Goal: Obtain resource: Obtain resource

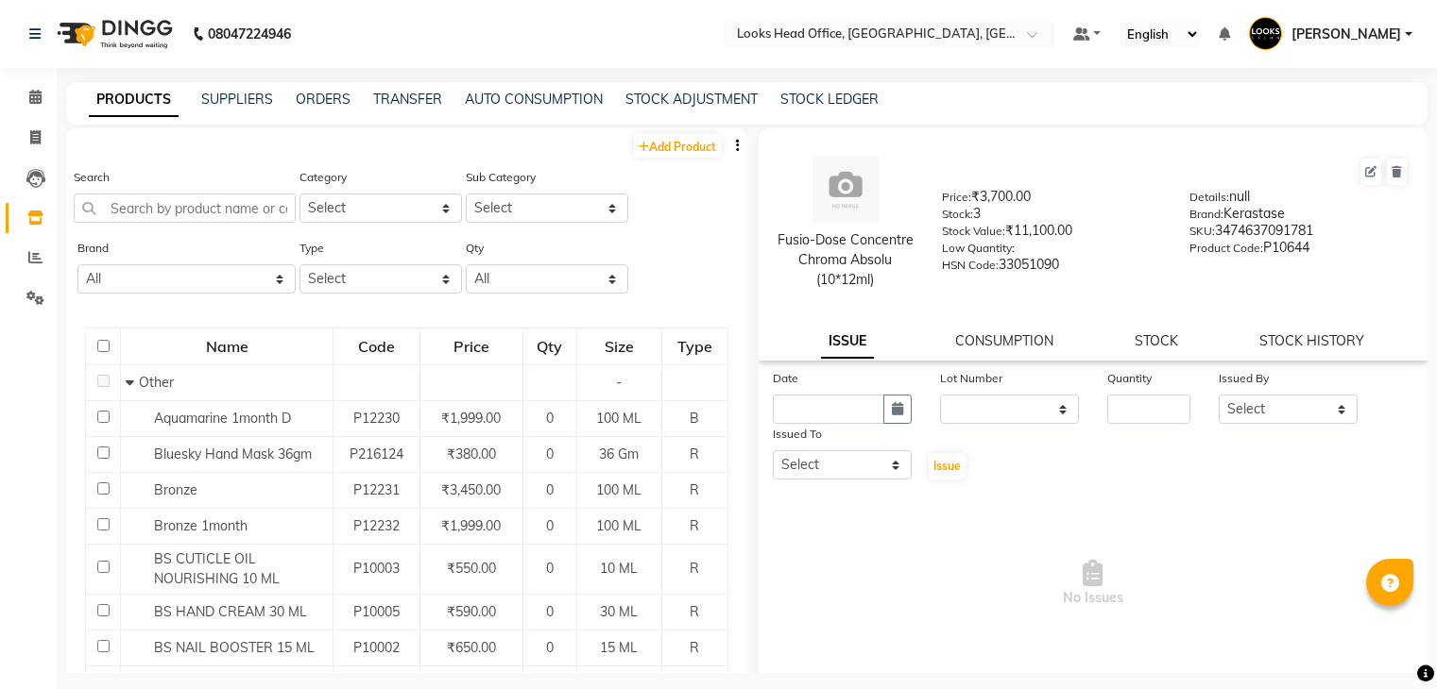
select select
click at [257, 97] on link "SUPPLIERS" at bounding box center [237, 99] width 72 height 17
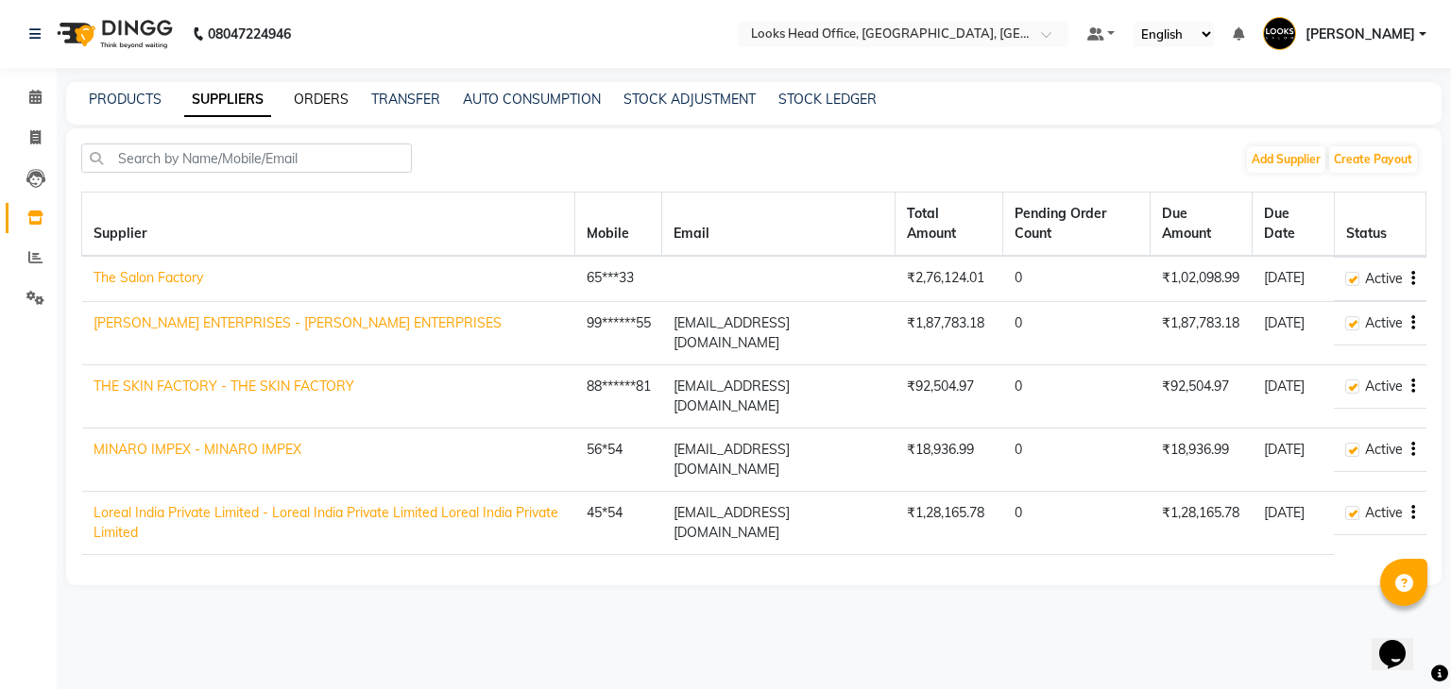
click at [324, 99] on link "ORDERS" at bounding box center [321, 99] width 55 height 17
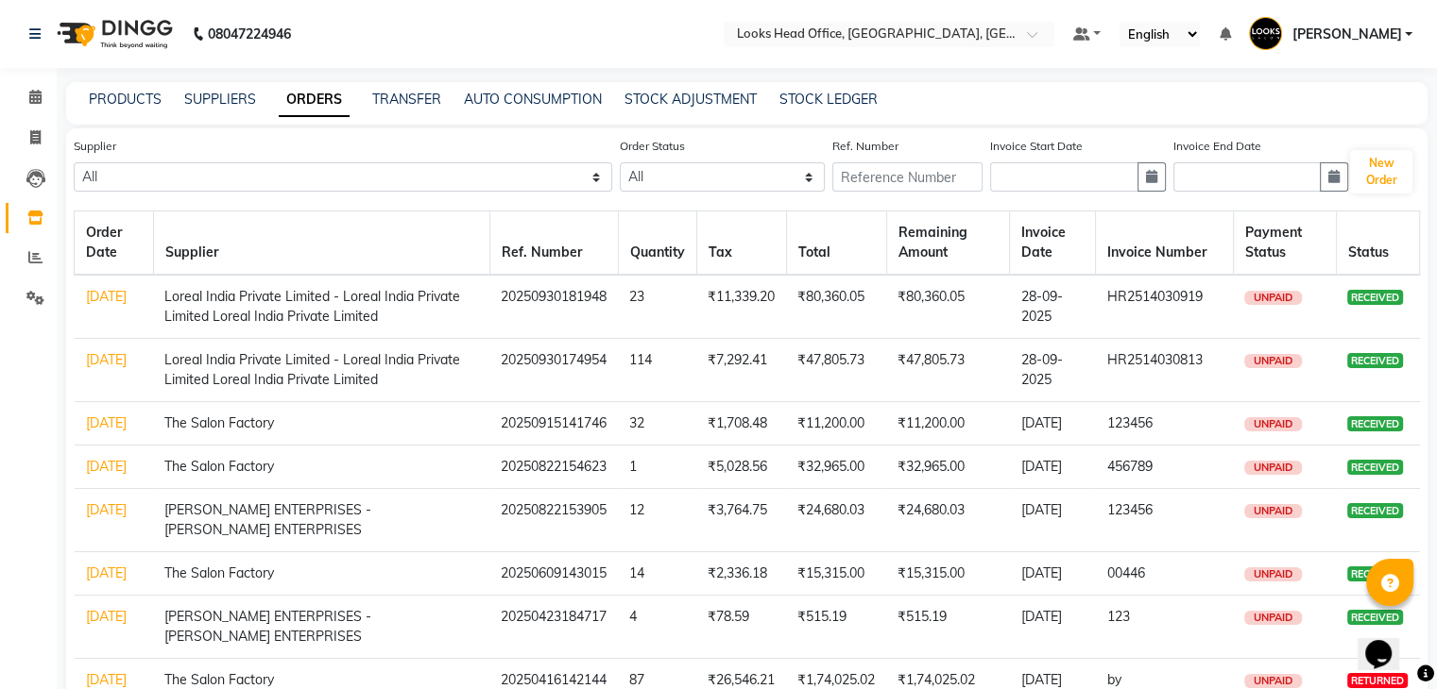
click at [93, 519] on link "[DATE]" at bounding box center [106, 510] width 41 height 17
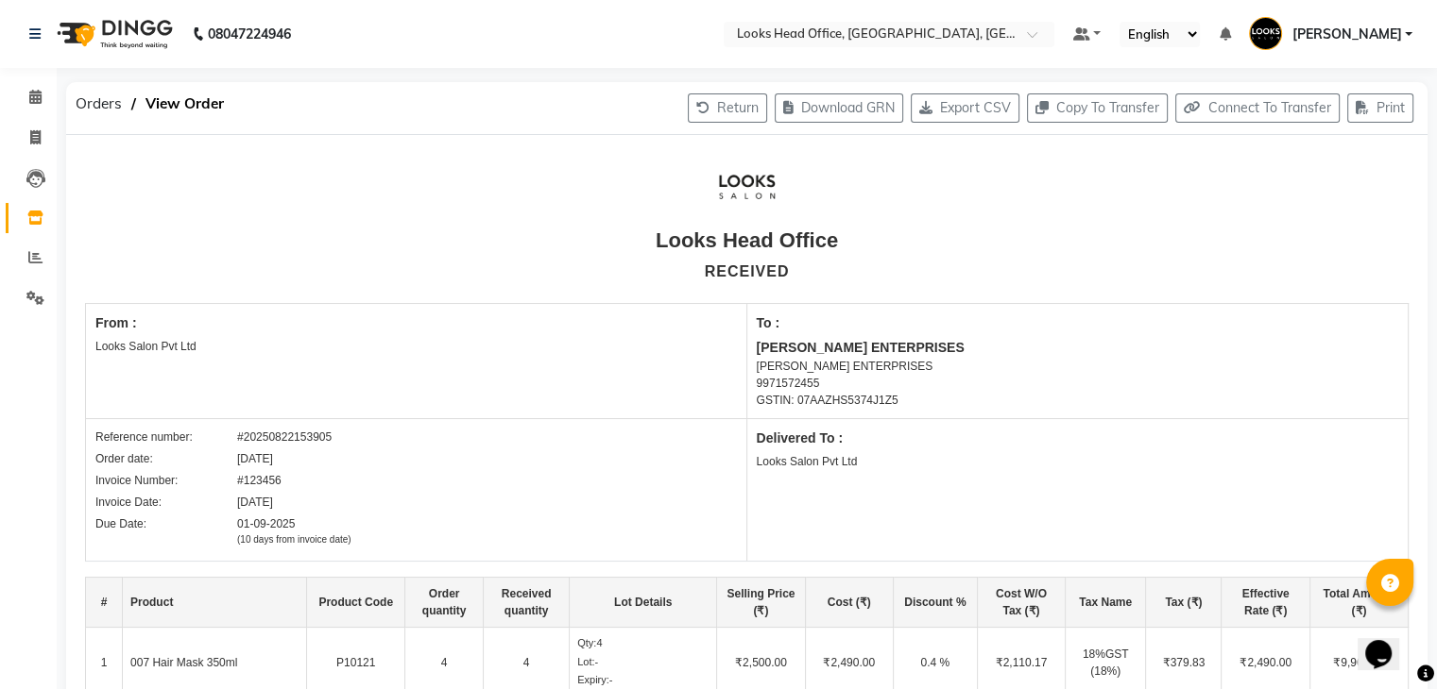
scroll to position [479, 0]
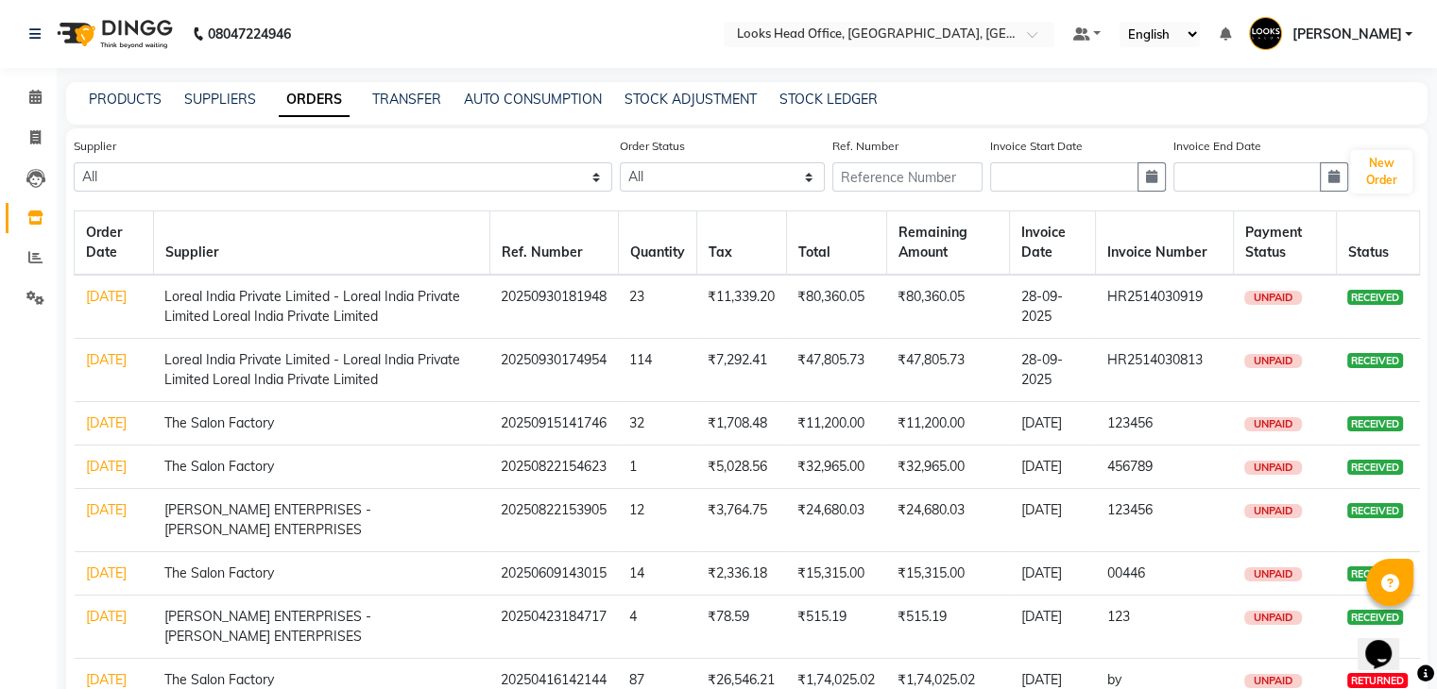
scroll to position [306, 0]
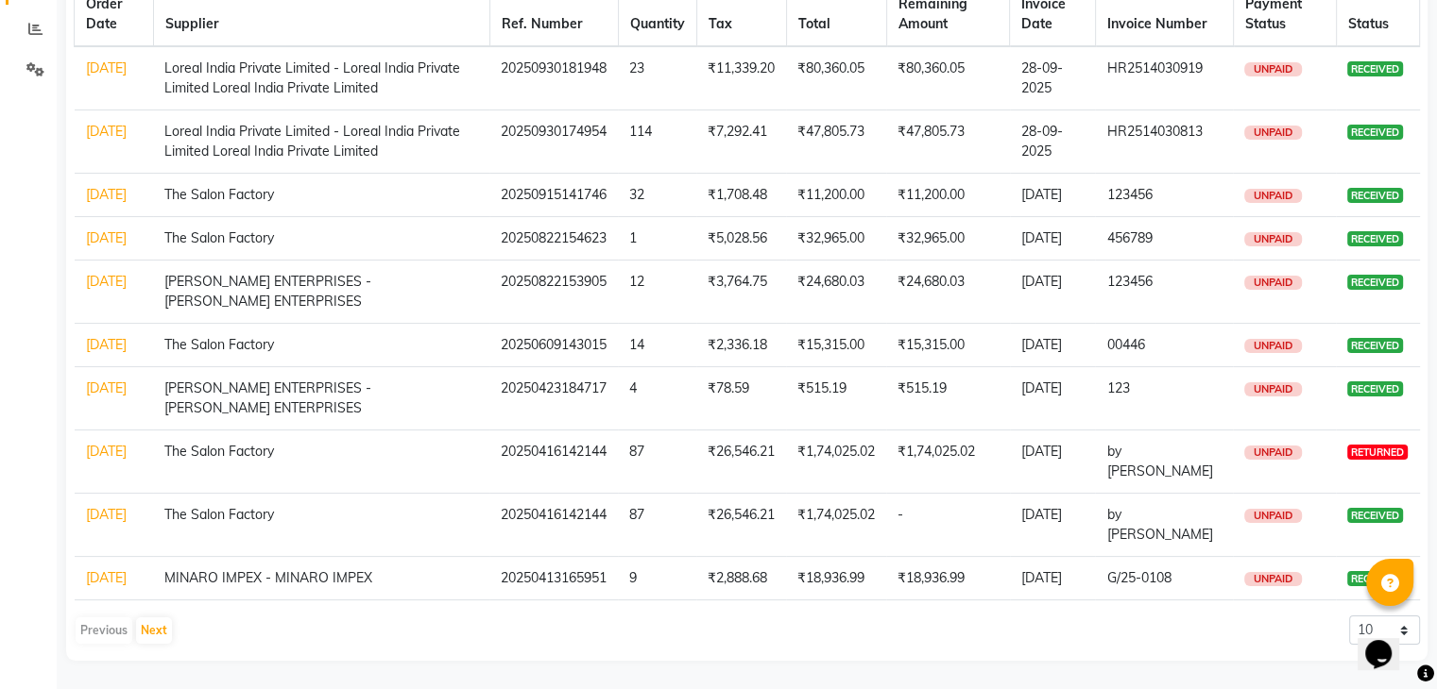
click at [87, 380] on link "[DATE]" at bounding box center [106, 388] width 41 height 17
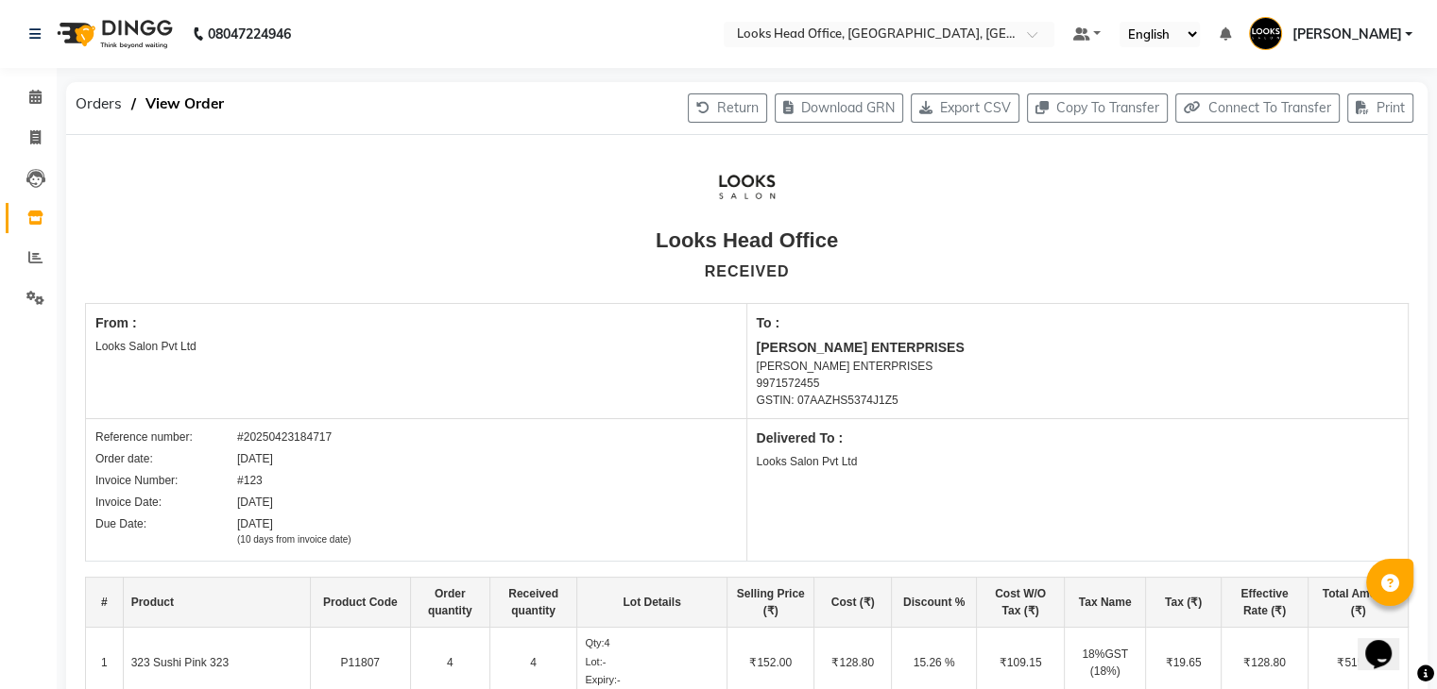
scroll to position [336, 0]
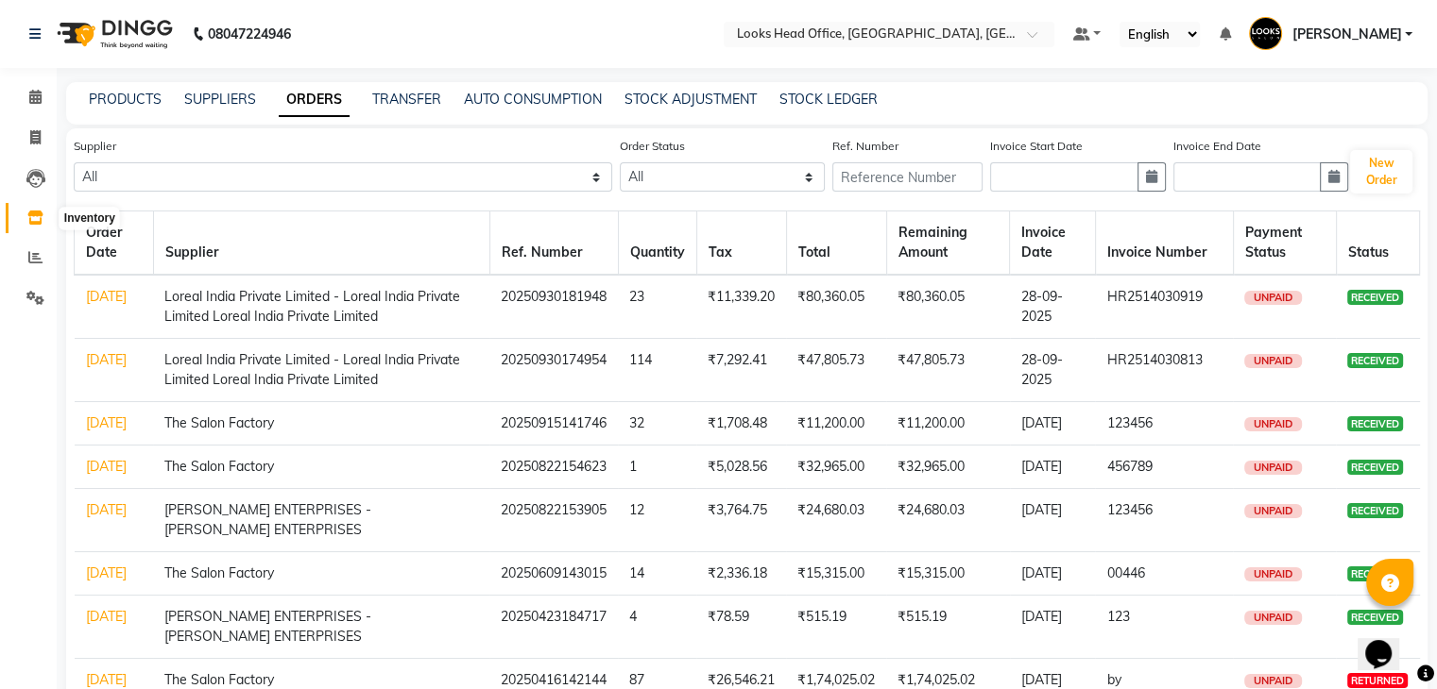
click at [34, 218] on icon at bounding box center [35, 218] width 16 height 14
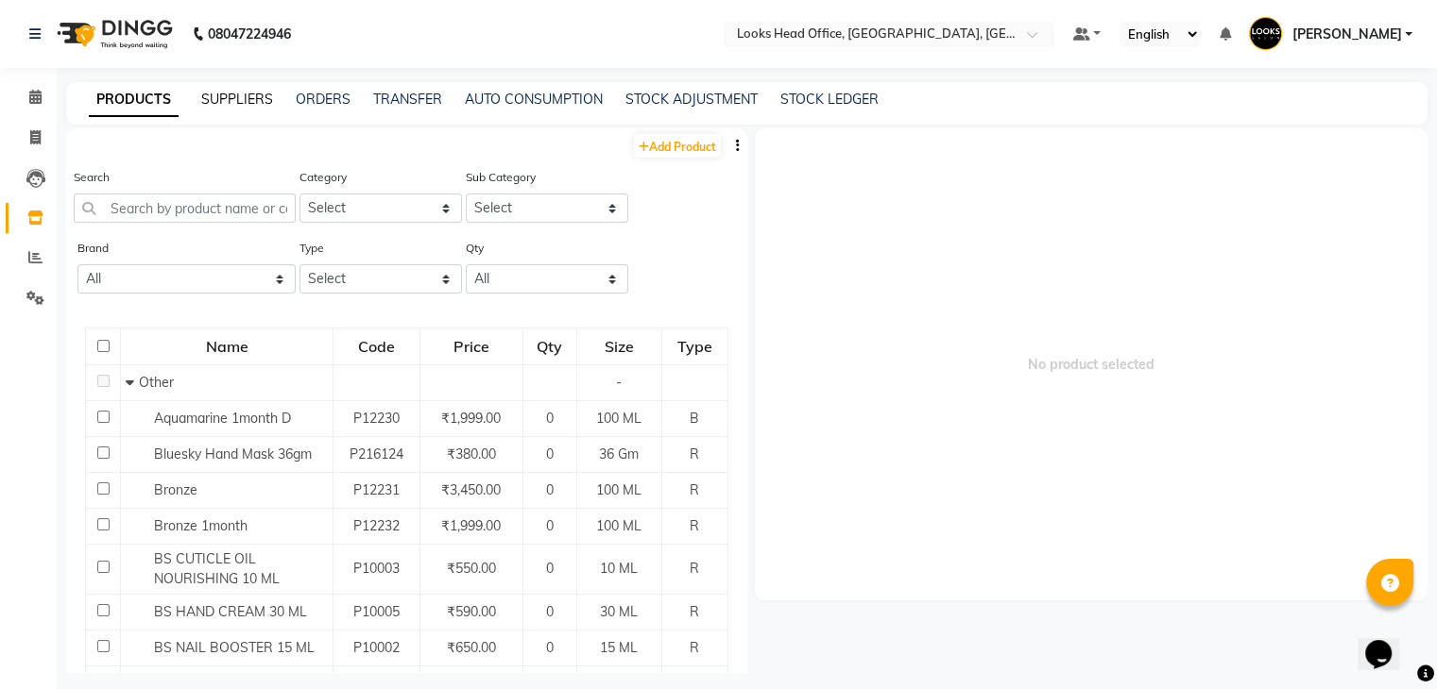
click at [223, 97] on link "SUPPLIERS" at bounding box center [237, 99] width 72 height 17
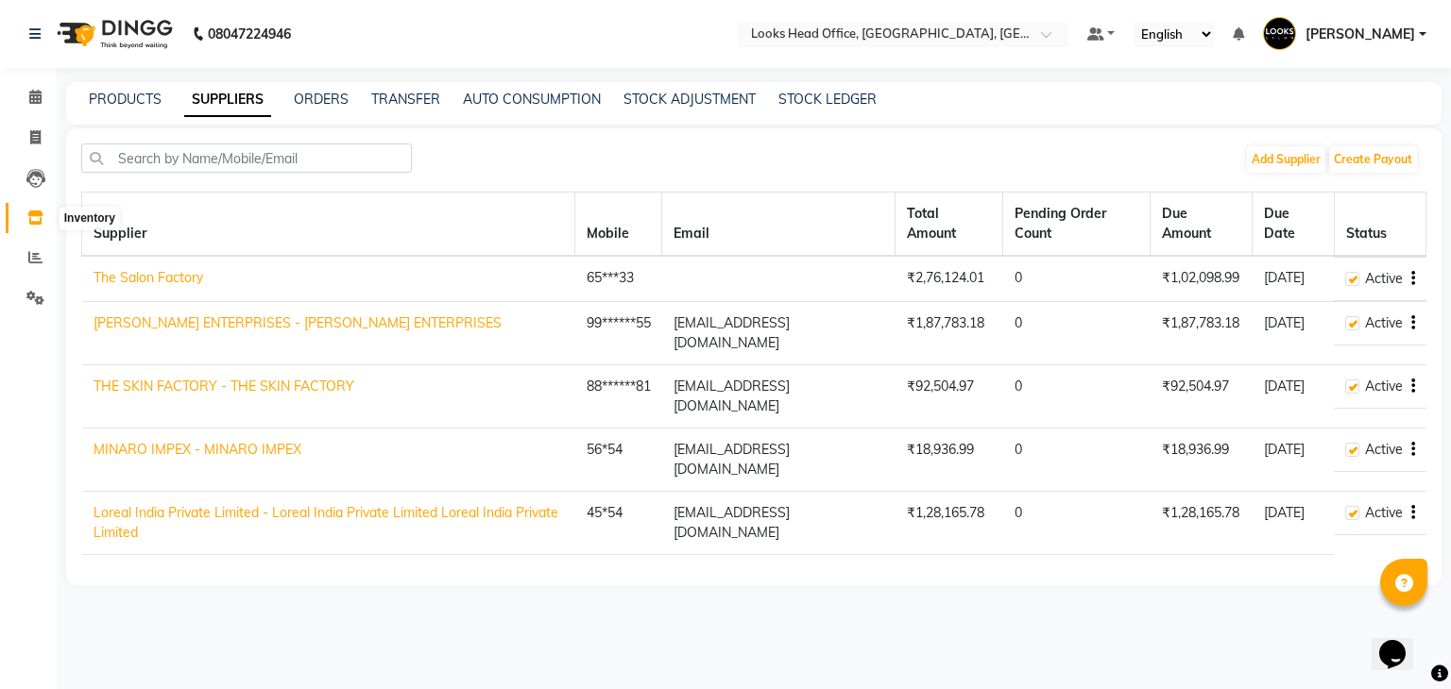
click at [35, 217] on icon at bounding box center [35, 218] width 16 height 14
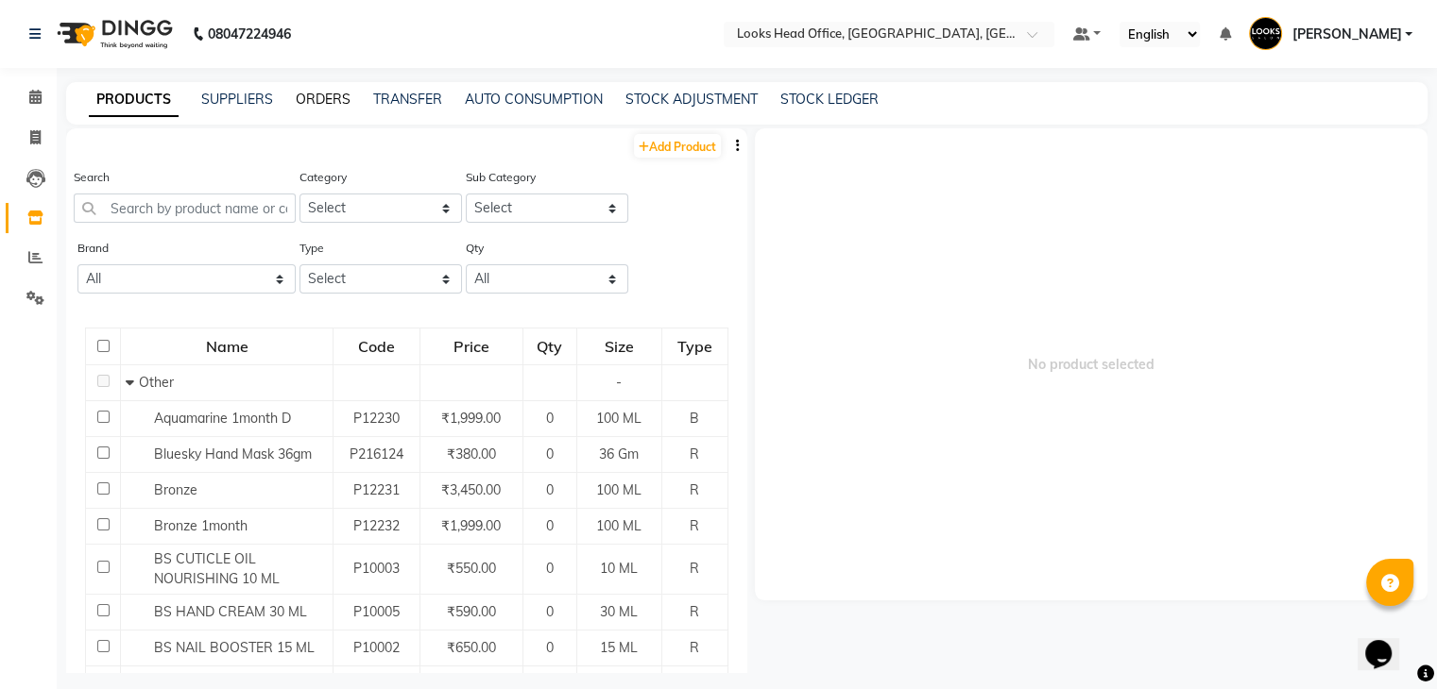
click at [332, 97] on link "ORDERS" at bounding box center [323, 99] width 55 height 17
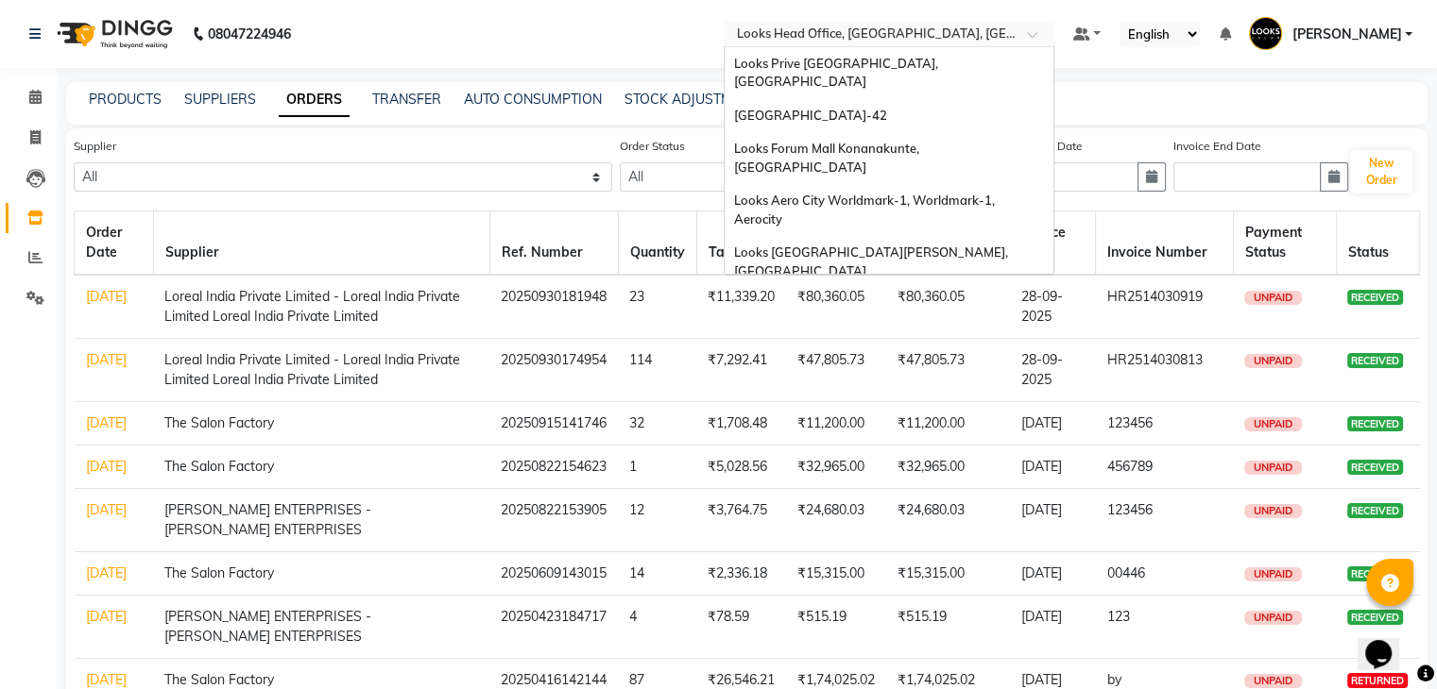
click at [827, 31] on input "text" at bounding box center [870, 35] width 274 height 19
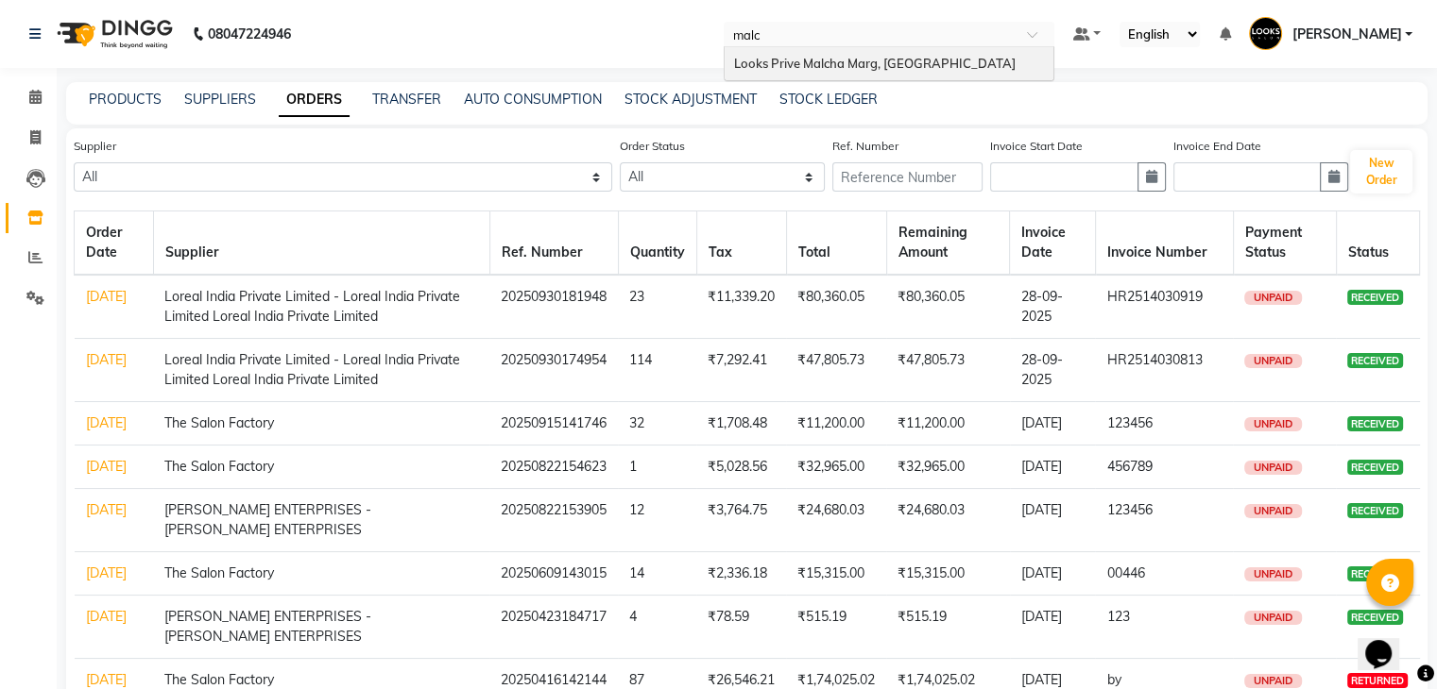
type input "malch"
click at [805, 56] on span "Looks Prive Malcha Marg, [GEOGRAPHIC_DATA]" at bounding box center [874, 63] width 281 height 15
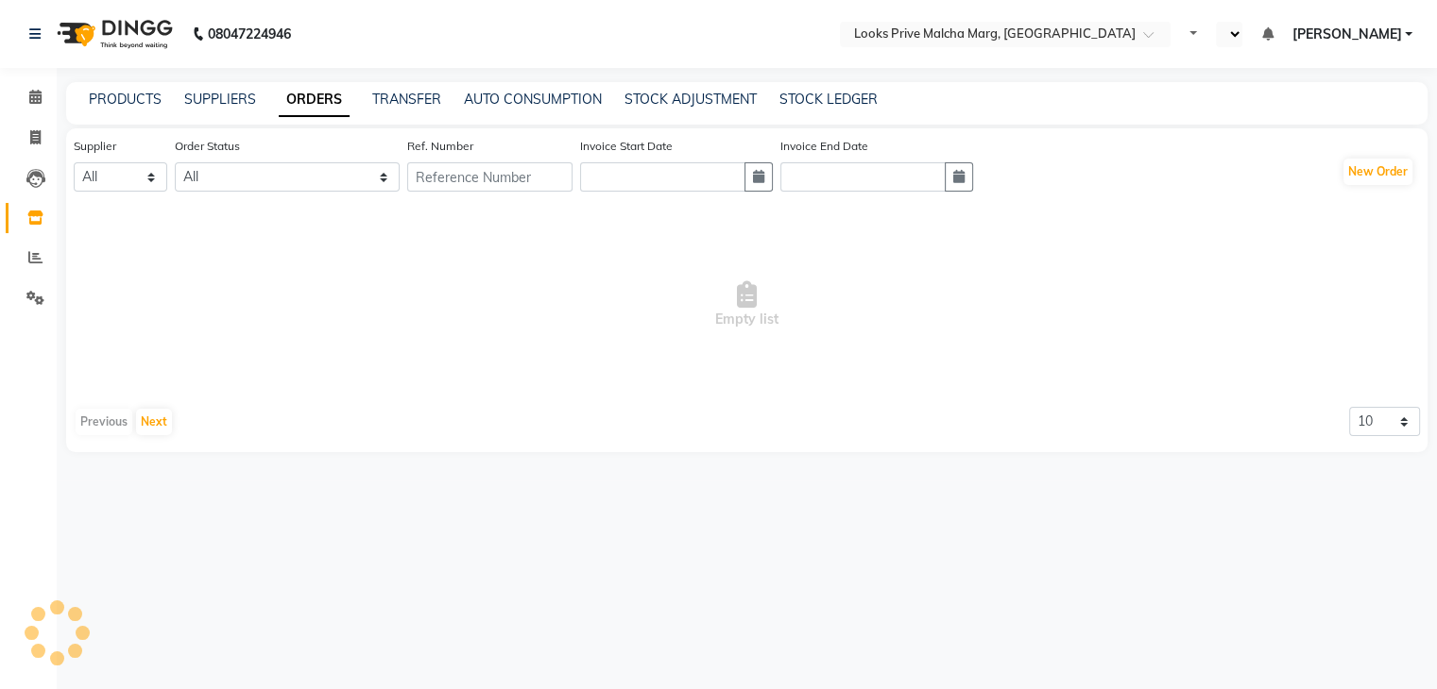
select select "en"
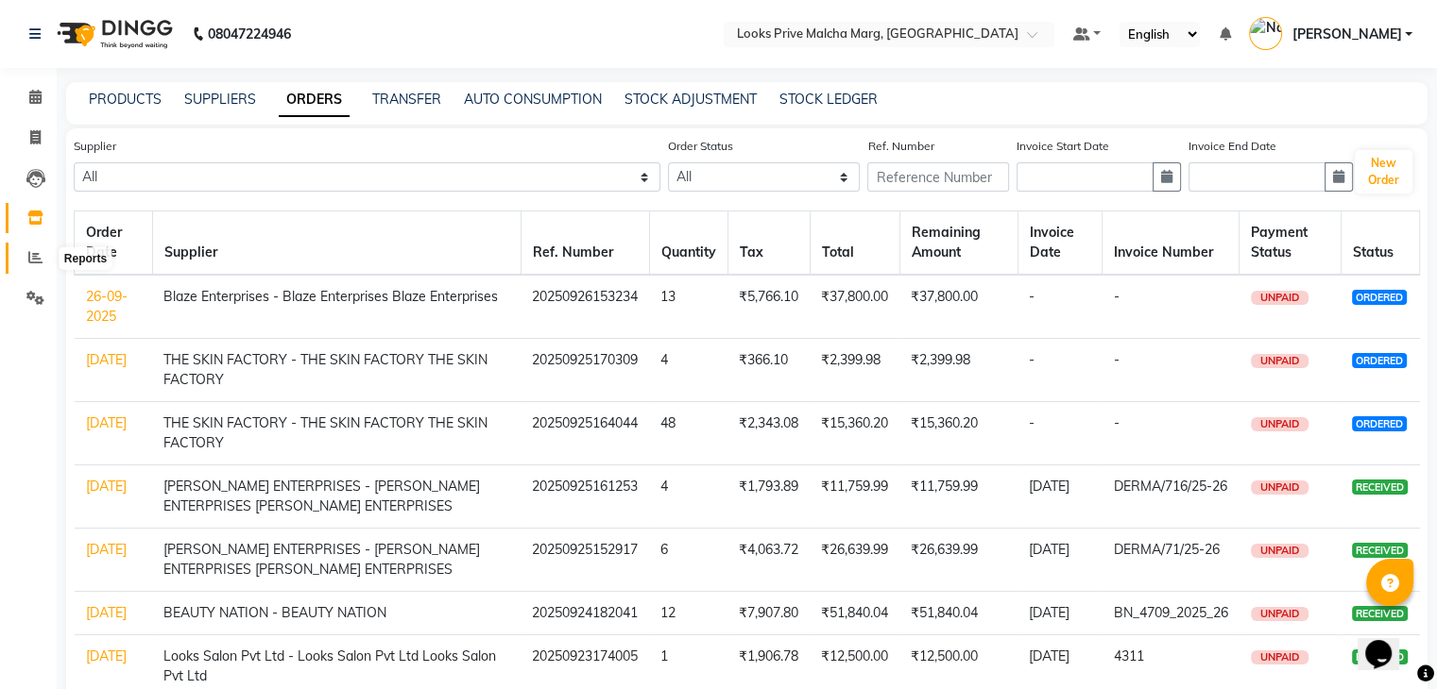
click at [23, 254] on span at bounding box center [35, 258] width 33 height 22
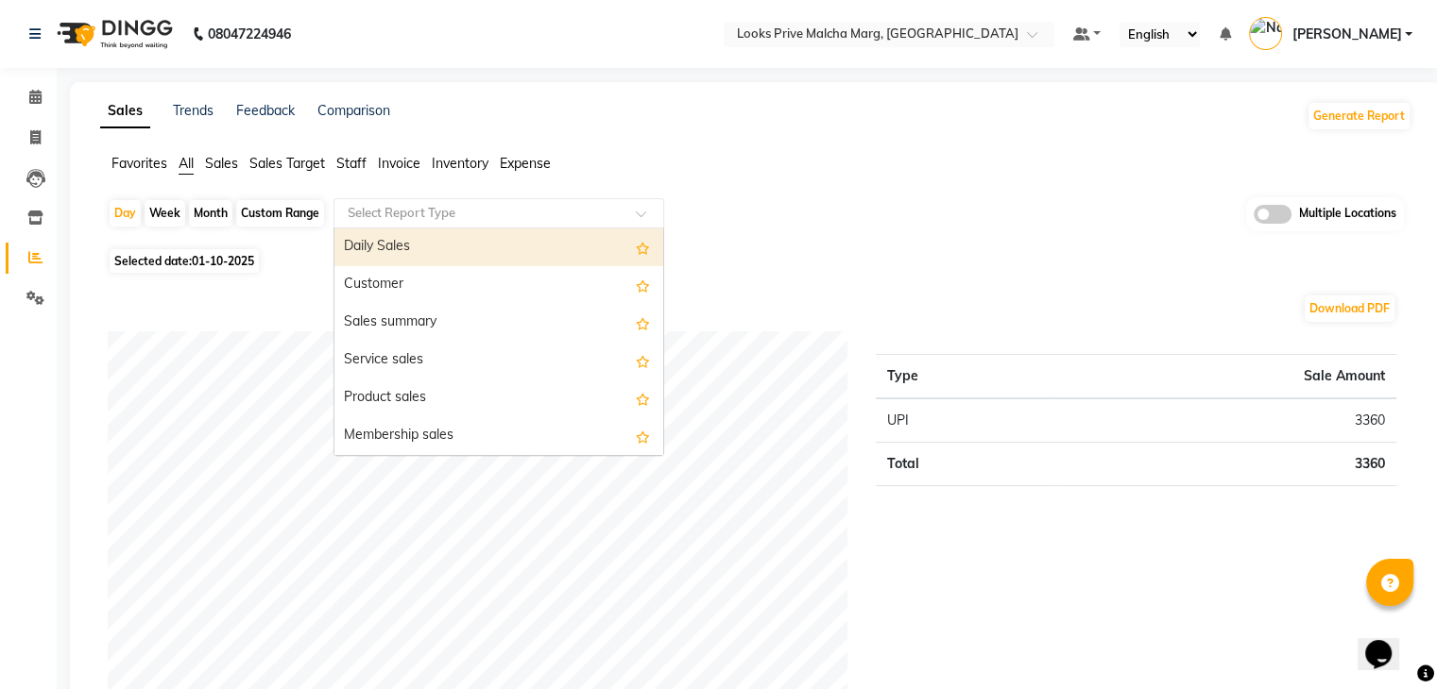
click at [390, 224] on div "Select Report Type" at bounding box center [498, 213] width 331 height 30
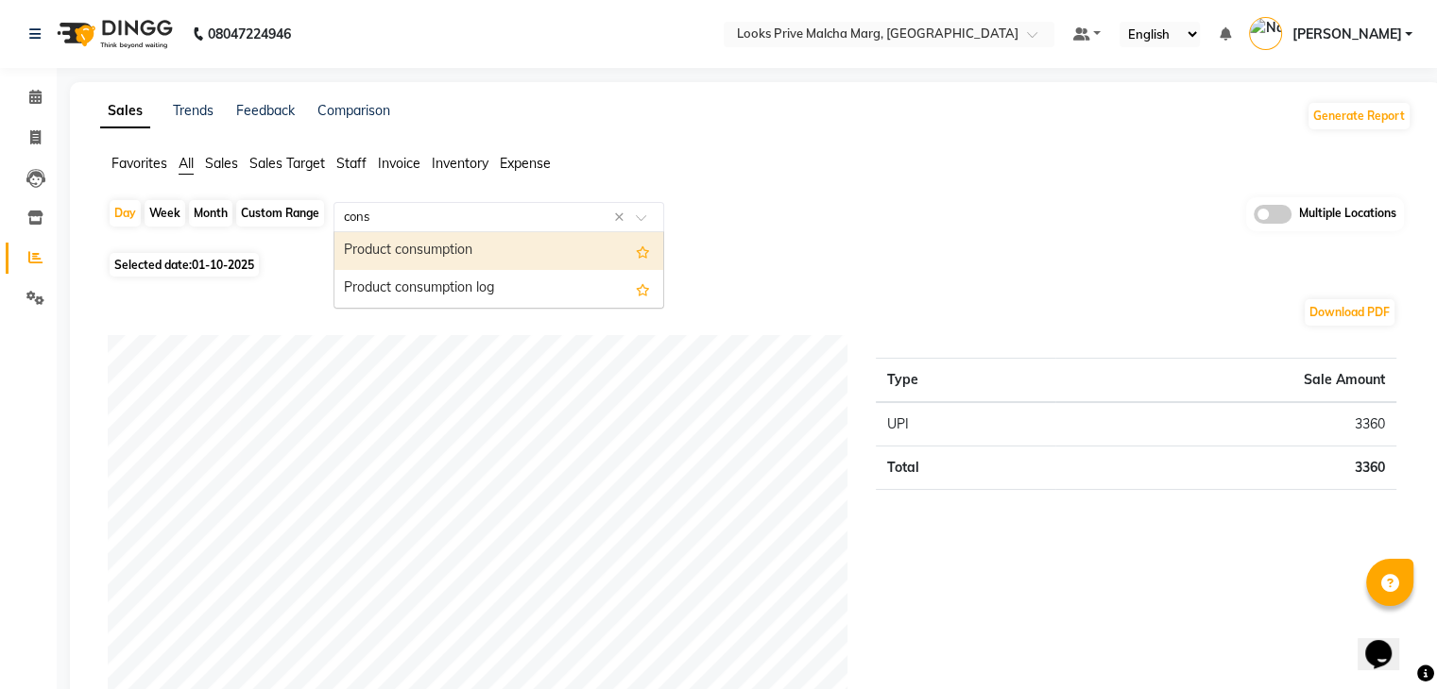
type input "consu"
click at [476, 254] on div "Product consumption" at bounding box center [498, 251] width 329 height 38
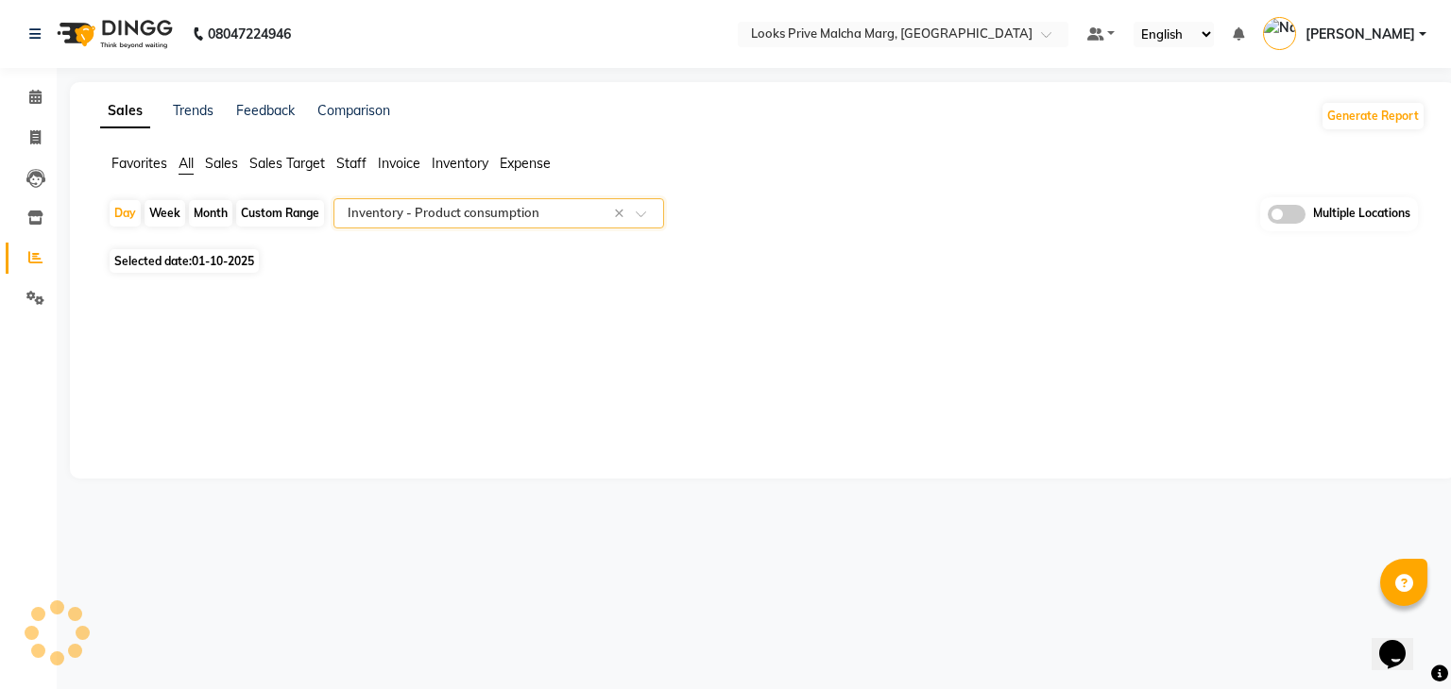
select select "full_report"
select select "csv"
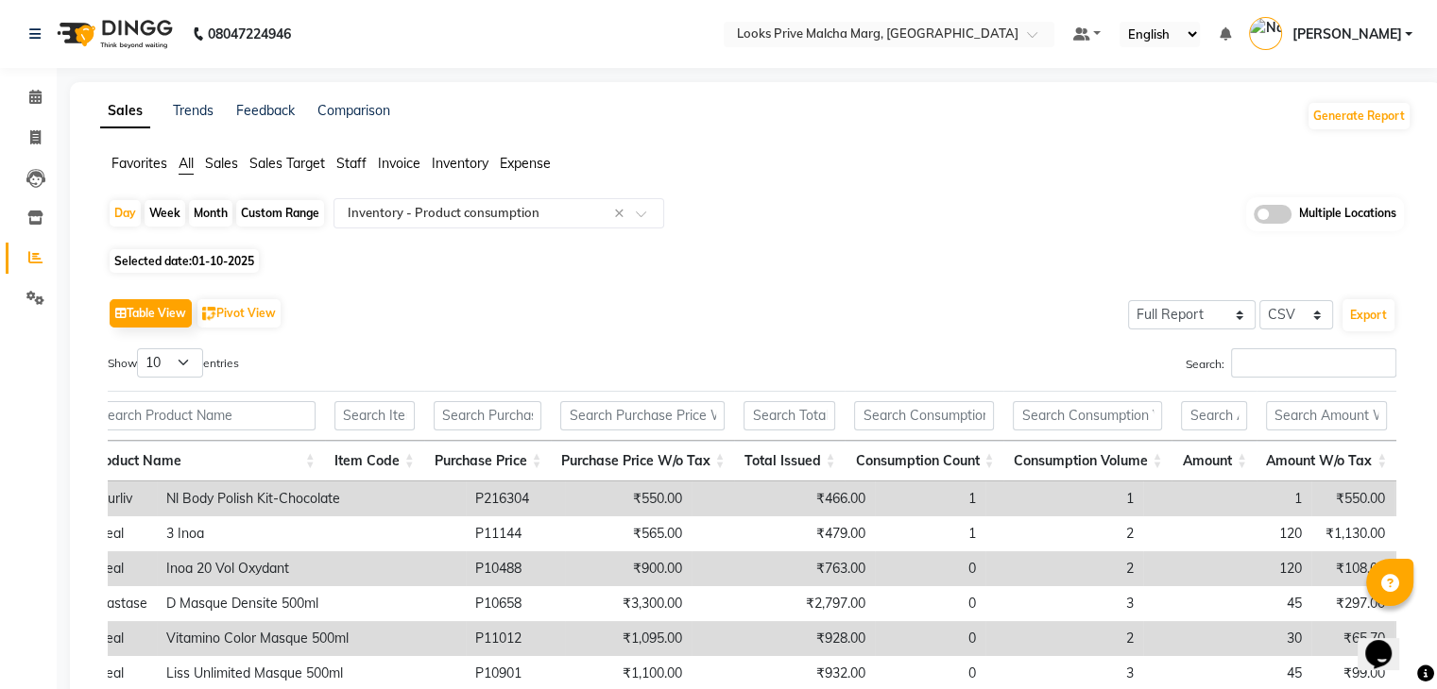
click at [283, 206] on div "Custom Range" at bounding box center [280, 213] width 88 height 26
select select "10"
select select "2025"
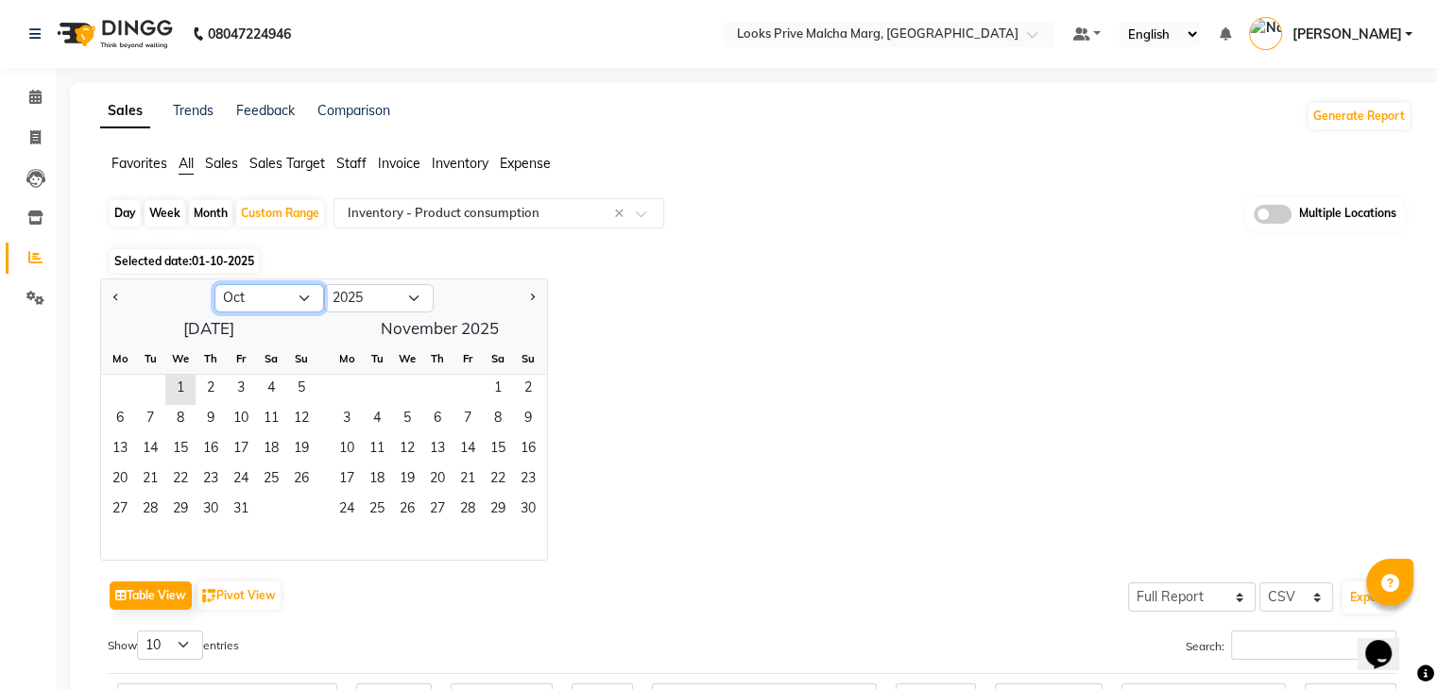
click at [267, 298] on select "Jan Feb Mar Apr May Jun Jul Aug Sep Oct Nov Dec" at bounding box center [269, 298] width 110 height 28
select select "9"
click at [214, 284] on select "Jan Feb Mar Apr May Jun Jul Aug Sep Oct Nov Dec" at bounding box center [269, 298] width 110 height 28
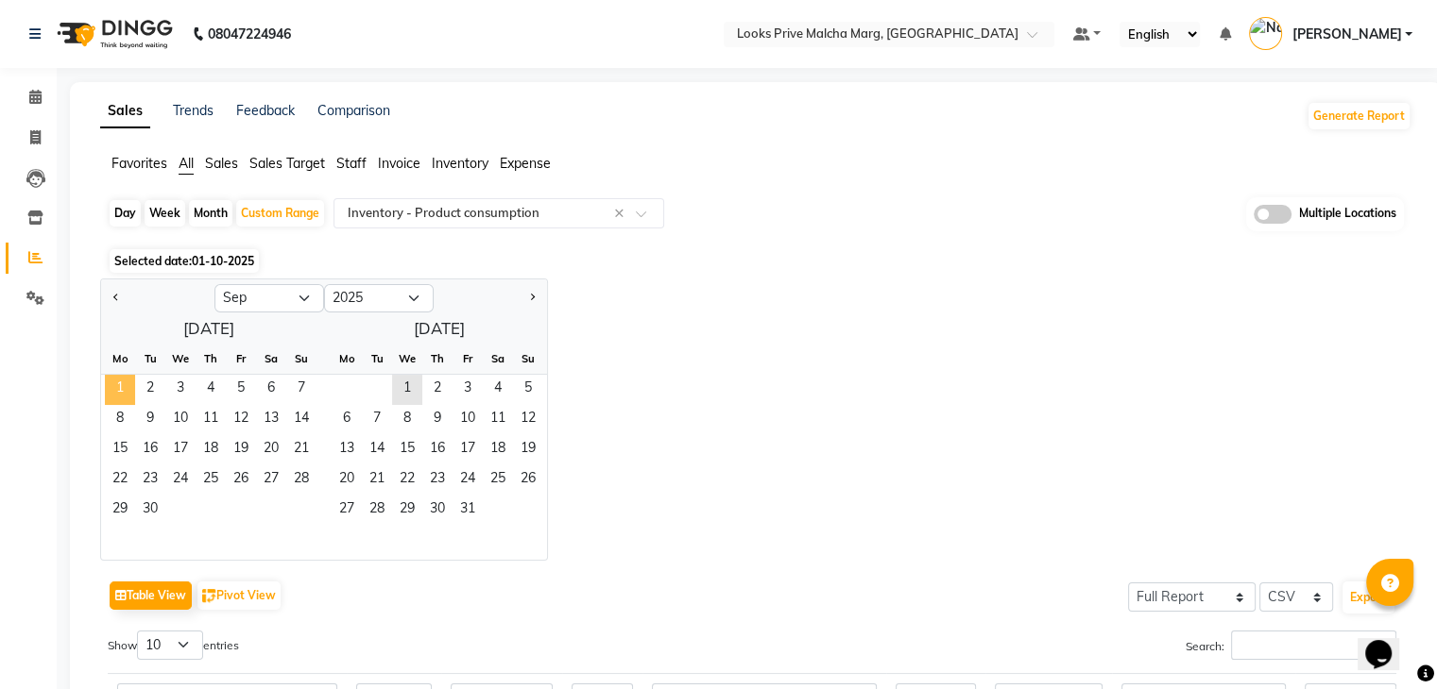
click at [112, 386] on span "1" at bounding box center [120, 390] width 30 height 30
click at [152, 504] on span "30" at bounding box center [150, 511] width 30 height 30
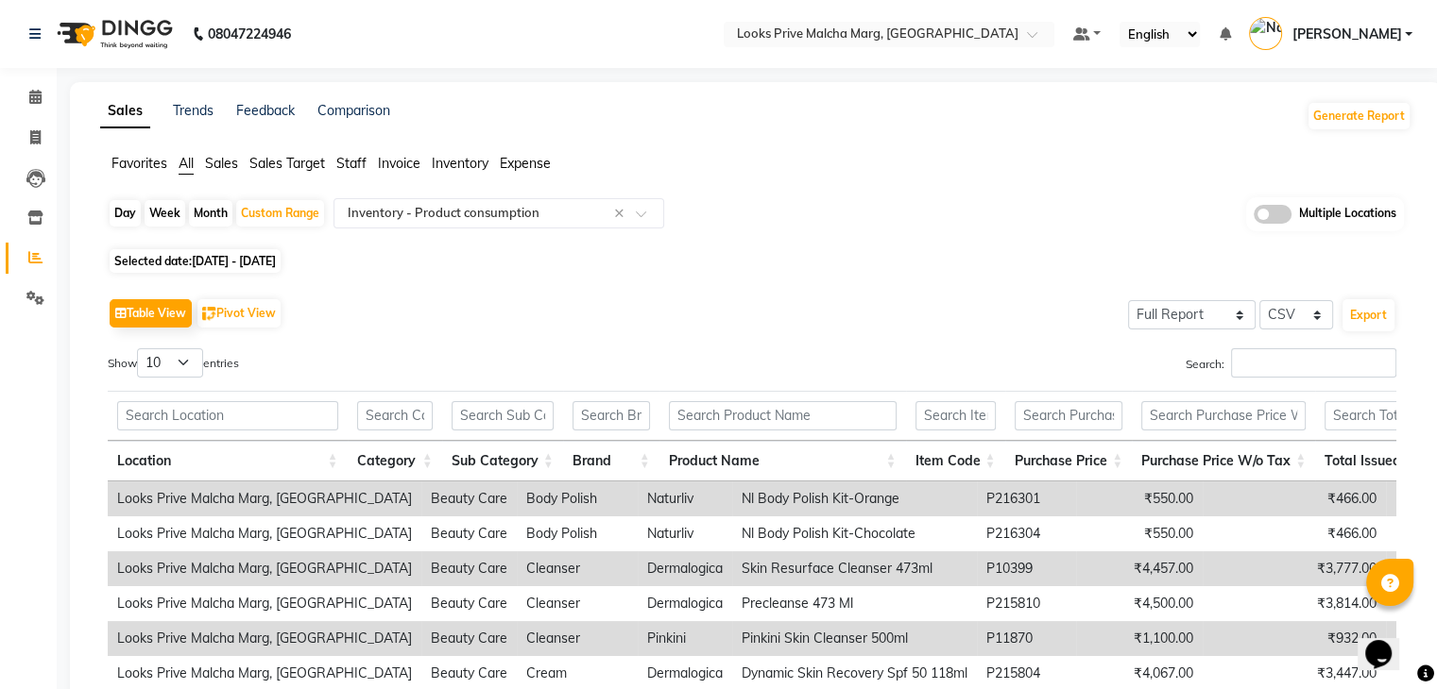
scroll to position [310, 0]
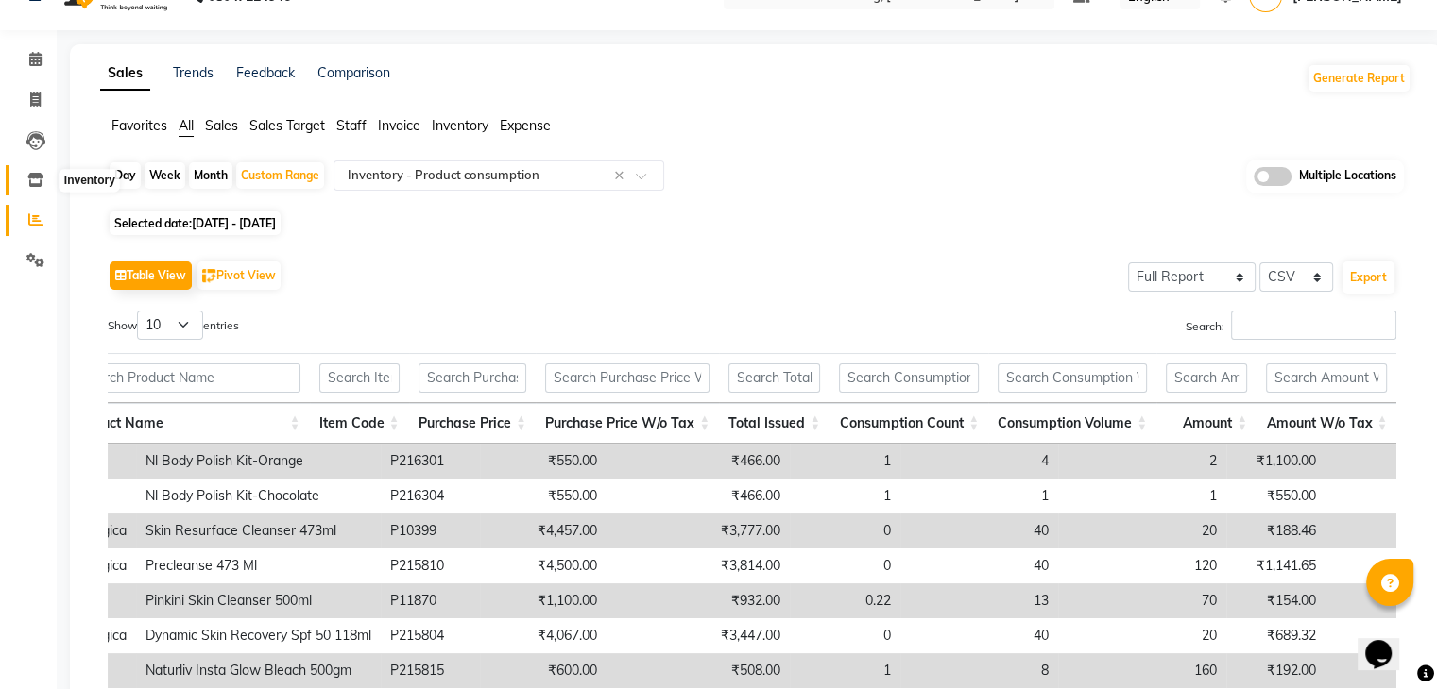
click at [35, 179] on icon at bounding box center [35, 180] width 16 height 14
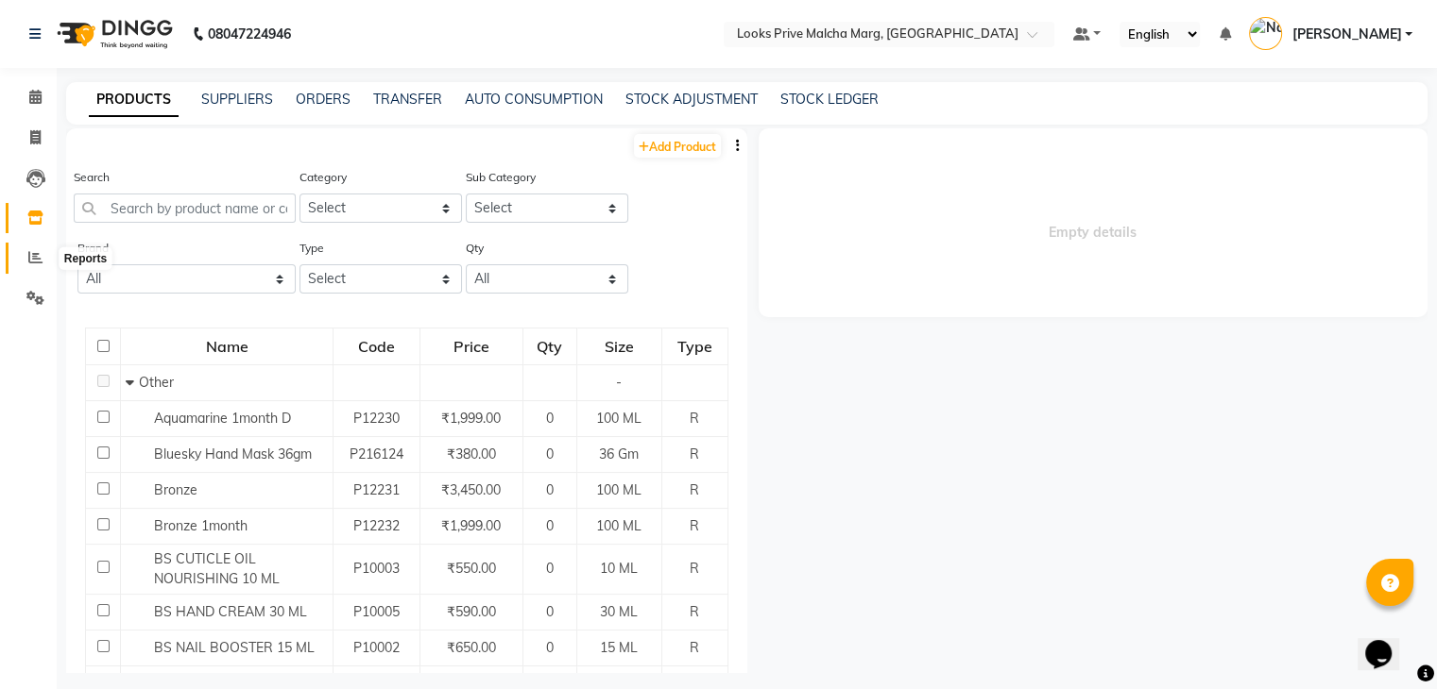
click at [38, 256] on icon at bounding box center [35, 257] width 14 height 14
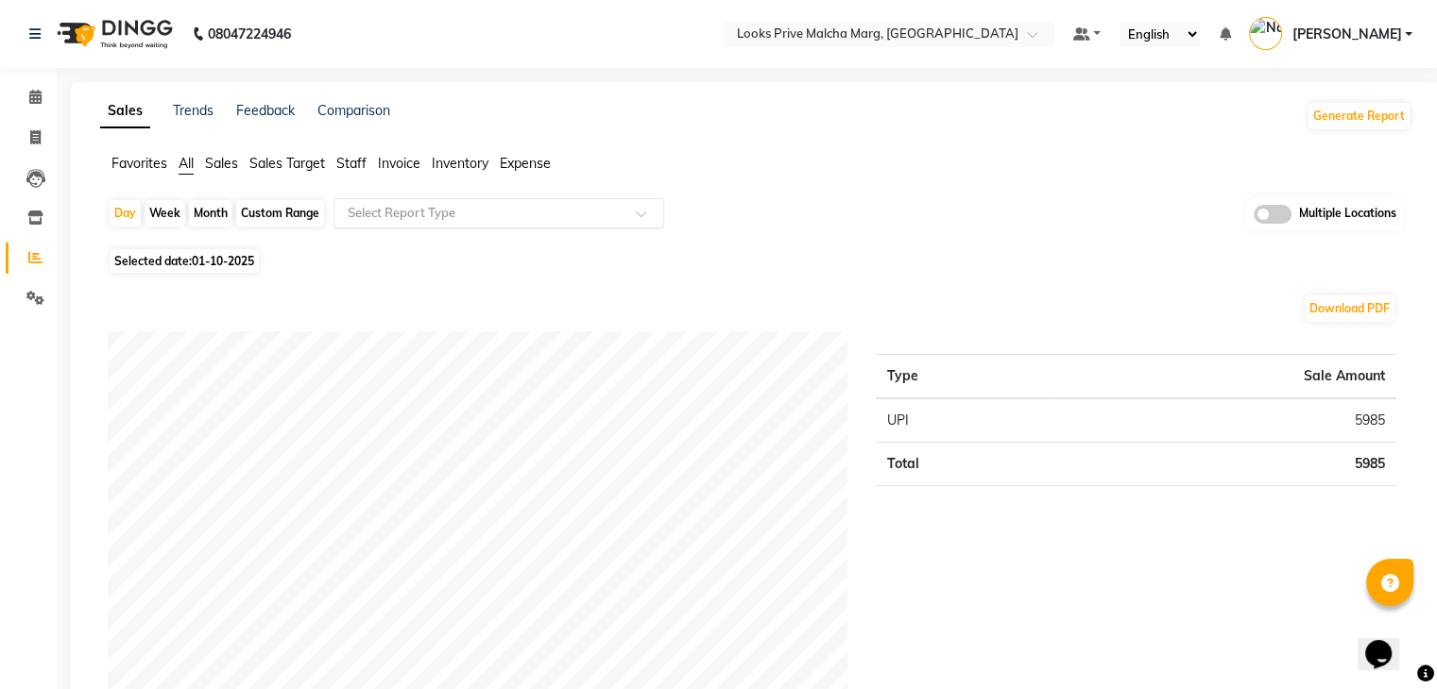
click at [480, 201] on div "Select Report Type" at bounding box center [498, 213] width 331 height 30
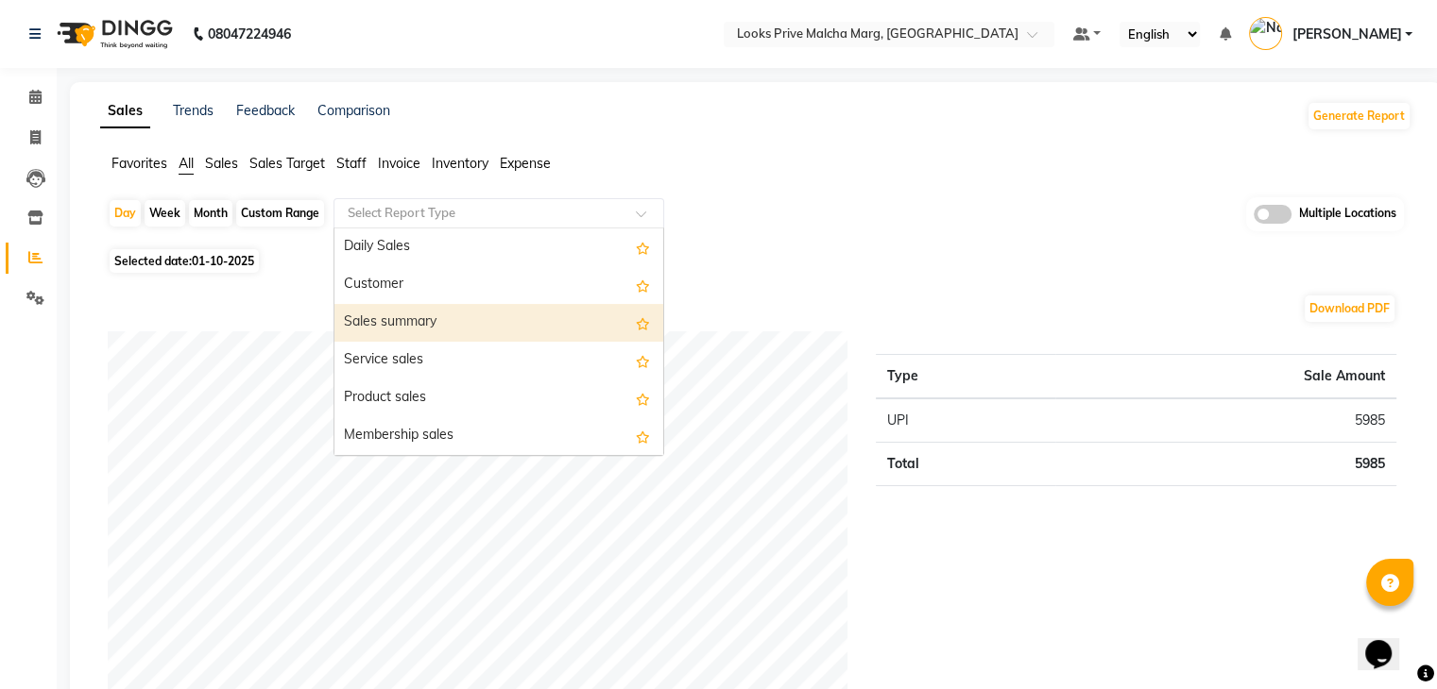
click at [400, 308] on div "Sales summary" at bounding box center [498, 323] width 329 height 38
select select "full_report"
select select "csv"
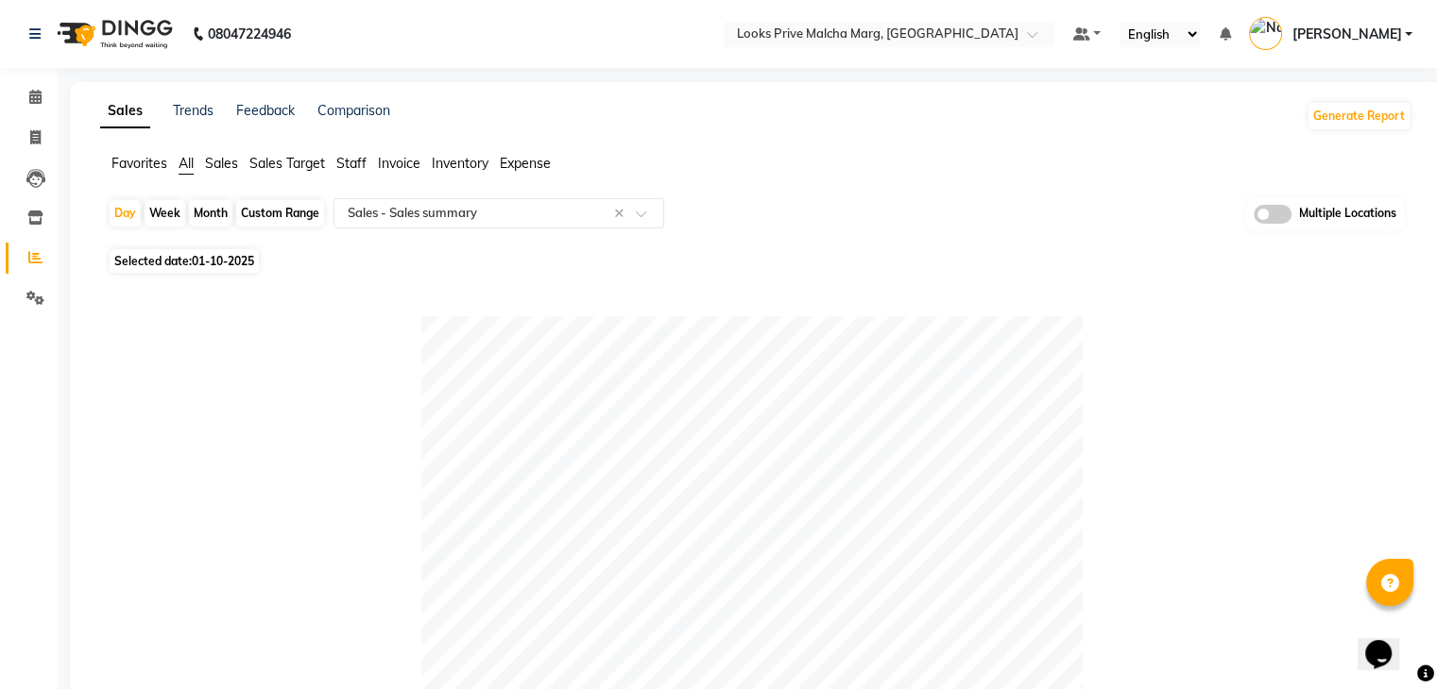
click at [268, 213] on div "Custom Range" at bounding box center [280, 213] width 88 height 26
select select "10"
select select "2025"
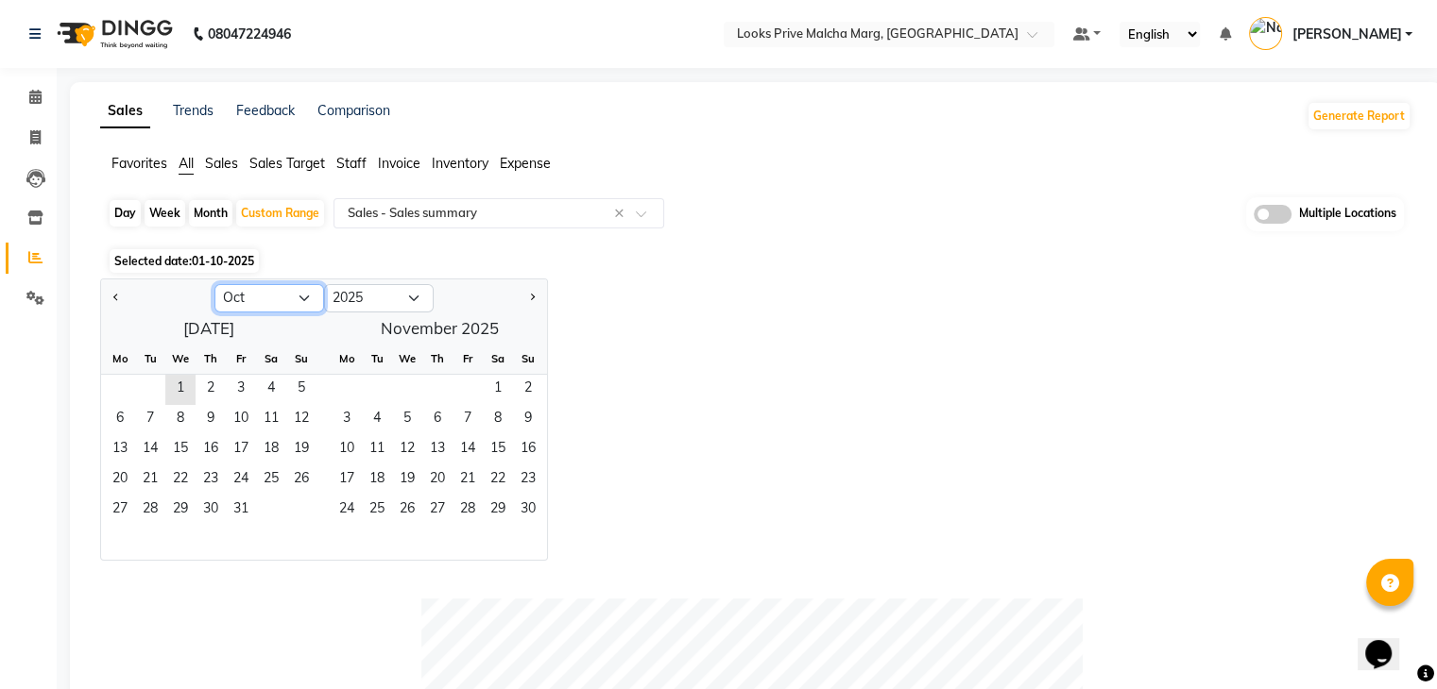
click at [264, 298] on select "Jan Feb Mar Apr May Jun [DATE] Aug Sep Oct Nov Dec" at bounding box center [269, 298] width 110 height 28
select select "9"
click at [214, 284] on select "Jan Feb Mar Apr May Jun [DATE] Aug Sep Oct Nov Dec" at bounding box center [269, 298] width 110 height 28
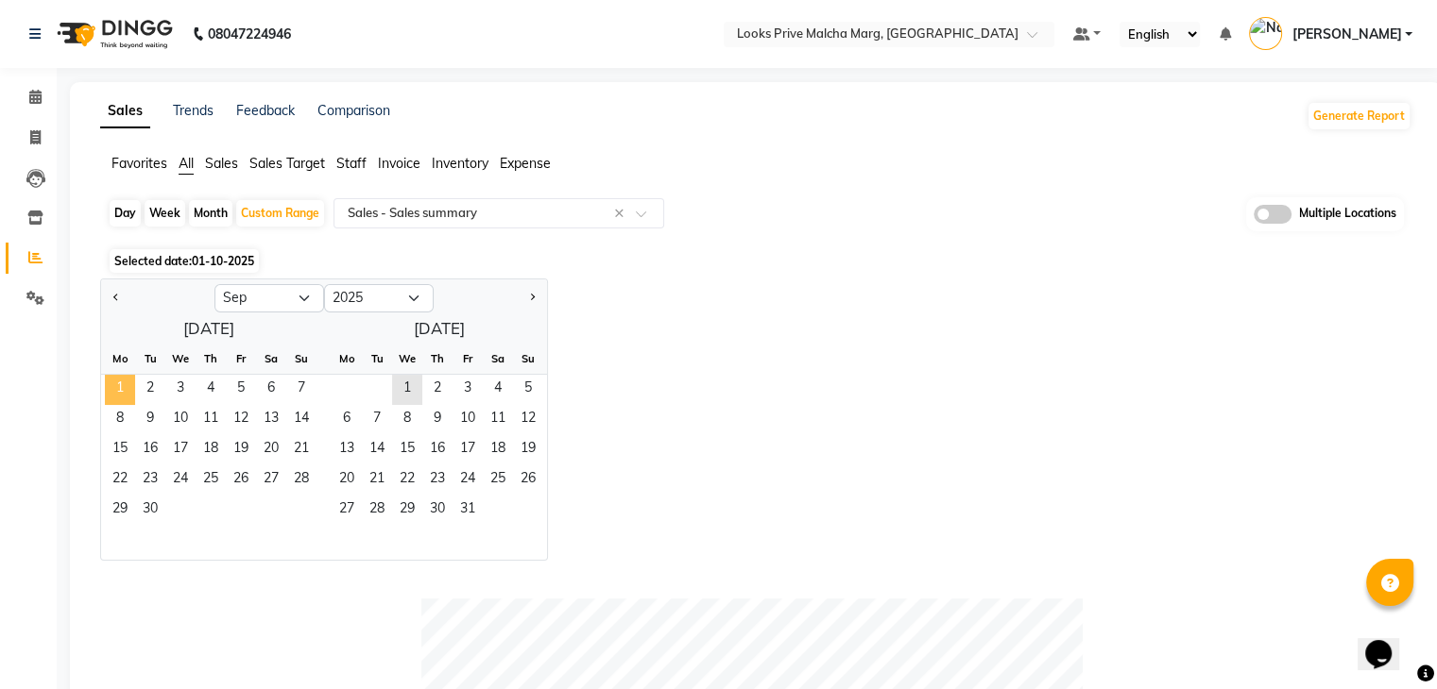
click at [119, 382] on span "1" at bounding box center [120, 390] width 30 height 30
click at [151, 509] on span "30" at bounding box center [150, 511] width 30 height 30
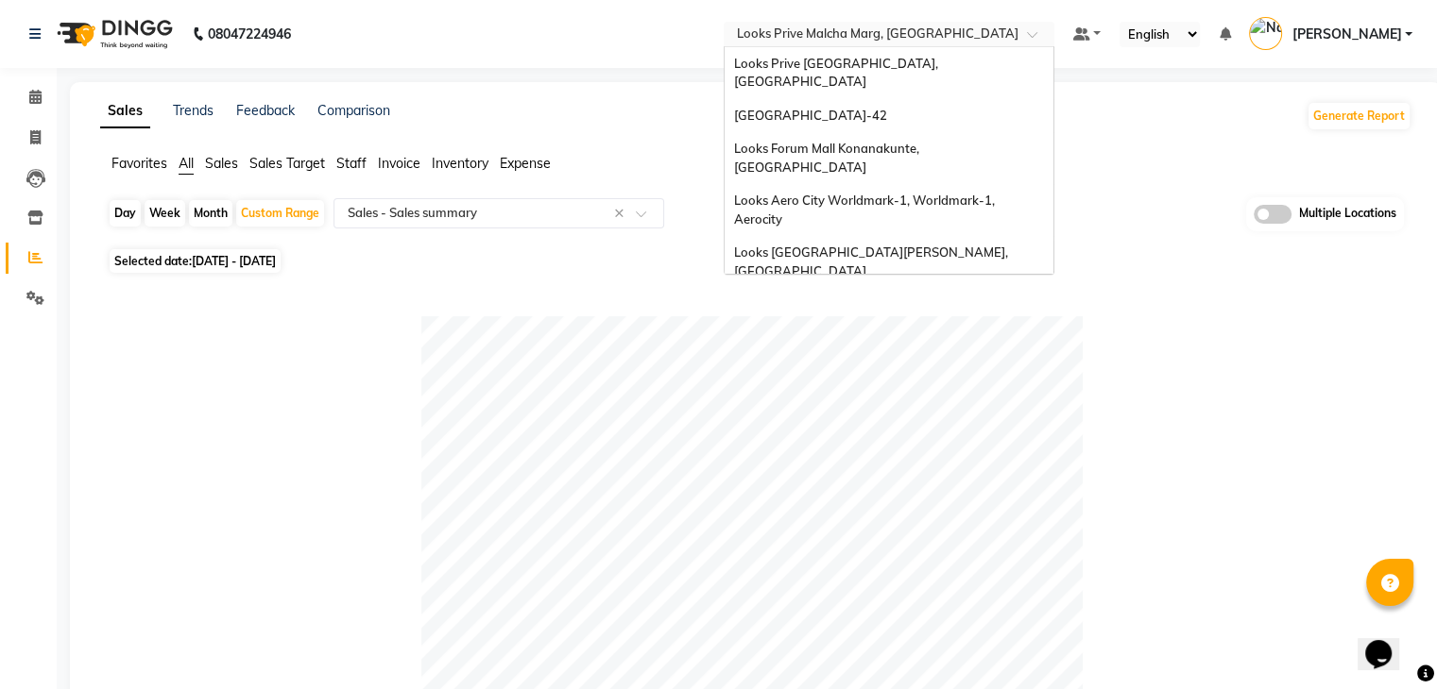
click at [935, 43] on input "text" at bounding box center [870, 35] width 274 height 19
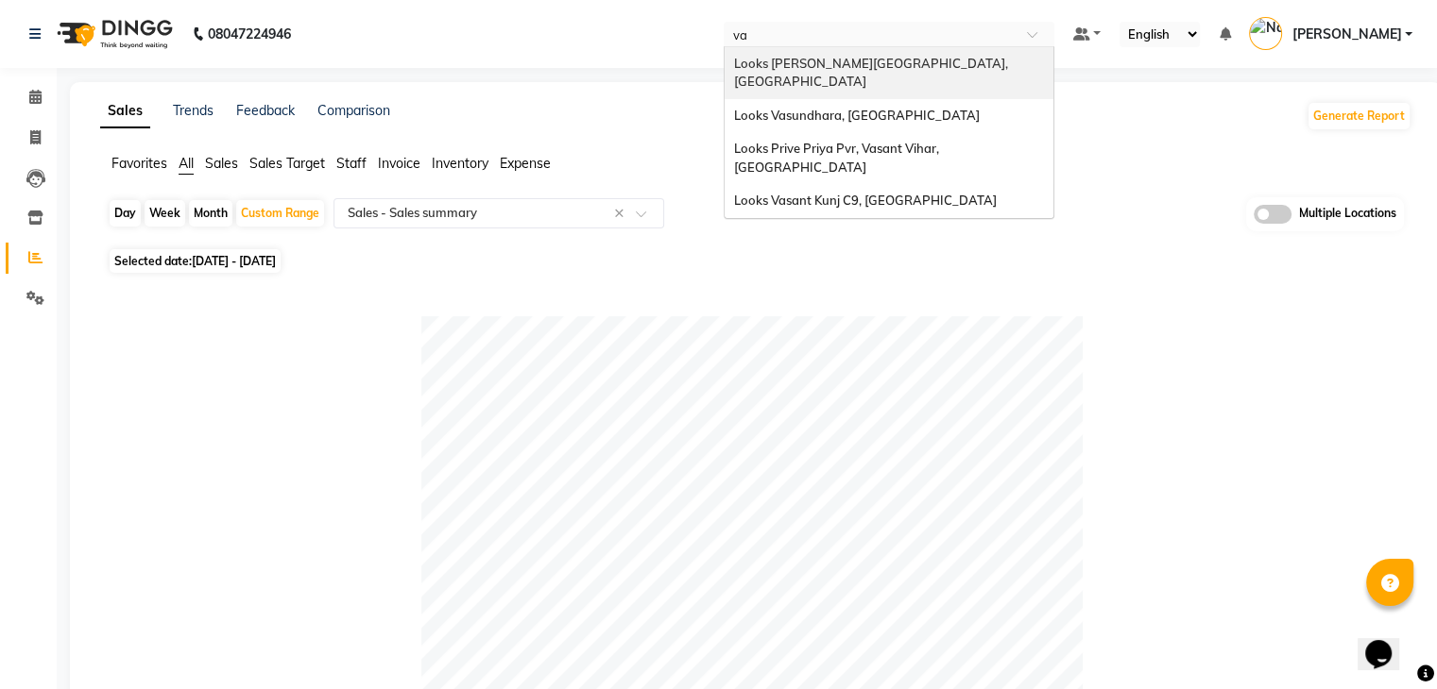
type input "vas"
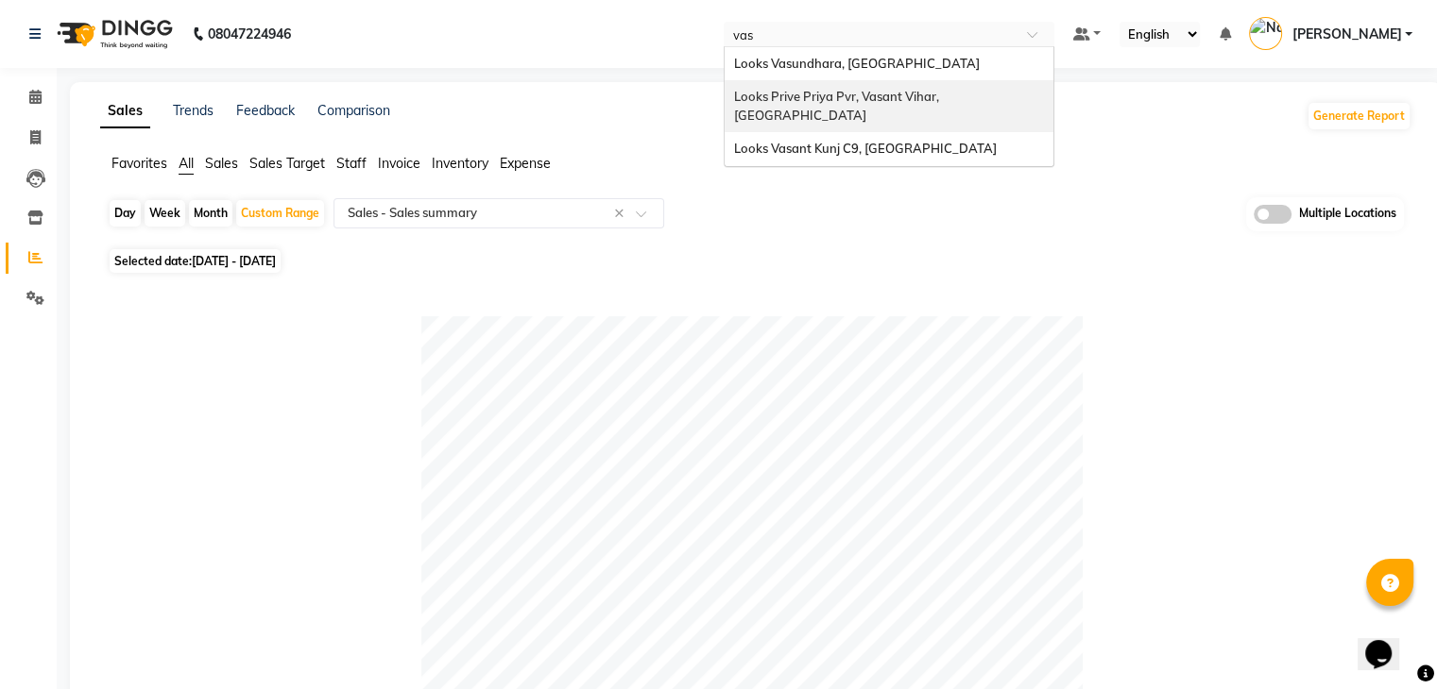
click at [874, 102] on span "Looks Prive Priya Pvr, Vasant Vihar, [GEOGRAPHIC_DATA]" at bounding box center [838, 106] width 208 height 34
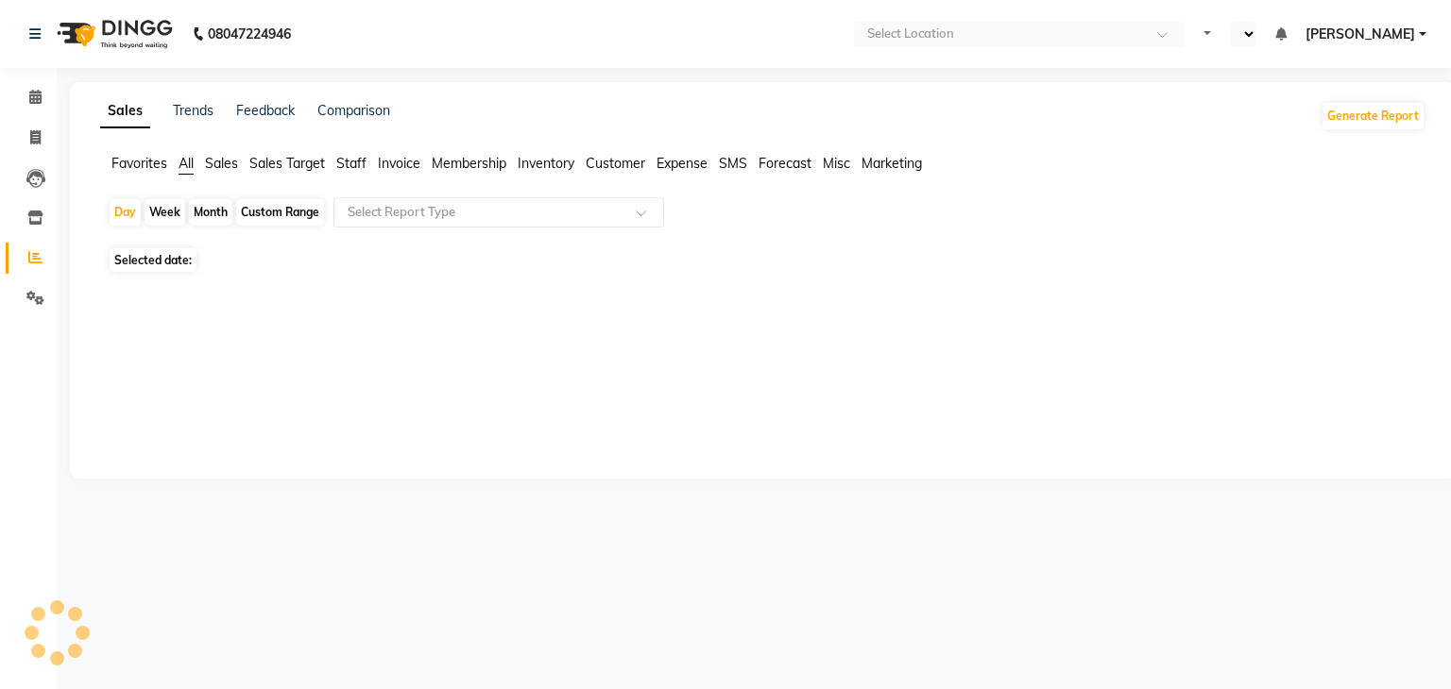
select select "en"
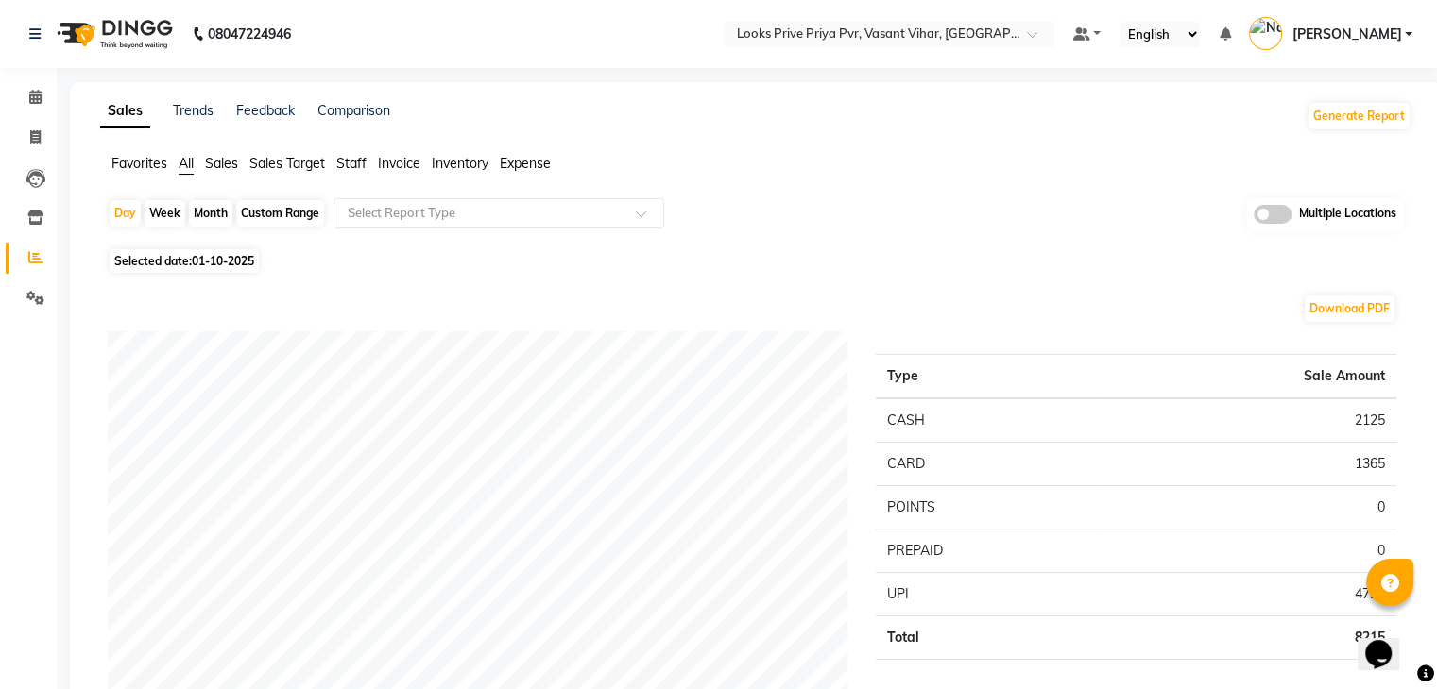
click at [281, 217] on div "Custom Range" at bounding box center [280, 213] width 88 height 26
select select "10"
select select "2025"
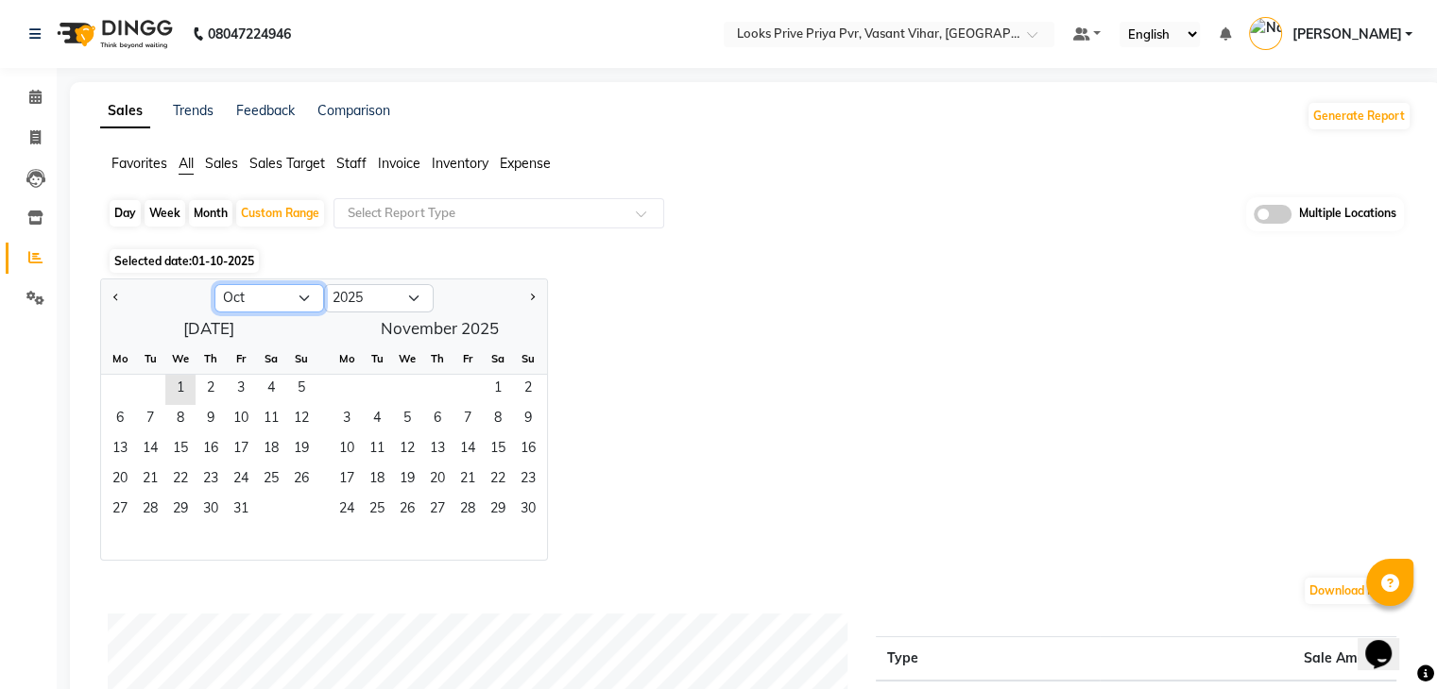
click at [272, 300] on select "Jan Feb Mar Apr May Jun Jul Aug Sep Oct Nov Dec" at bounding box center [269, 298] width 110 height 28
select select "9"
click at [214, 284] on select "Jan Feb Mar Apr May Jun Jul Aug Sep Oct Nov Dec" at bounding box center [269, 298] width 110 height 28
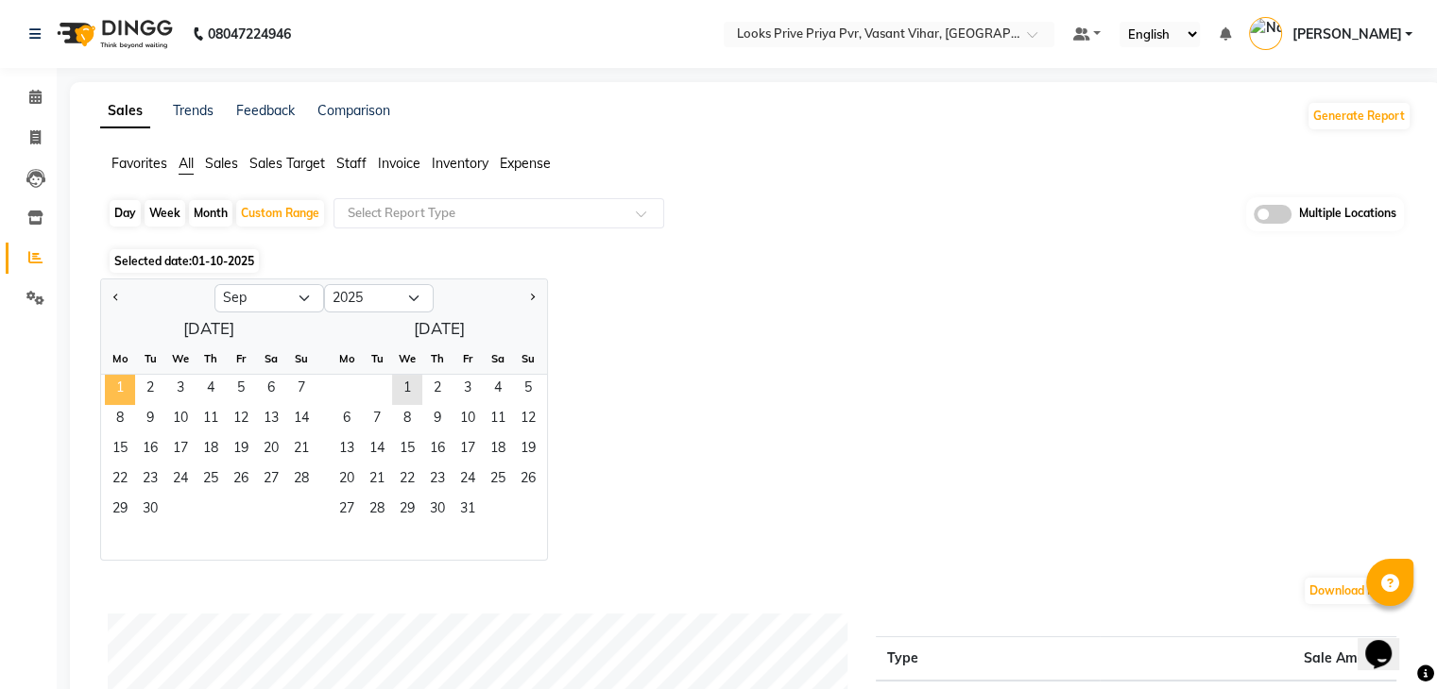
click at [111, 387] on span "1" at bounding box center [120, 390] width 30 height 30
click at [148, 506] on span "30" at bounding box center [150, 511] width 30 height 30
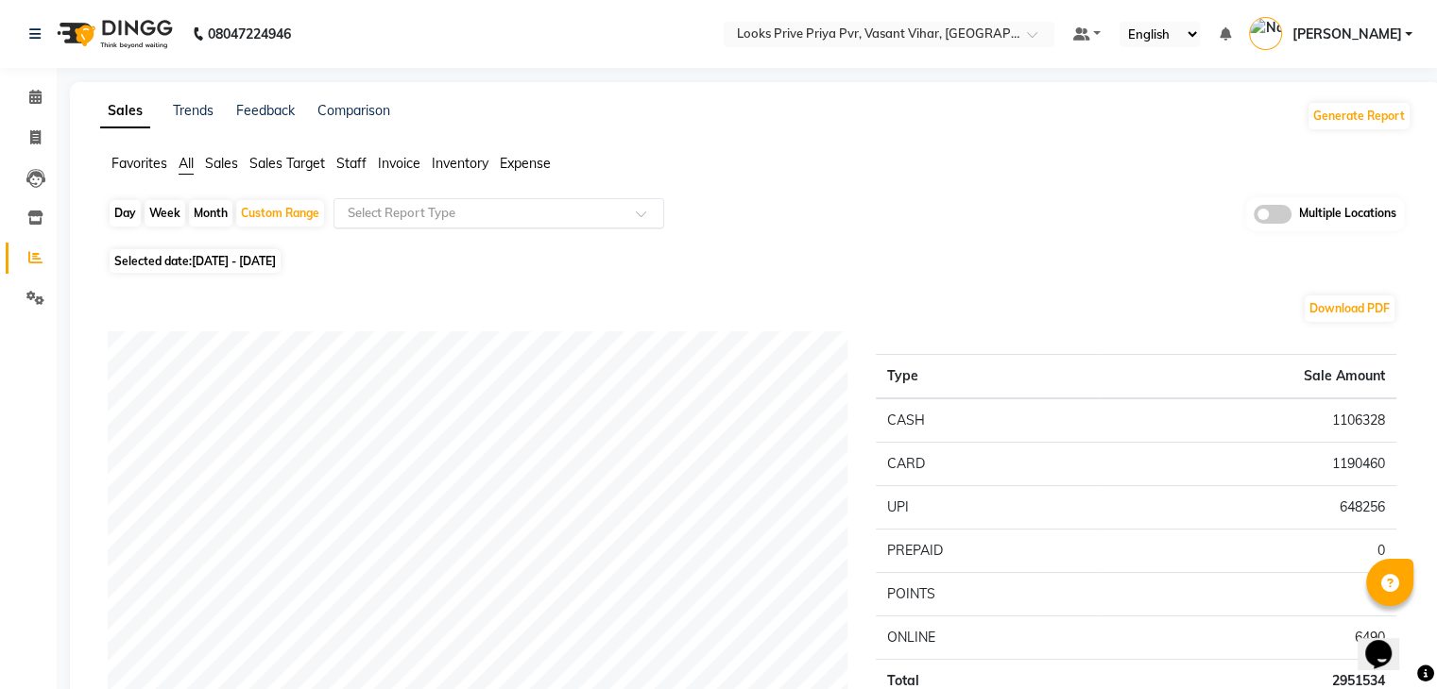
click at [485, 206] on input "text" at bounding box center [480, 213] width 272 height 19
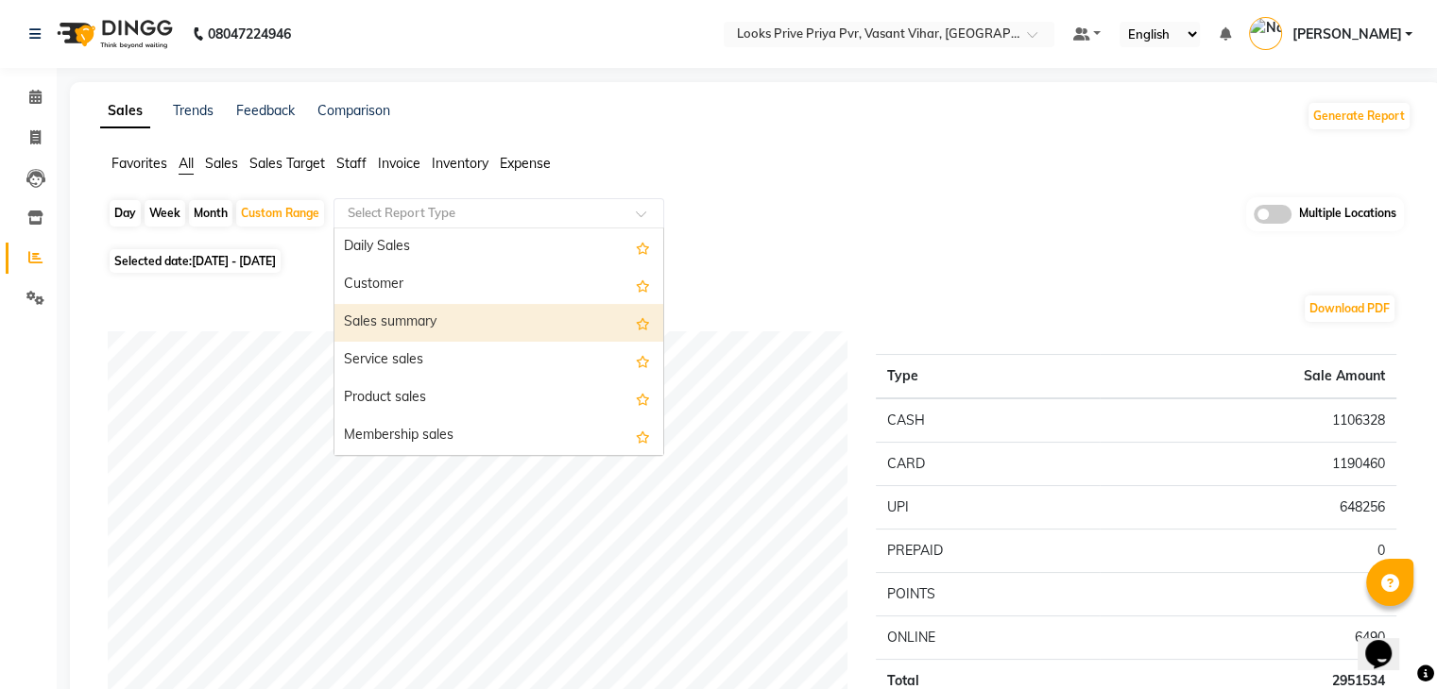
click at [421, 322] on div "Sales summary" at bounding box center [498, 323] width 329 height 38
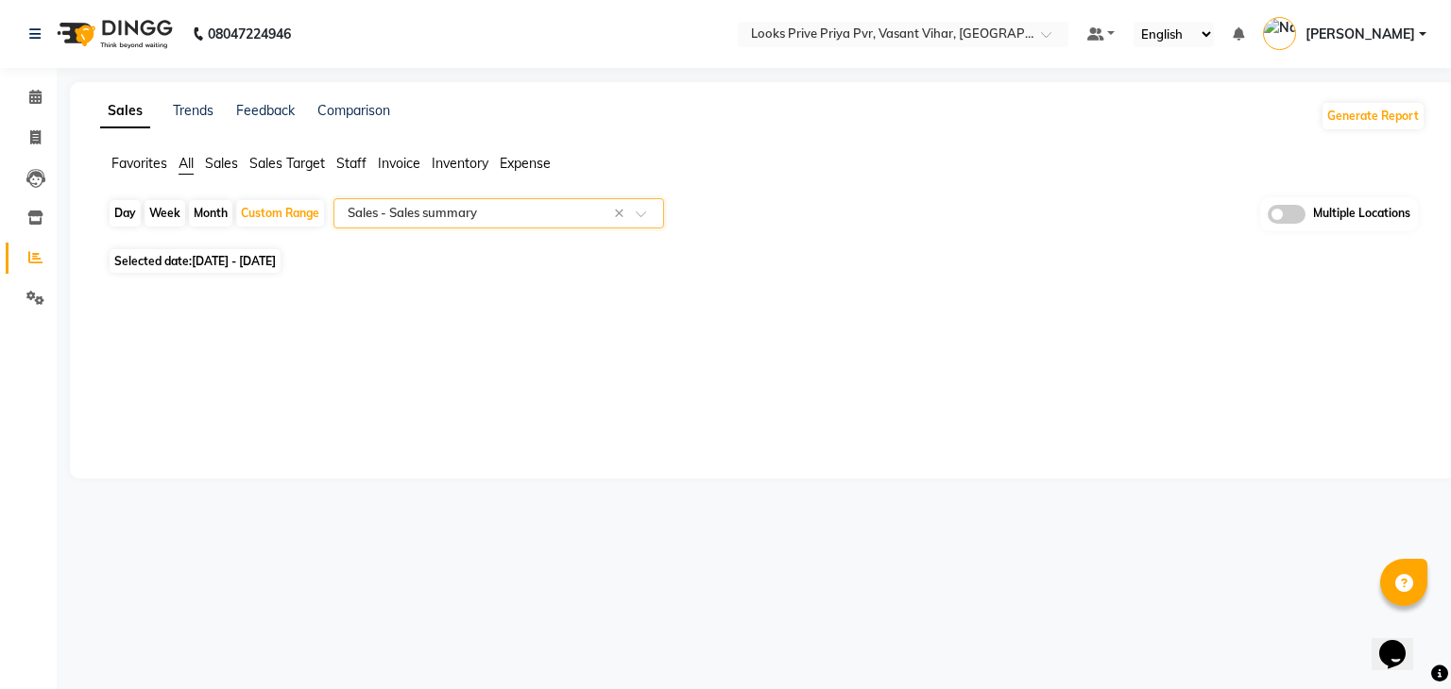
select select "full_report"
select select "csv"
click at [860, 27] on input "text" at bounding box center [870, 35] width 274 height 19
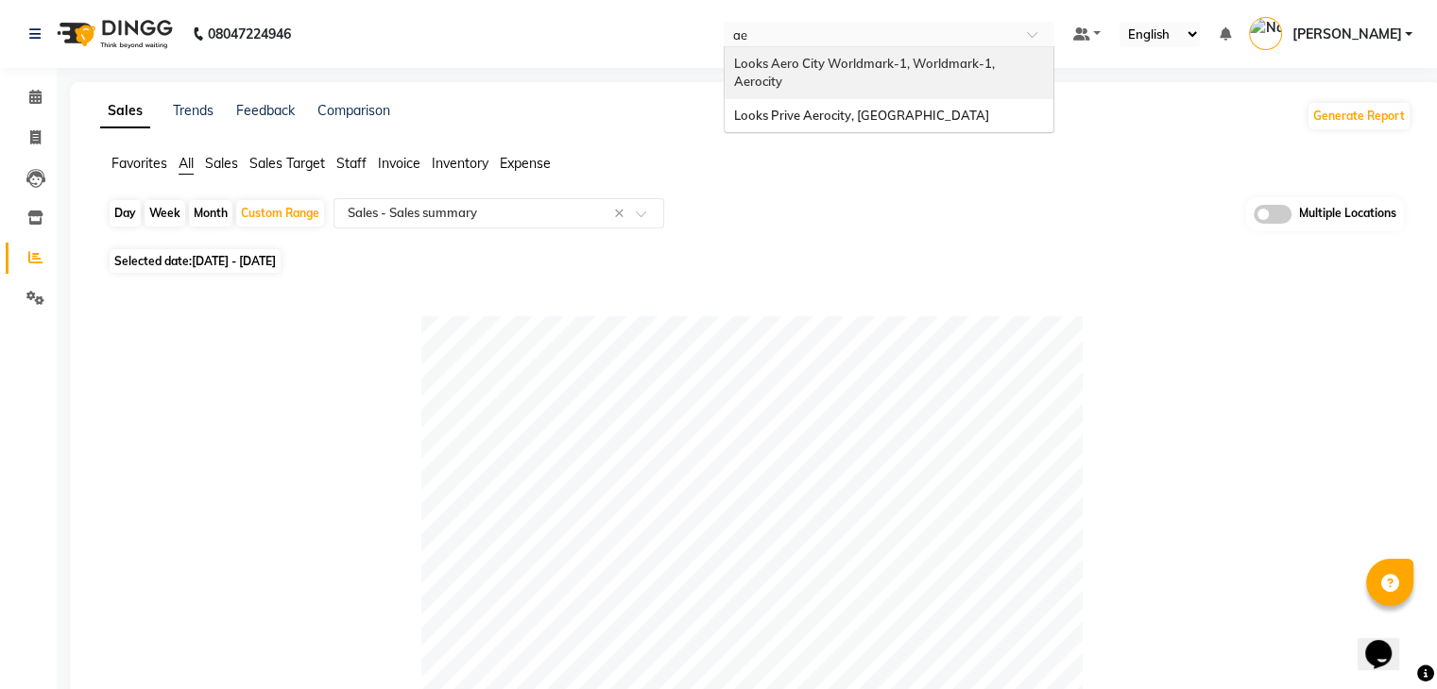
type input "aer"
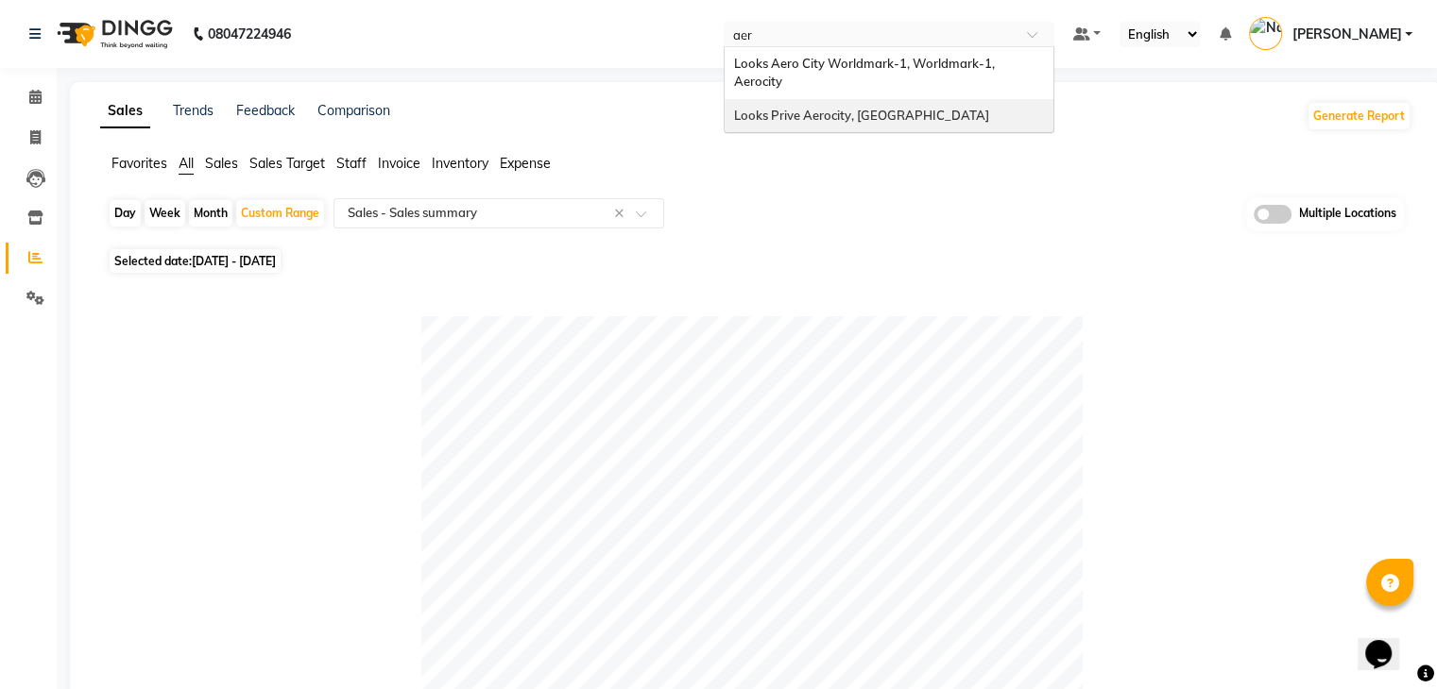
click at [819, 99] on div "Looks Prive Aerocity, [GEOGRAPHIC_DATA]" at bounding box center [888, 116] width 329 height 34
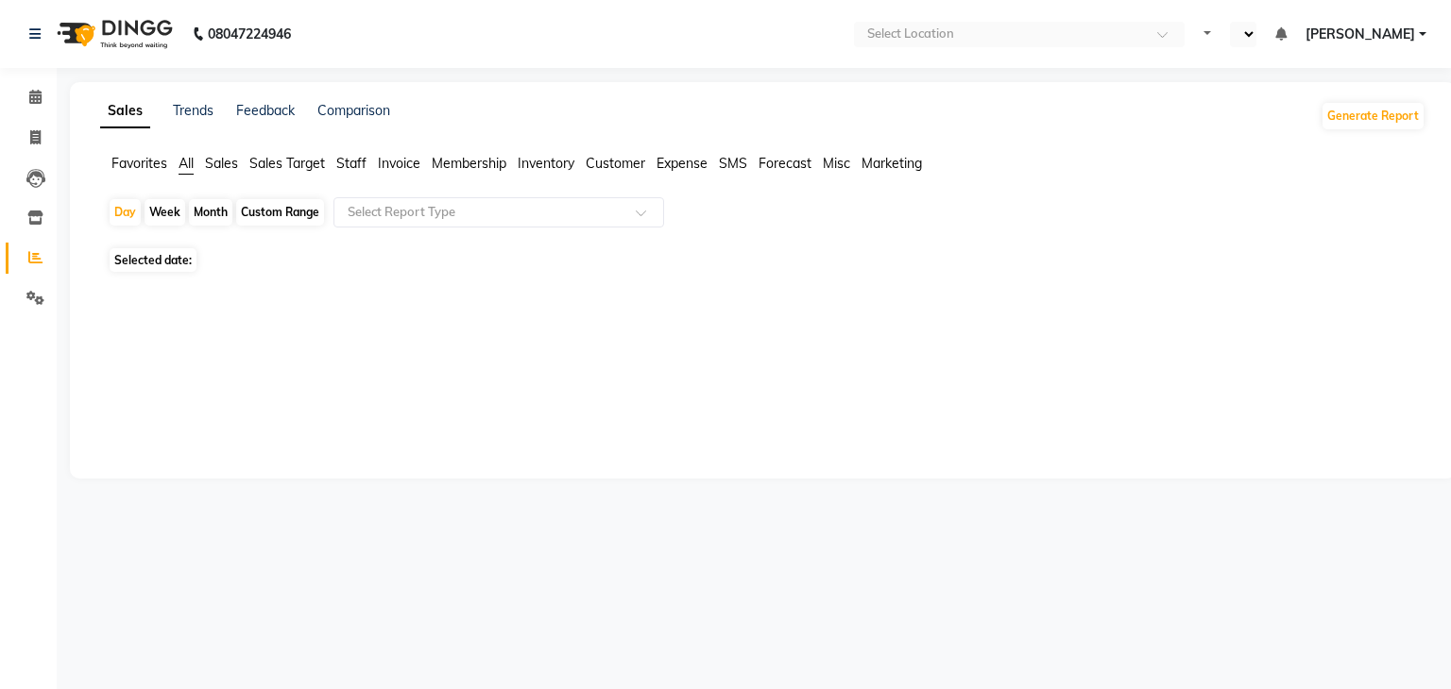
select select "en"
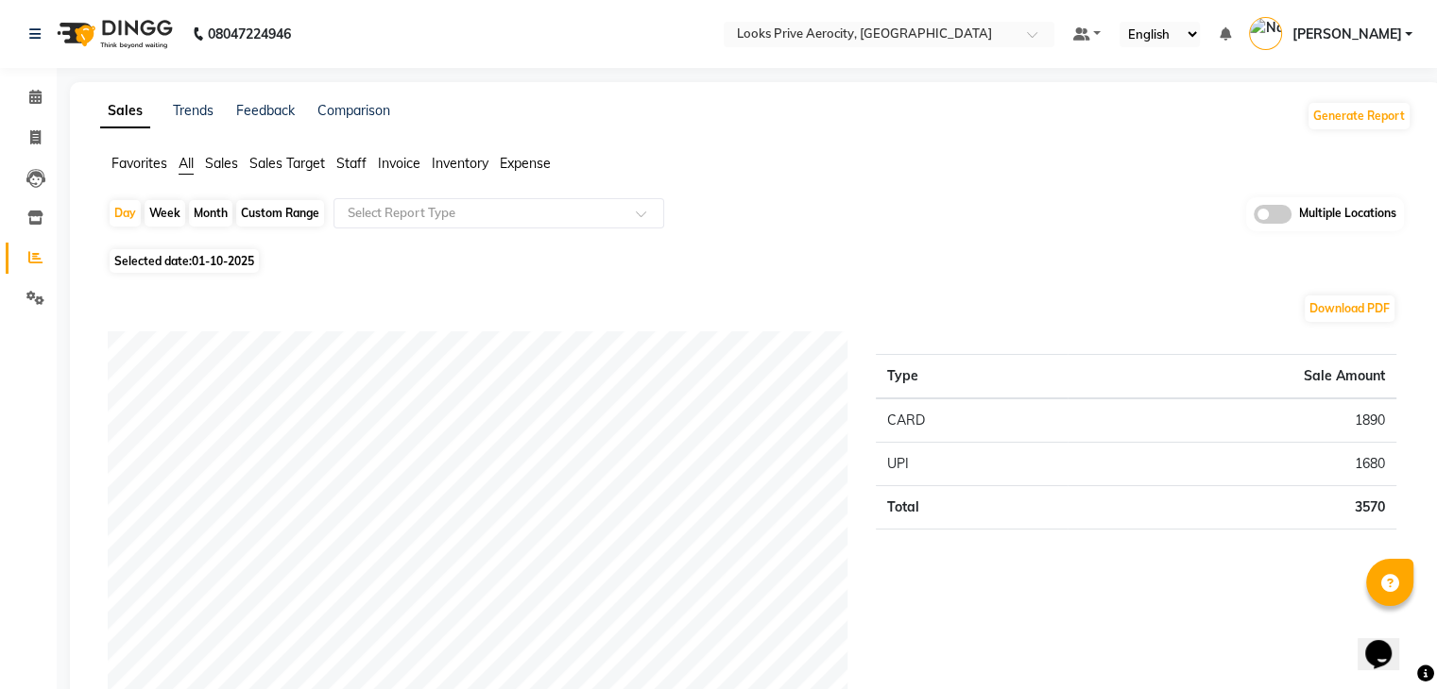
click at [307, 212] on div "Custom Range" at bounding box center [280, 213] width 88 height 26
select select "10"
select select "2025"
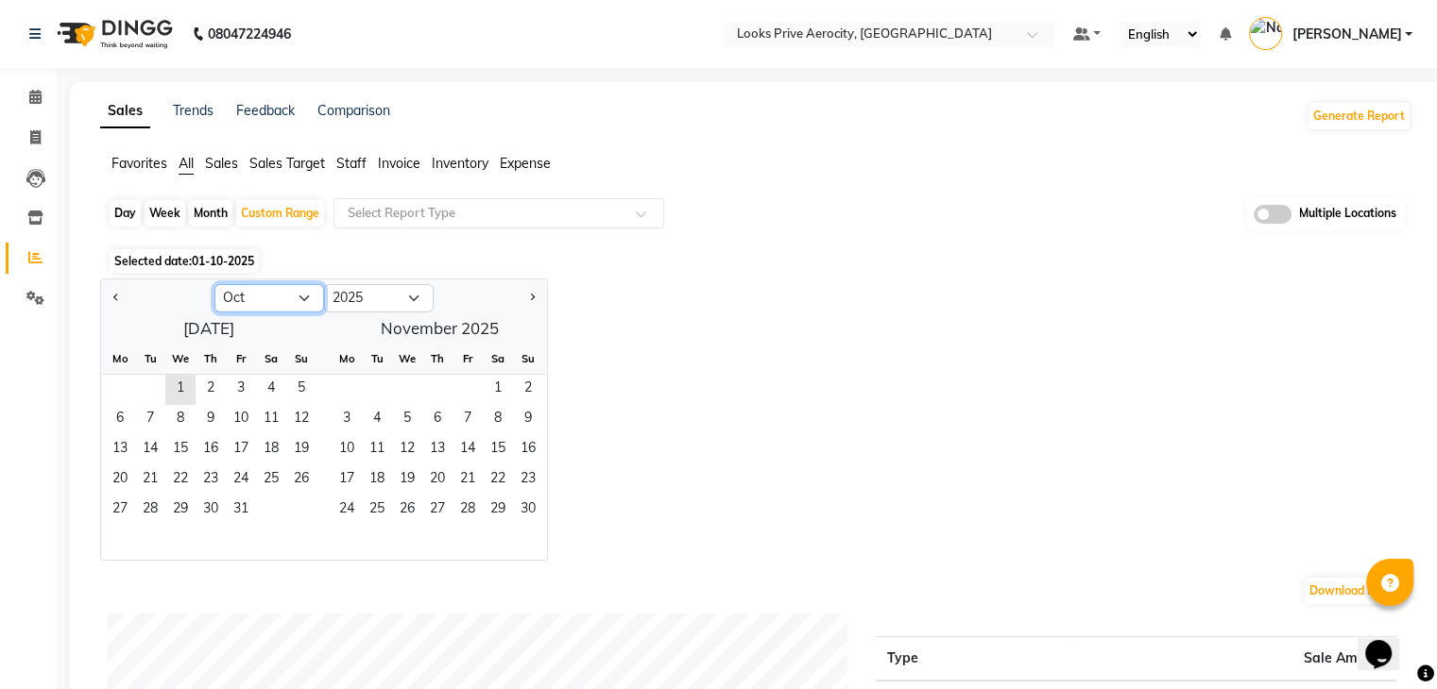
click at [276, 299] on select "Jan Feb Mar Apr May Jun Jul Aug Sep Oct Nov Dec" at bounding box center [269, 298] width 110 height 28
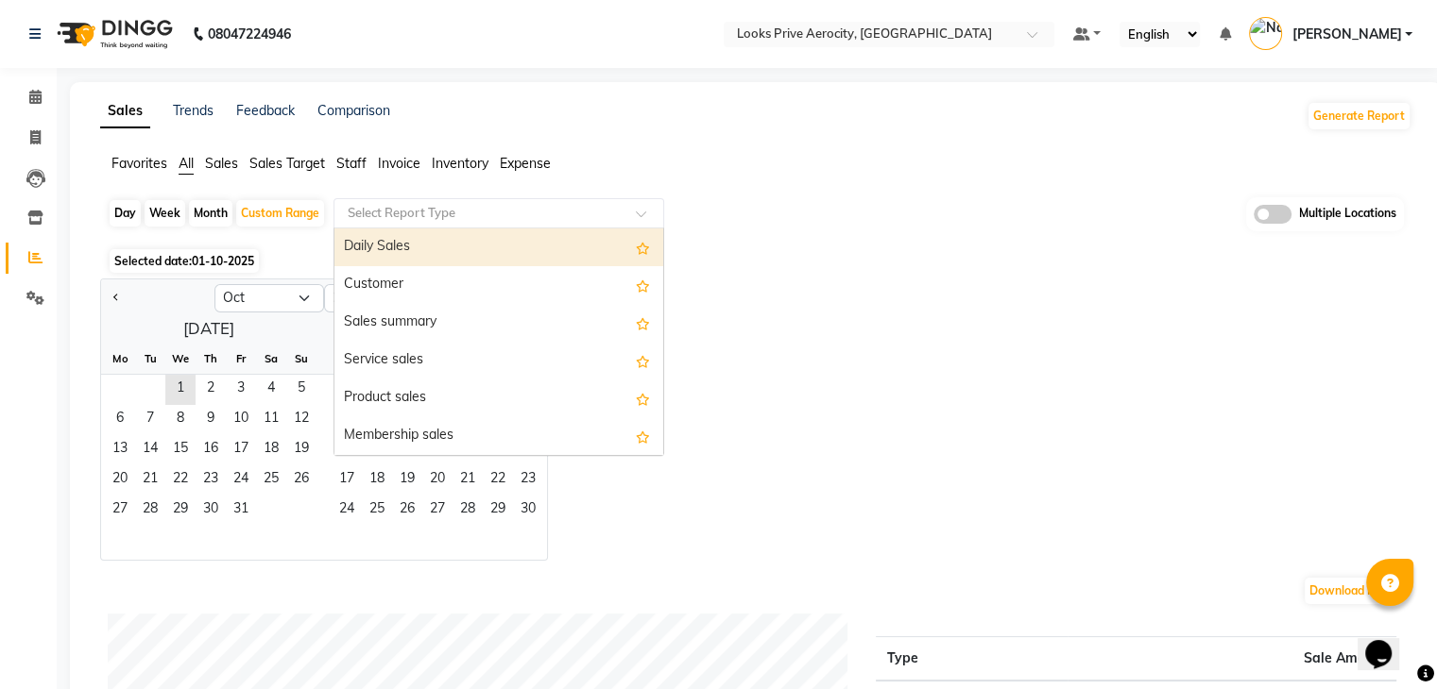
click at [423, 206] on input "text" at bounding box center [480, 213] width 272 height 19
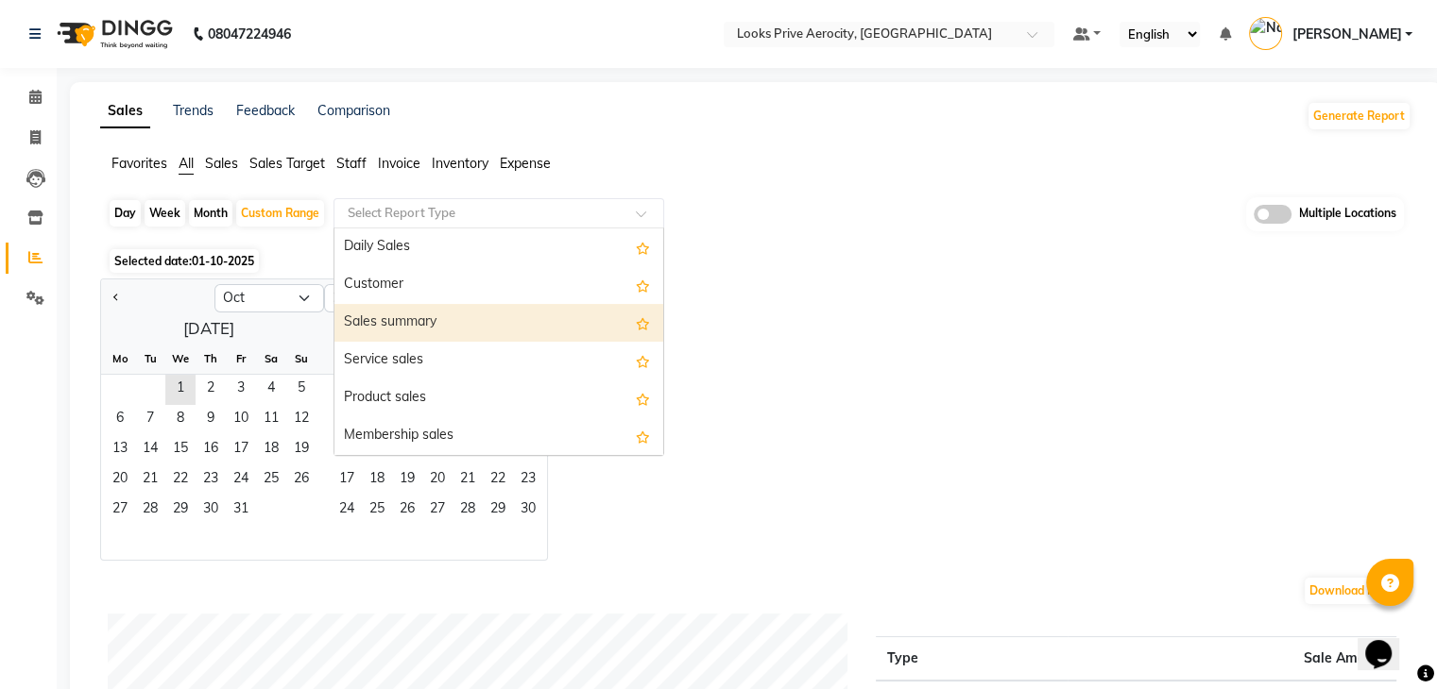
click at [396, 322] on div "Sales summary" at bounding box center [498, 323] width 329 height 38
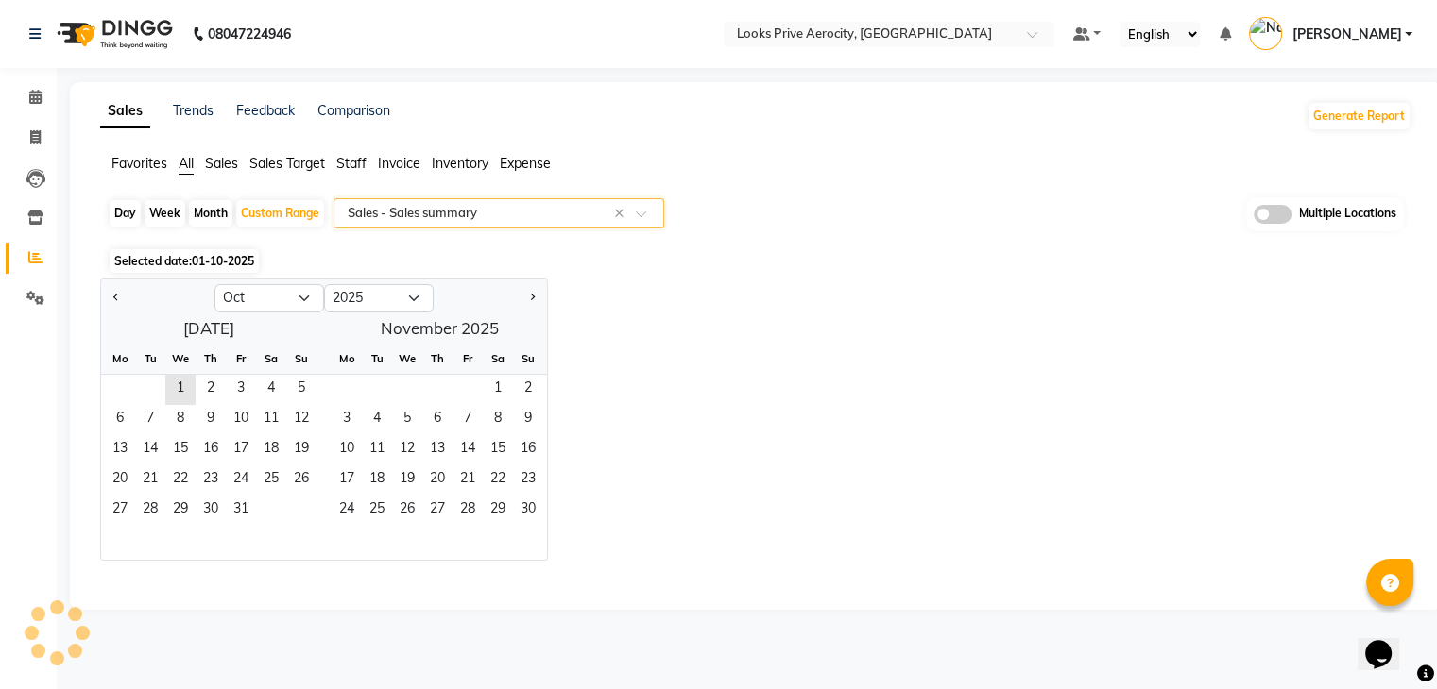
select select "full_report"
select select "csv"
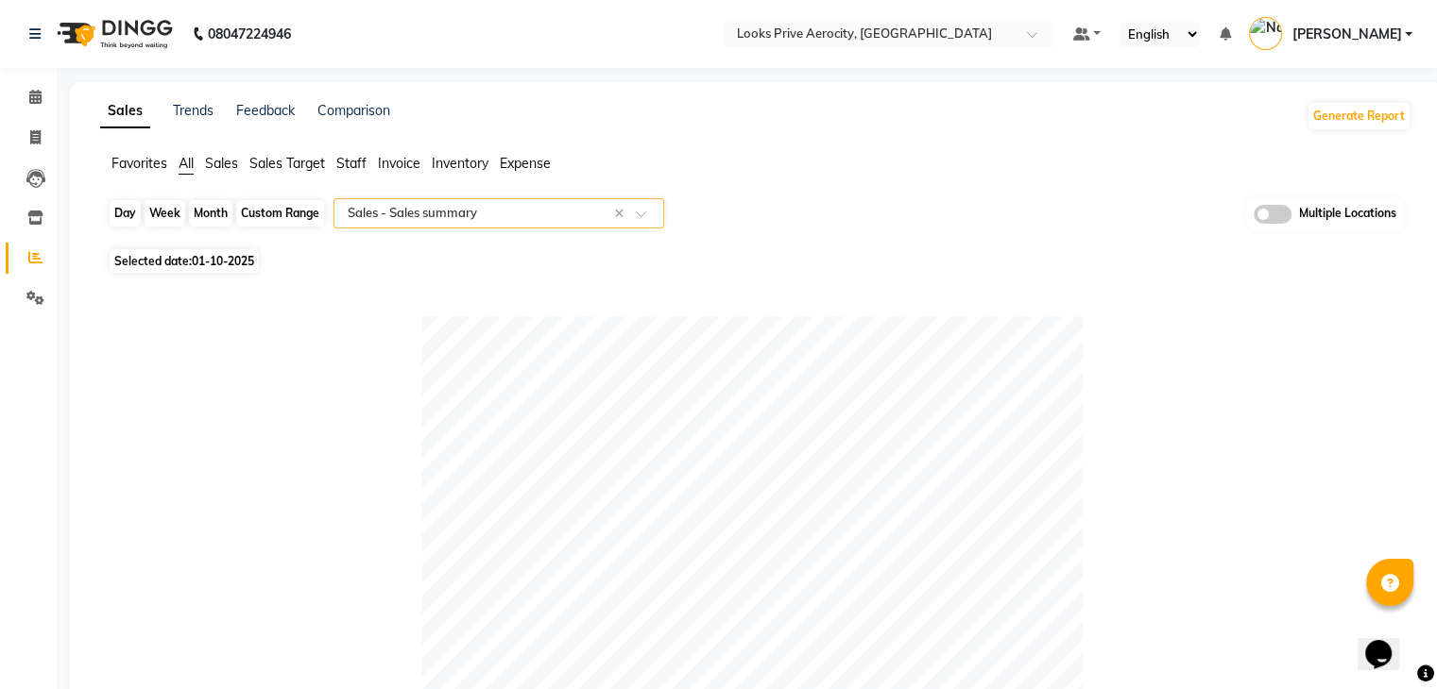
click at [291, 216] on div "Custom Range" at bounding box center [280, 213] width 88 height 26
select select "10"
select select "2025"
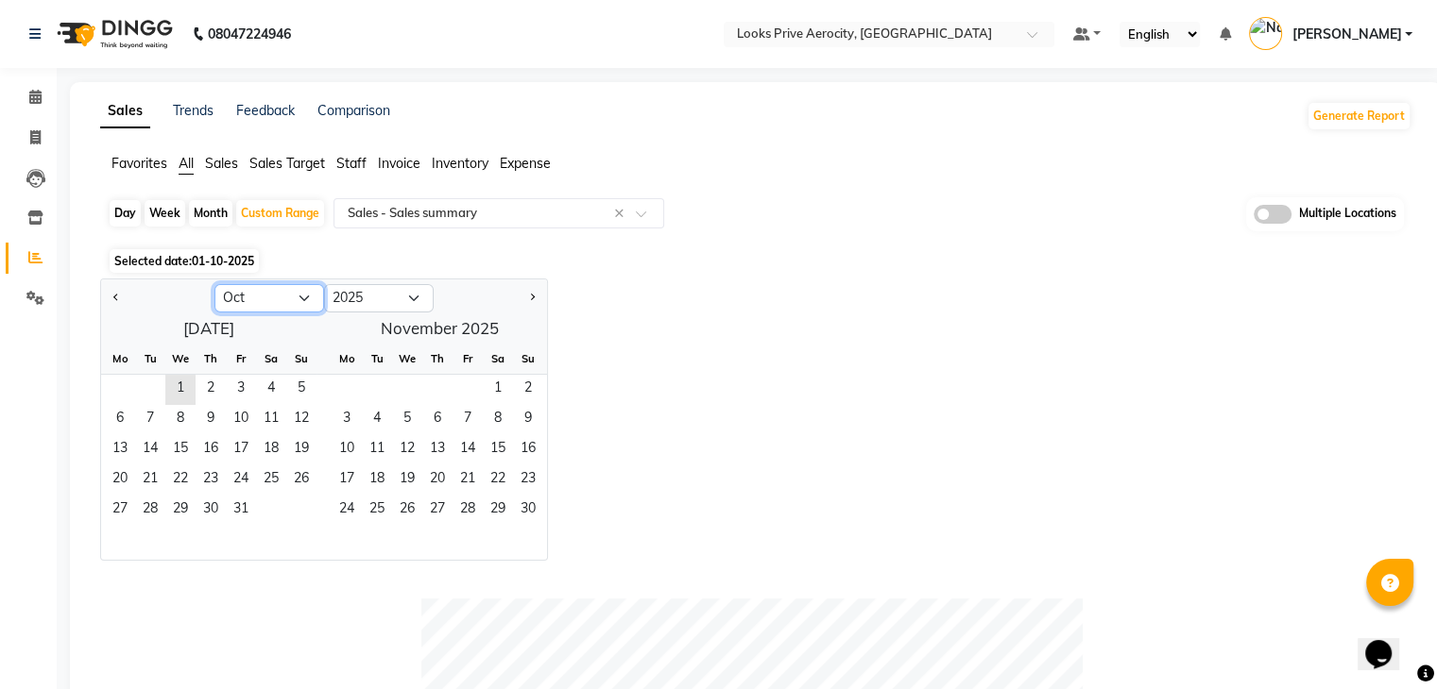
click at [283, 306] on select "Jan Feb Mar Apr May Jun Jul Aug Sep Oct Nov Dec" at bounding box center [269, 298] width 110 height 28
select select "9"
click at [214, 284] on select "Jan Feb Mar Apr May Jun Jul Aug Sep Oct Nov Dec" at bounding box center [269, 298] width 110 height 28
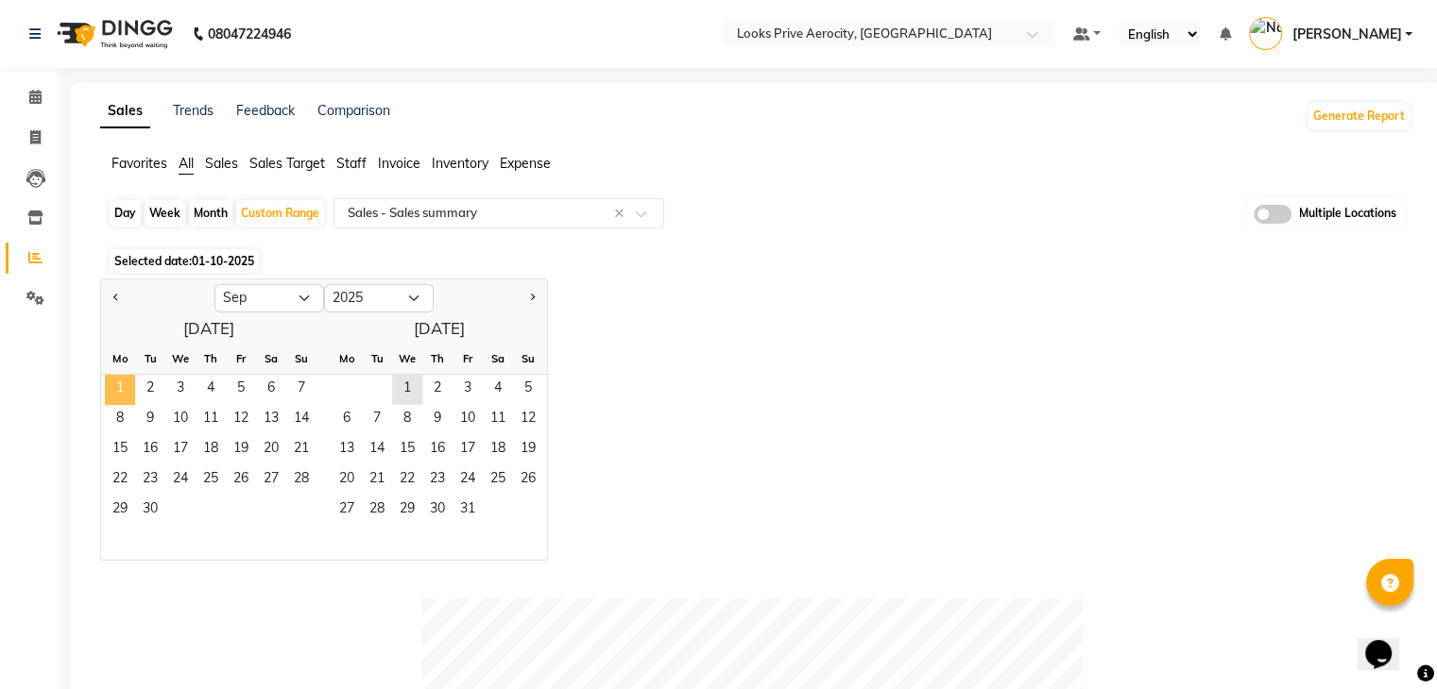
click at [125, 390] on span "1" at bounding box center [120, 390] width 30 height 30
click at [153, 503] on span "30" at bounding box center [150, 511] width 30 height 30
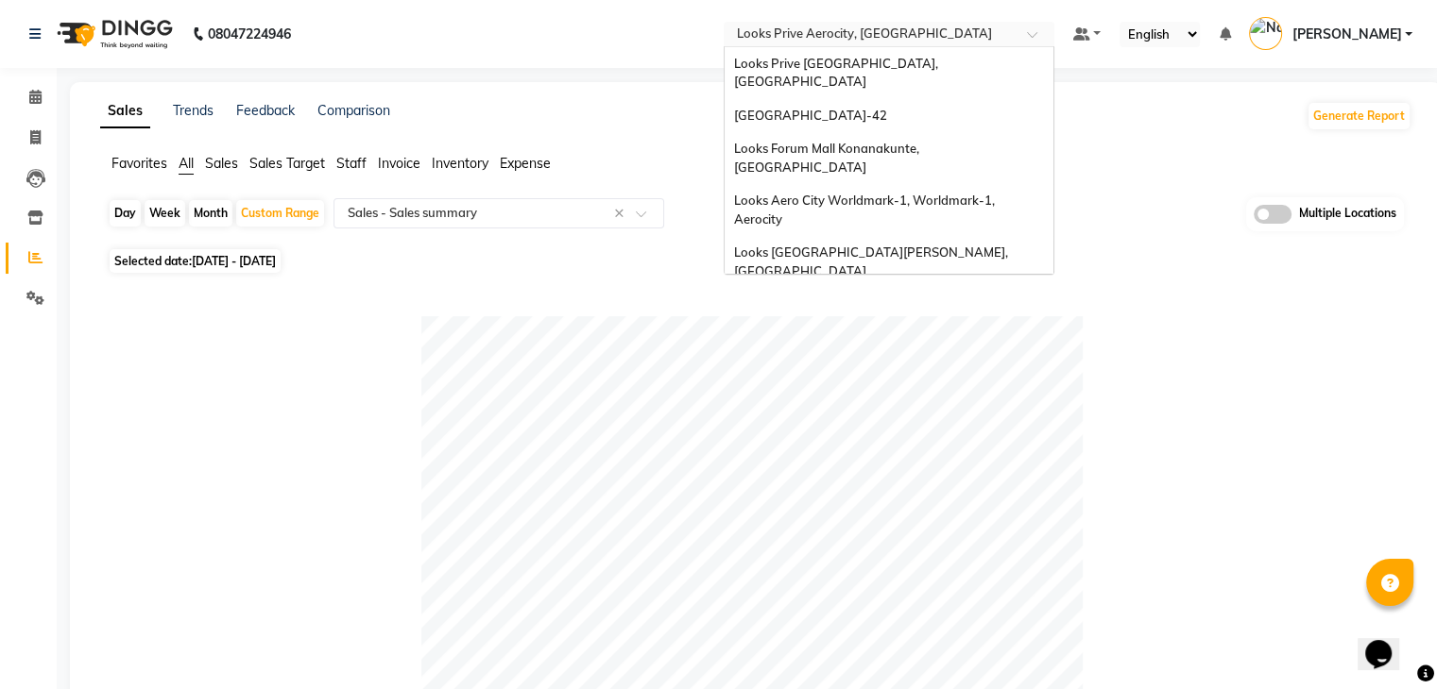
click at [990, 30] on input "text" at bounding box center [870, 35] width 274 height 19
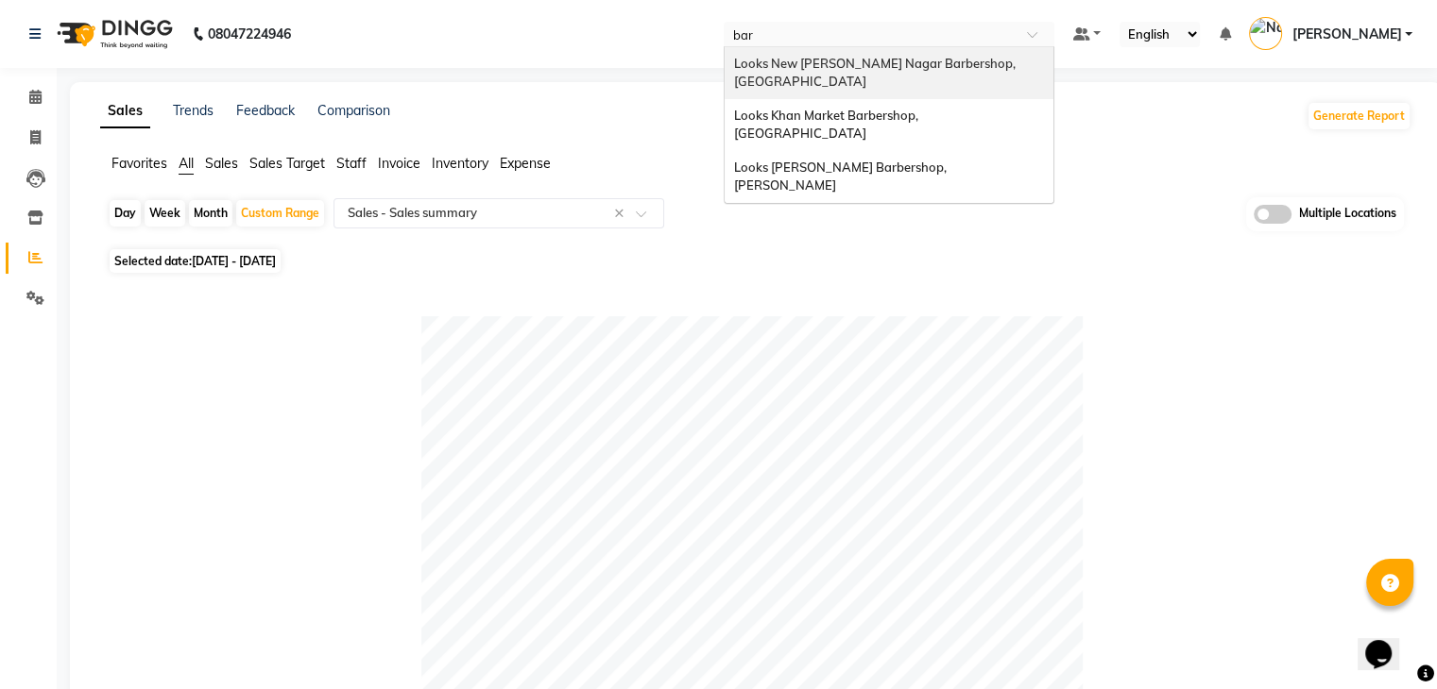
type input "barb"
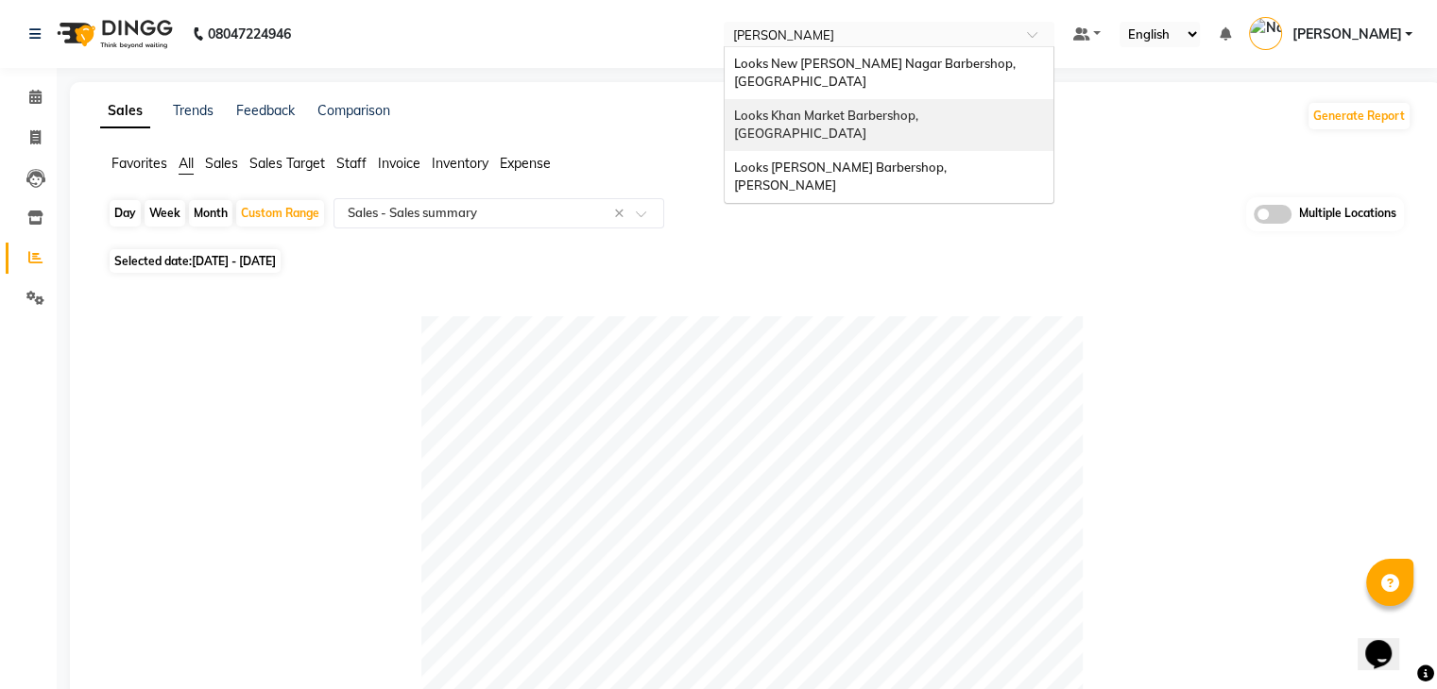
click at [882, 108] on span "Looks Khan Market Barbershop, [GEOGRAPHIC_DATA]" at bounding box center [827, 125] width 187 height 34
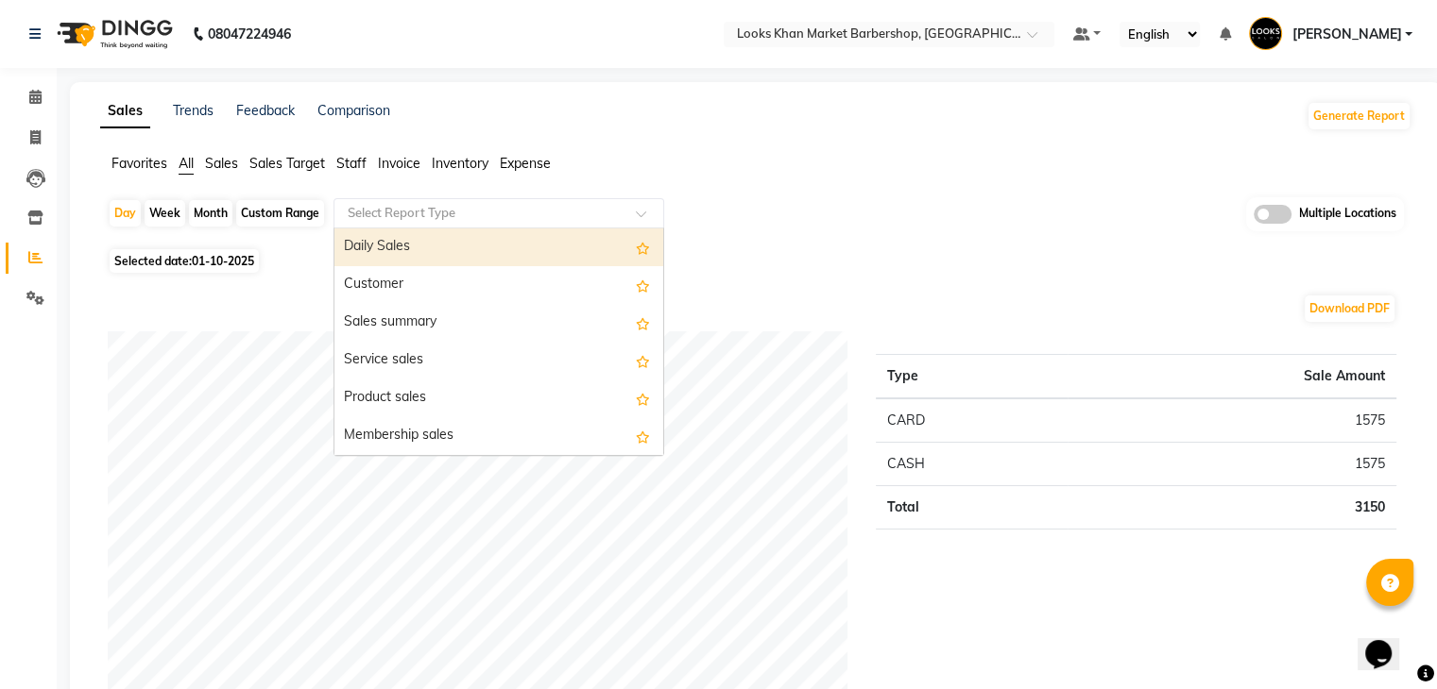
click at [494, 213] on input "text" at bounding box center [480, 213] width 272 height 19
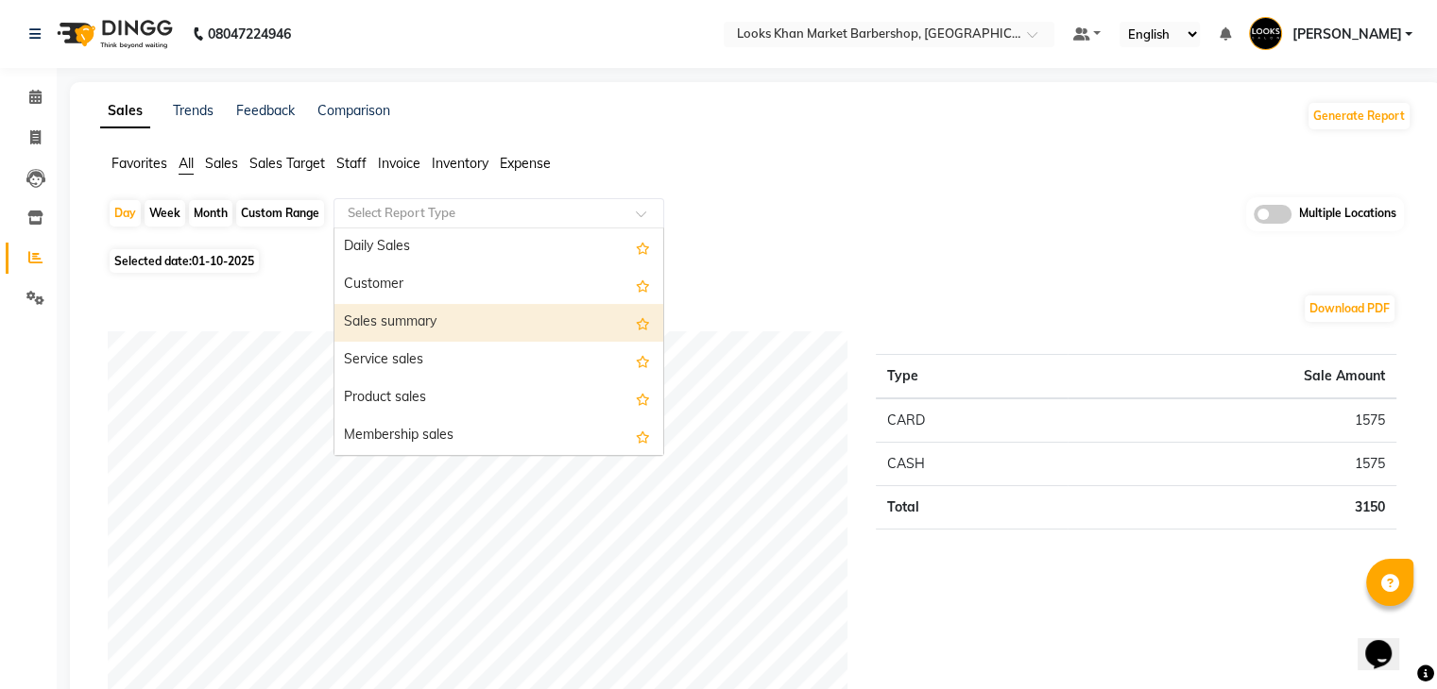
click at [427, 318] on div "Sales summary" at bounding box center [498, 323] width 329 height 38
select select "full_report"
select select "csv"
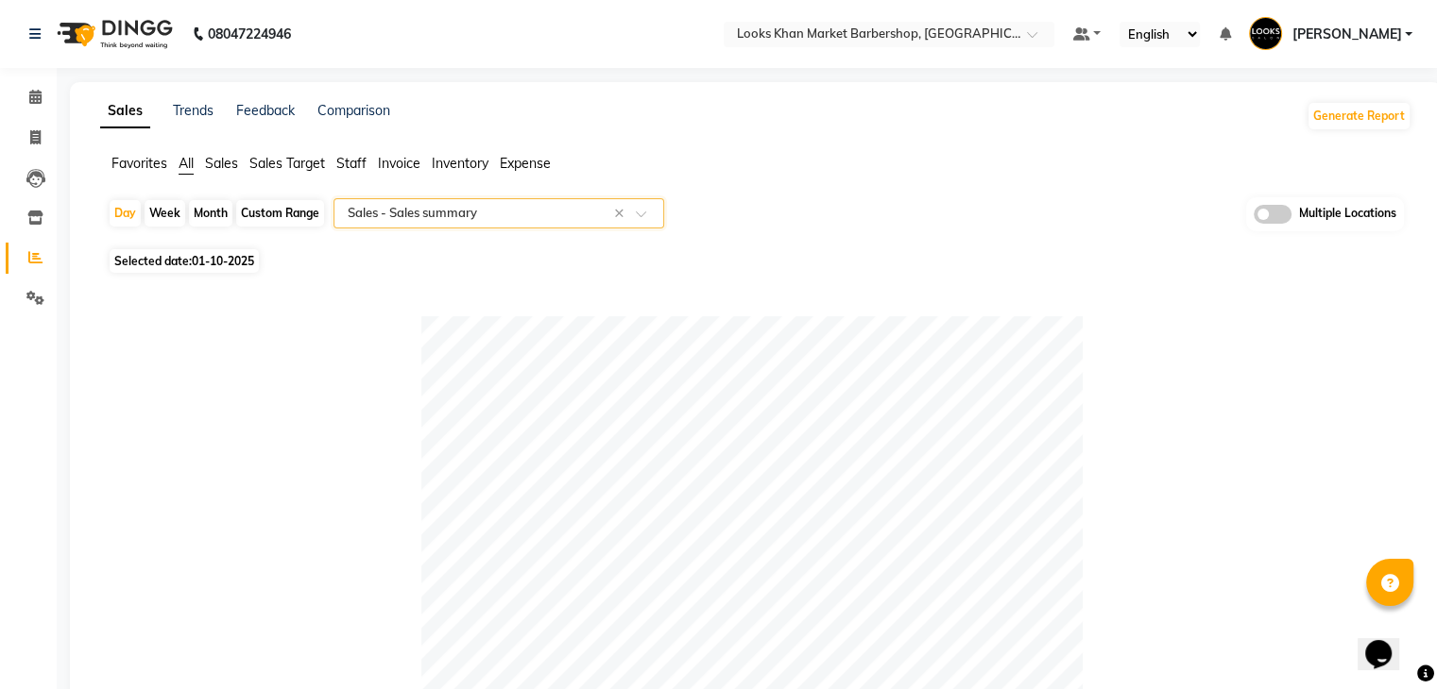
click at [306, 213] on div "Custom Range" at bounding box center [280, 213] width 88 height 26
select select "10"
select select "2025"
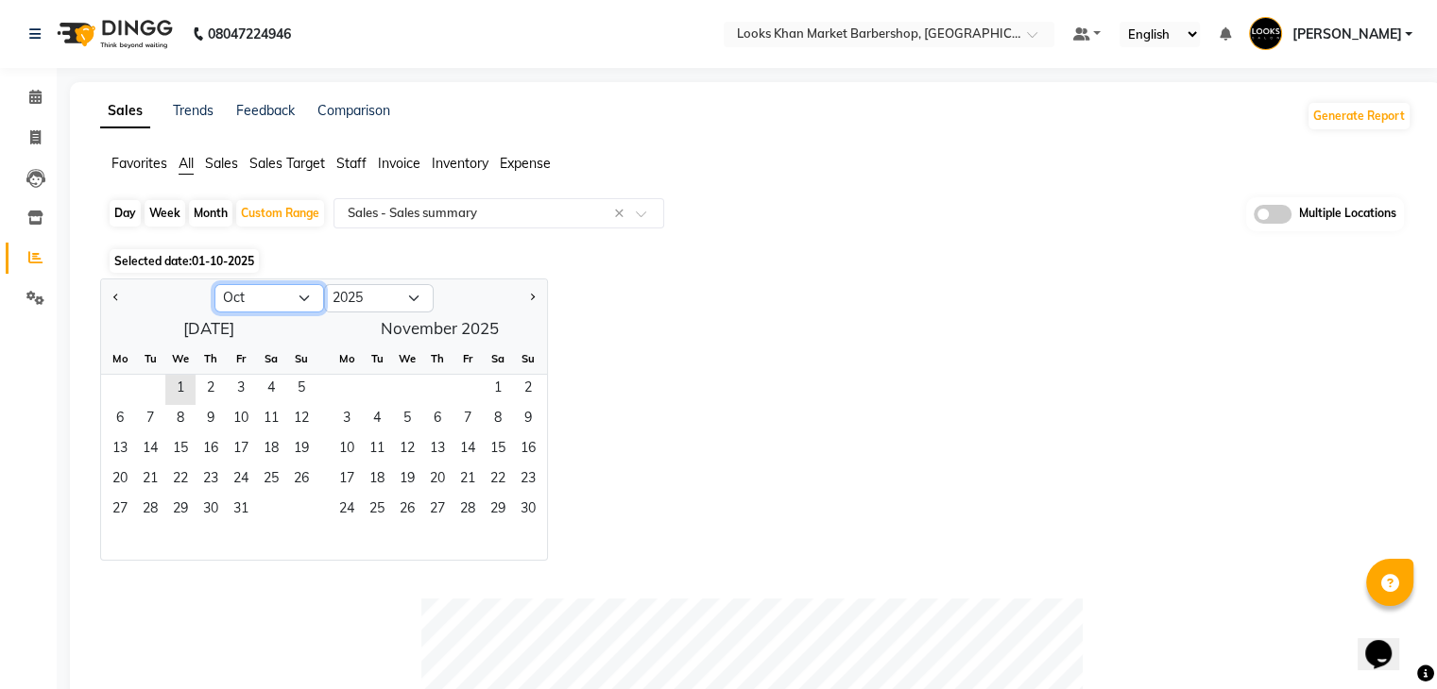
click at [306, 291] on select "Jan Feb Mar Apr May Jun [DATE] Aug Sep Oct Nov Dec" at bounding box center [269, 298] width 110 height 28
select select "9"
click at [214, 284] on select "Jan Feb Mar Apr May Jun [DATE] Aug Sep Oct Nov Dec" at bounding box center [269, 298] width 110 height 28
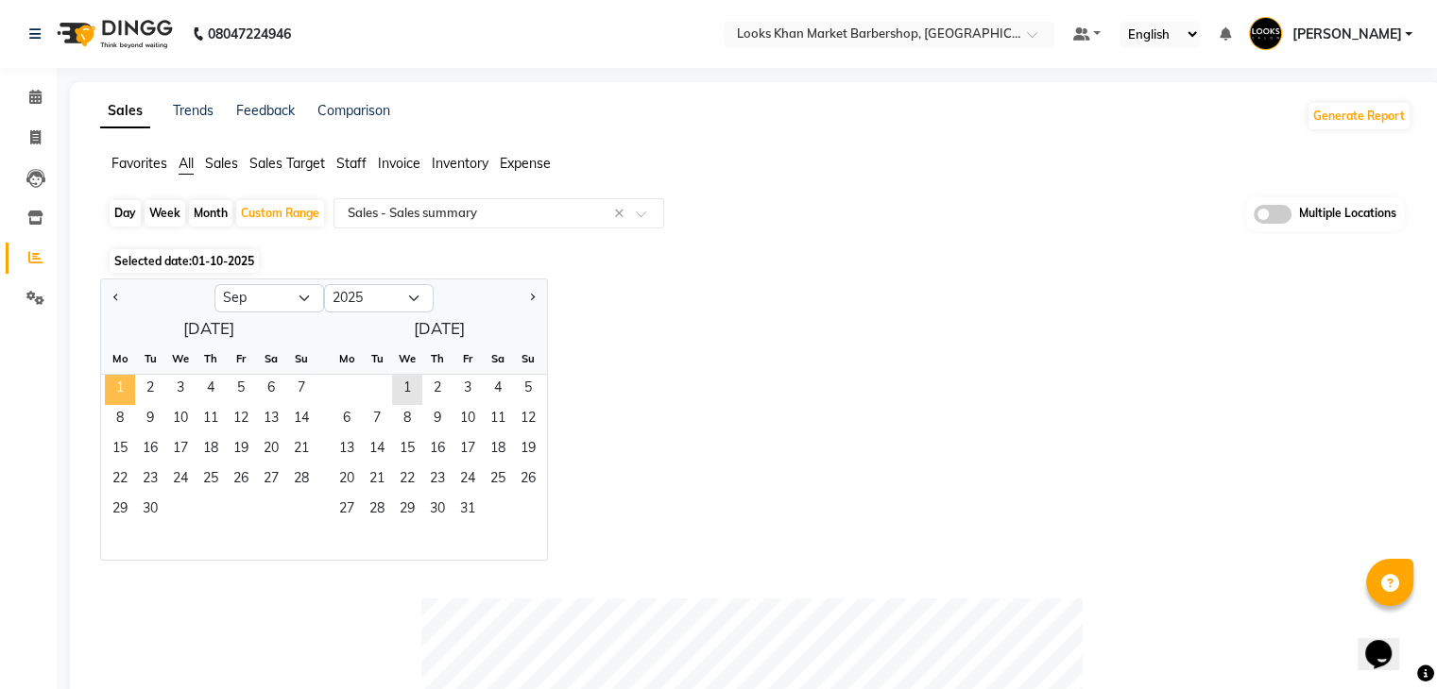
click at [123, 386] on span "1" at bounding box center [120, 390] width 30 height 30
click at [145, 507] on span "30" at bounding box center [150, 511] width 30 height 30
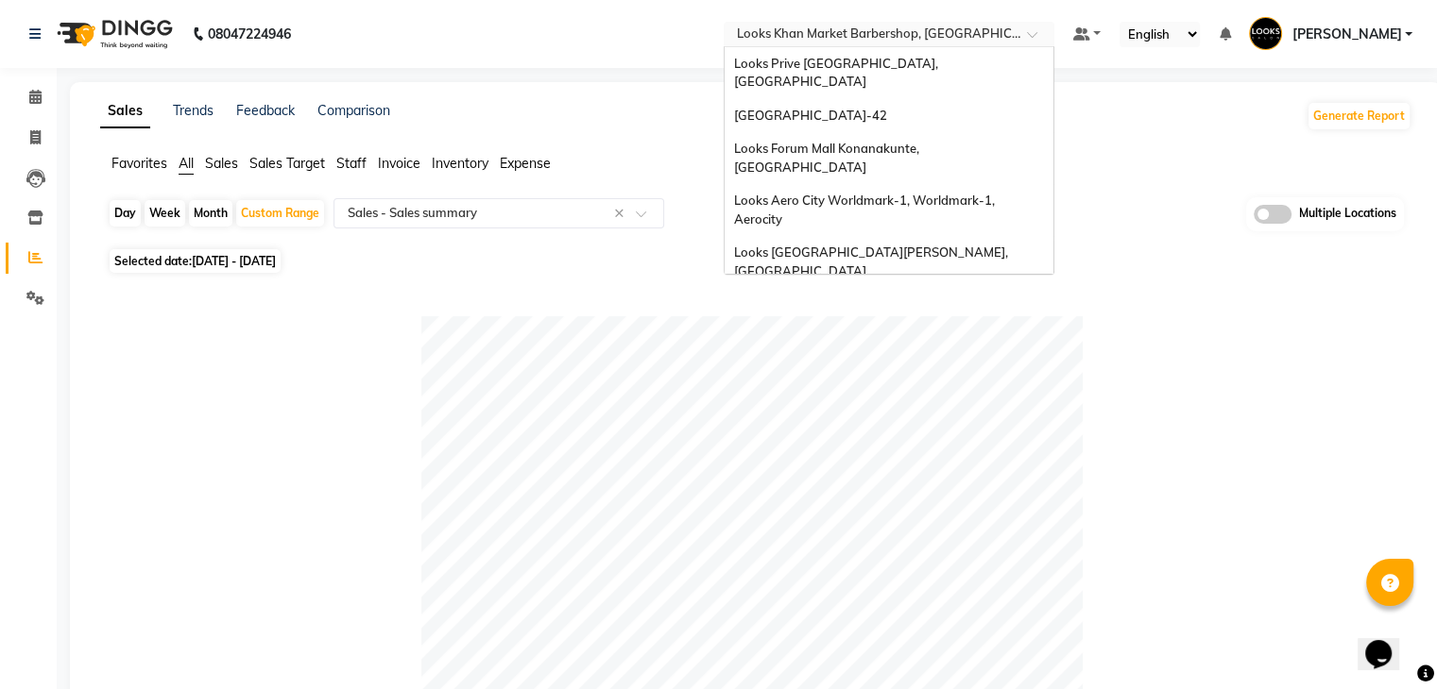
click at [898, 22] on div "Select Location × Looks Khan Market Barbershop, Delhi" at bounding box center [888, 35] width 331 height 26
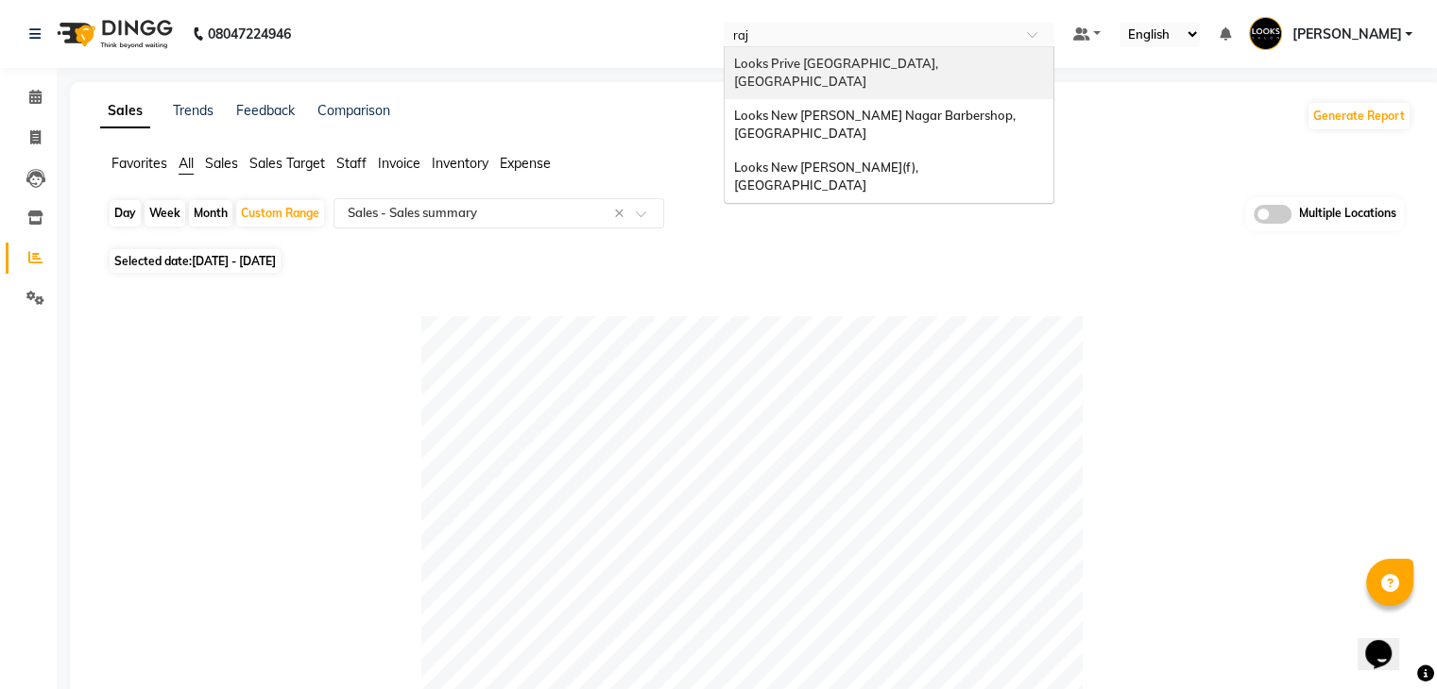
type input "raji"
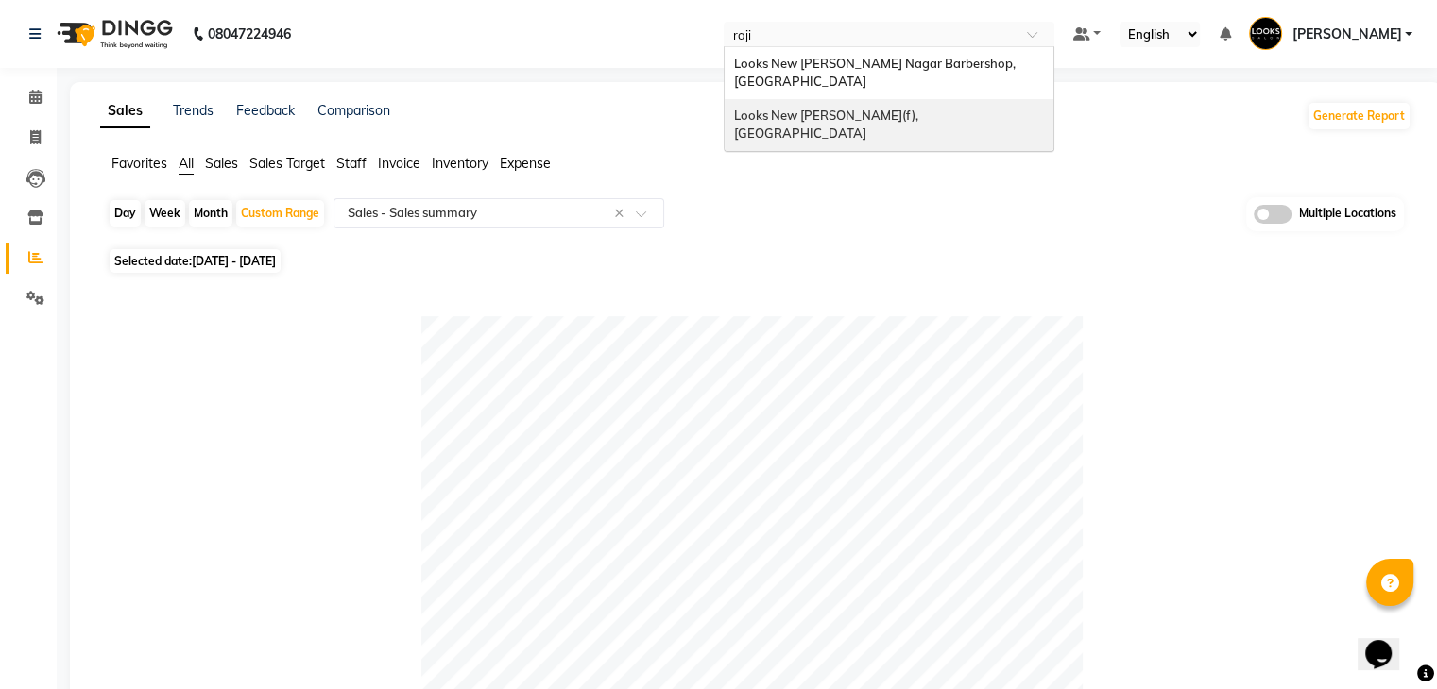
click at [869, 108] on span "Looks New [PERSON_NAME](f), [GEOGRAPHIC_DATA]" at bounding box center [827, 125] width 187 height 34
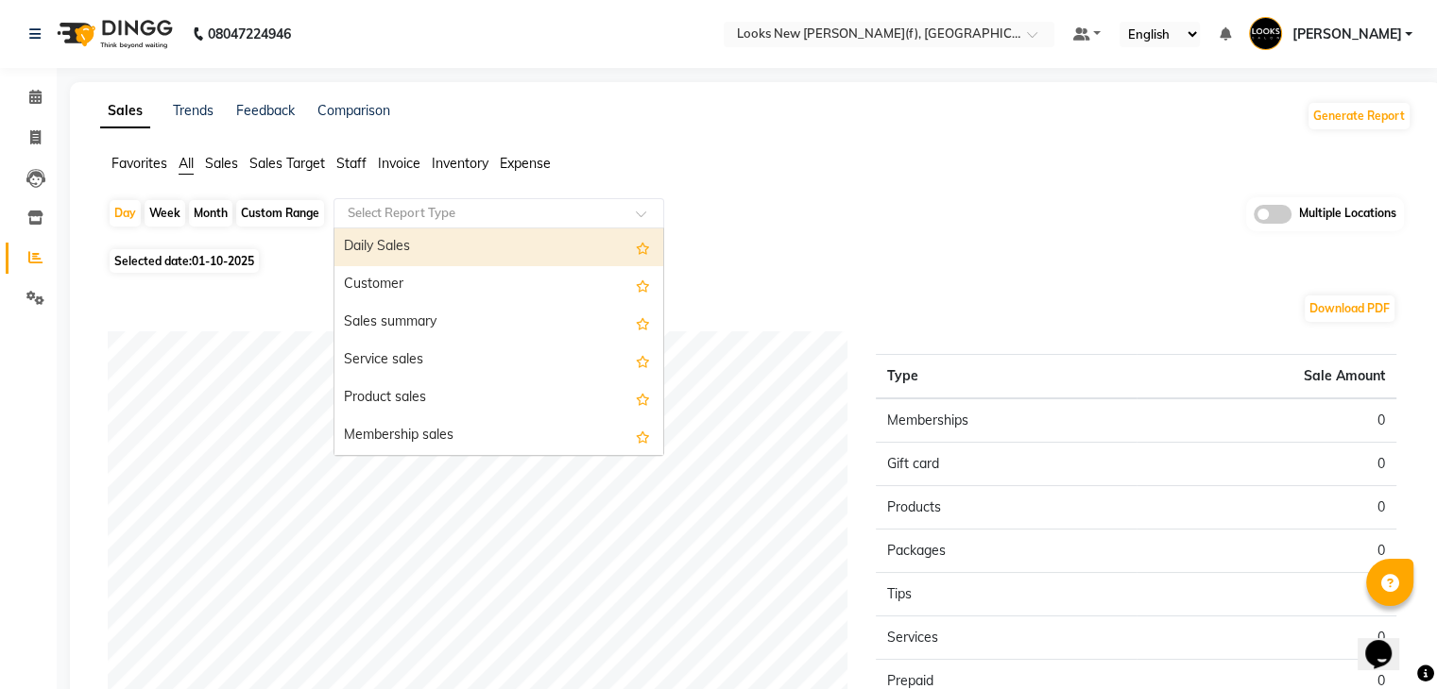
click at [368, 215] on input "text" at bounding box center [480, 213] width 272 height 19
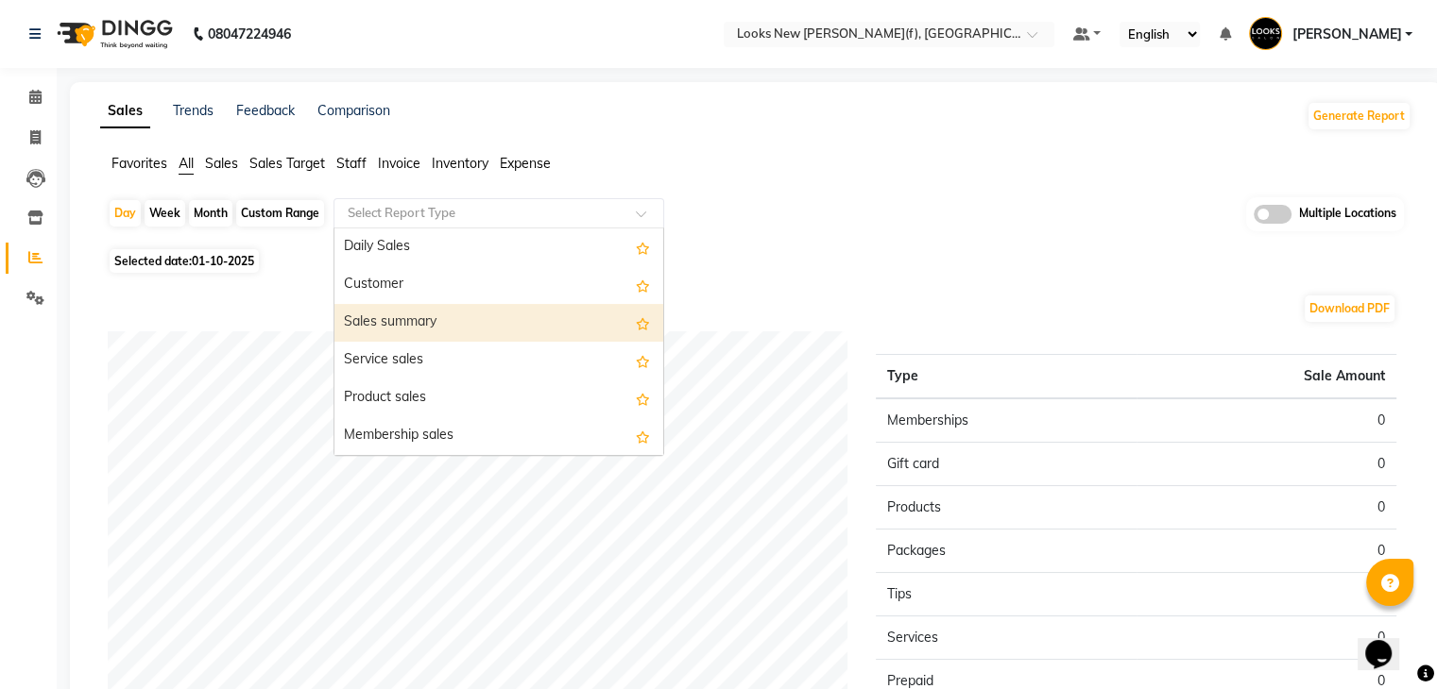
click at [374, 314] on div "Sales summary" at bounding box center [498, 323] width 329 height 38
select select "full_report"
select select "csv"
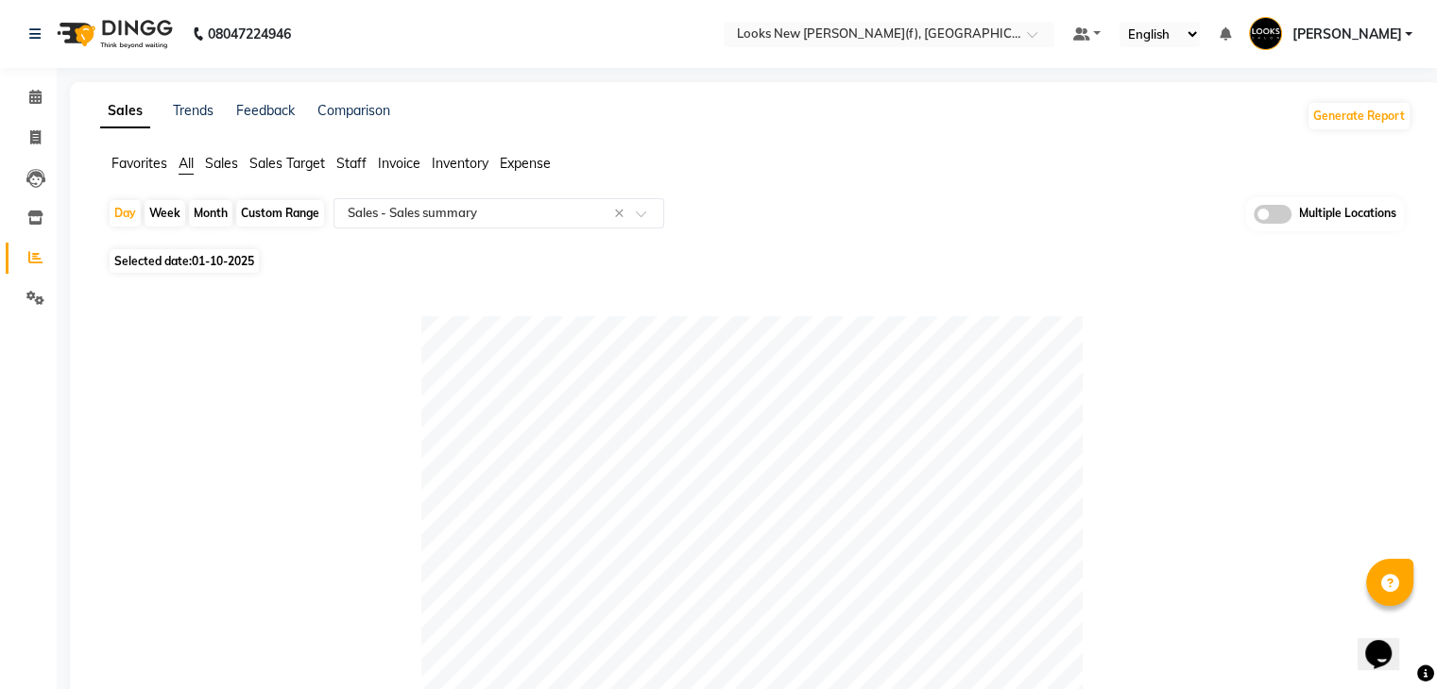
click at [295, 214] on div "Custom Range" at bounding box center [280, 213] width 88 height 26
select select "10"
select select "2025"
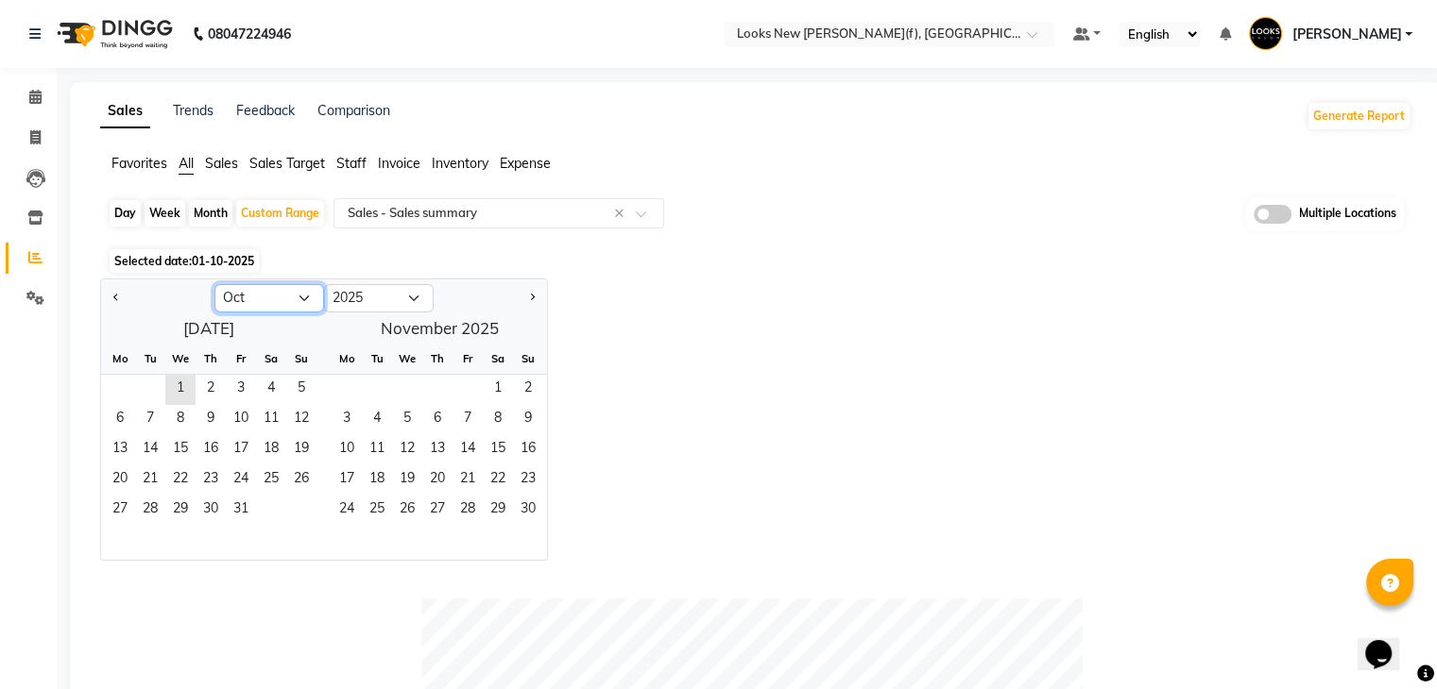
click at [264, 299] on select "Jan Feb Mar Apr May Jun [DATE] Aug Sep Oct Nov Dec" at bounding box center [269, 298] width 110 height 28
select select "9"
click at [214, 284] on select "Jan Feb Mar Apr May Jun [DATE] Aug Sep Oct Nov Dec" at bounding box center [269, 298] width 110 height 28
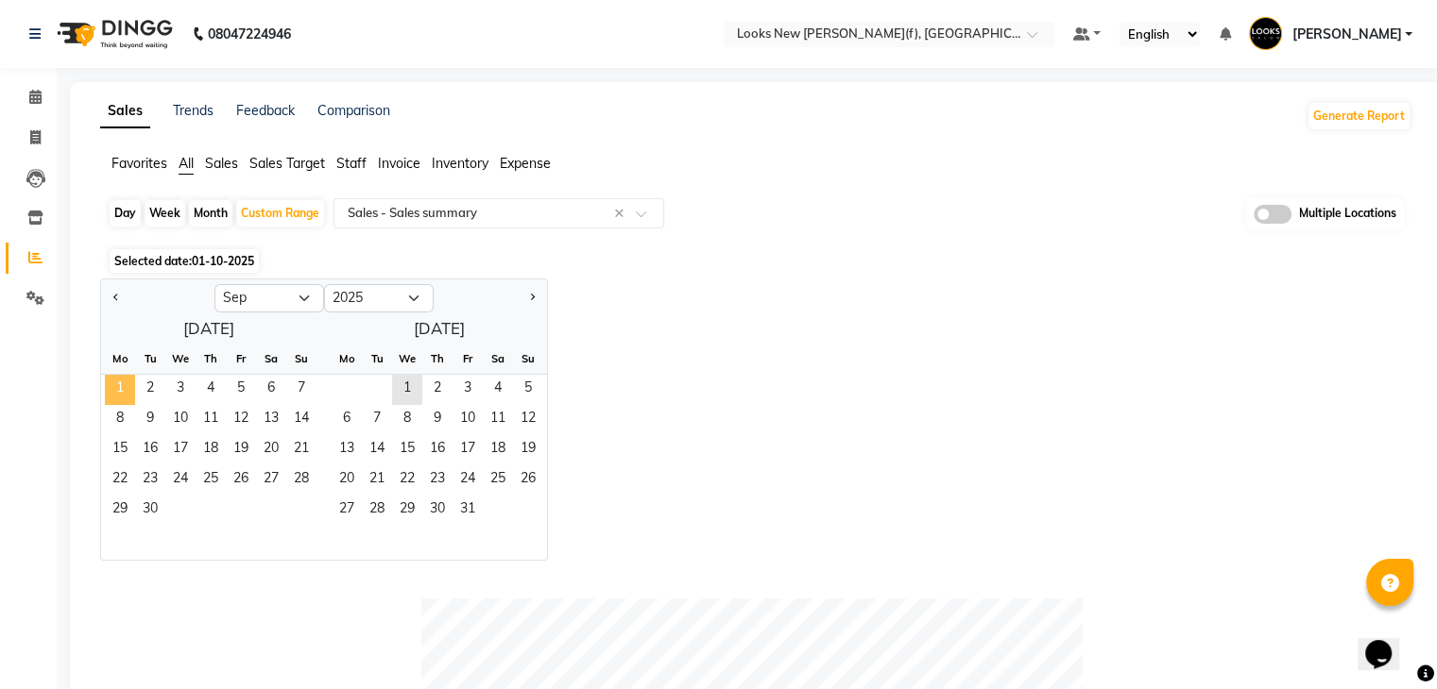
click at [114, 387] on span "1" at bounding box center [120, 390] width 30 height 30
click at [158, 508] on span "30" at bounding box center [150, 511] width 30 height 30
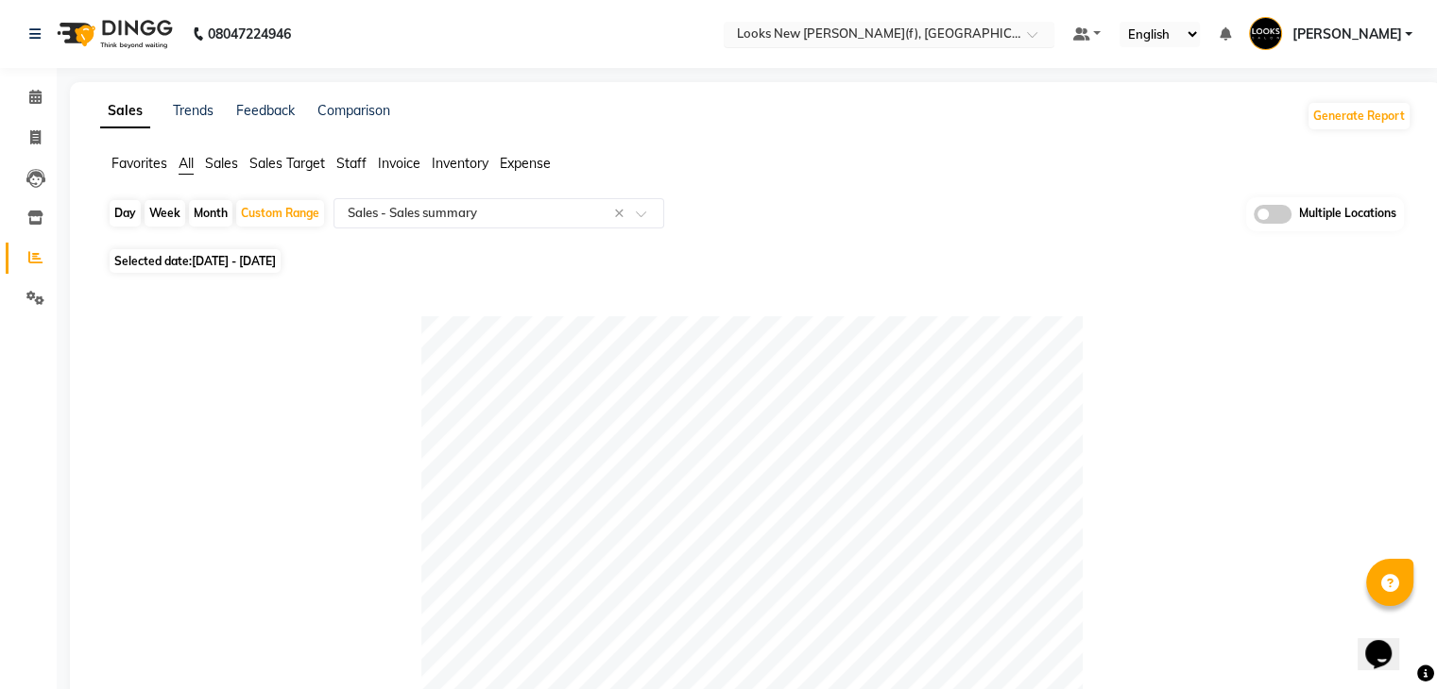
click at [944, 35] on input "text" at bounding box center [870, 35] width 274 height 19
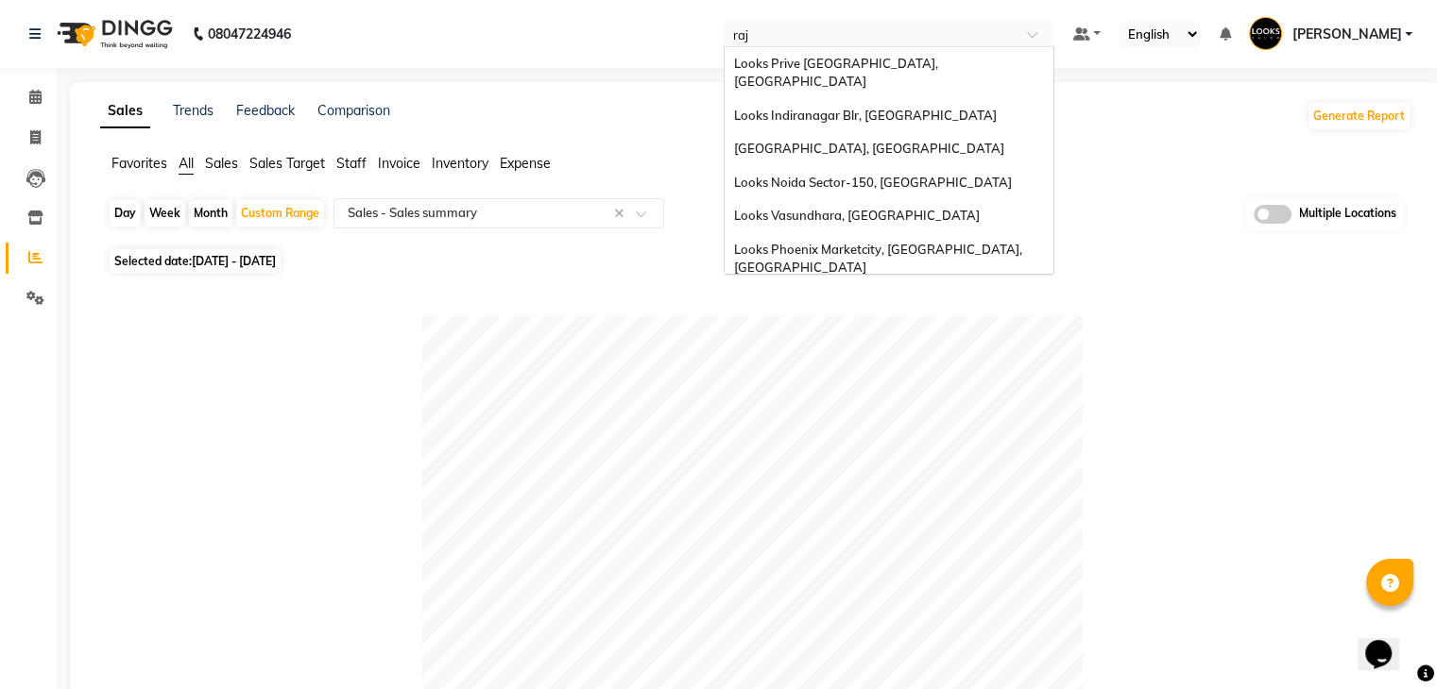
type input "raji"
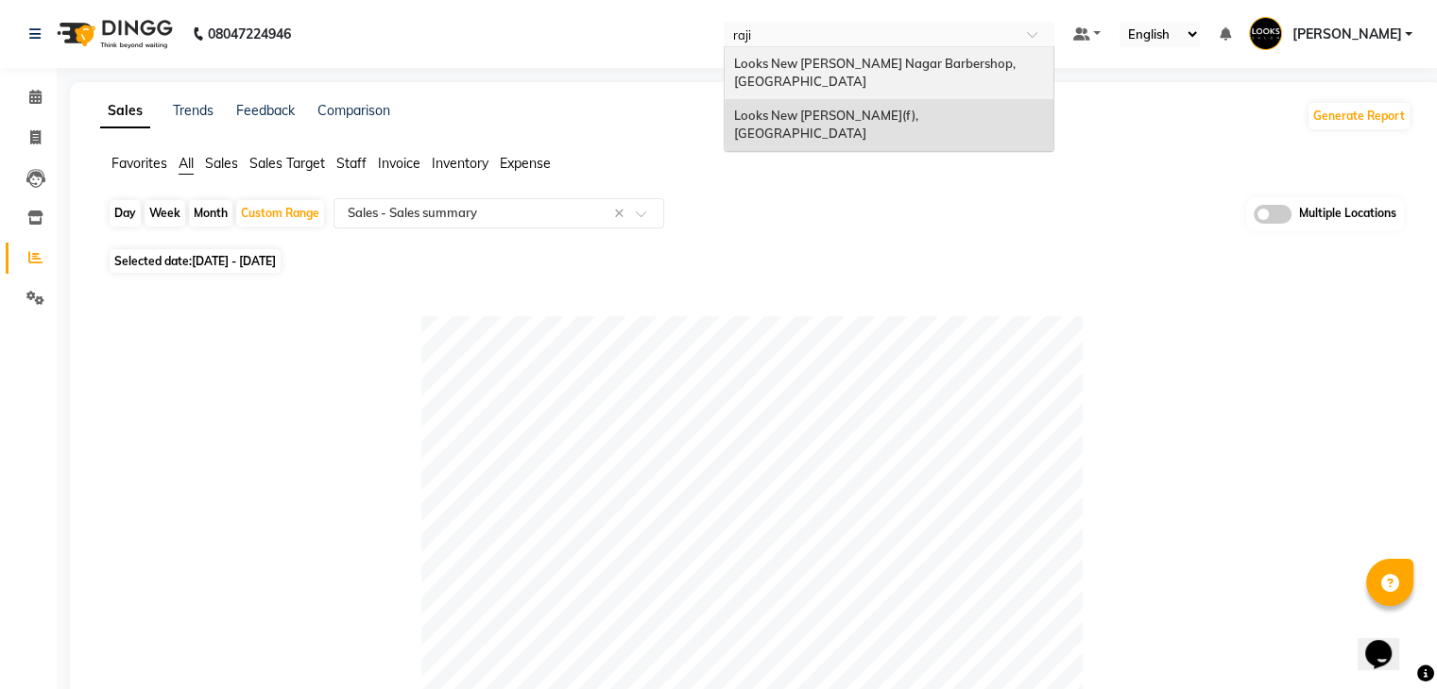
click at [893, 71] on div "Looks New [PERSON_NAME] Nagar Barbershop, [GEOGRAPHIC_DATA]" at bounding box center [888, 73] width 329 height 52
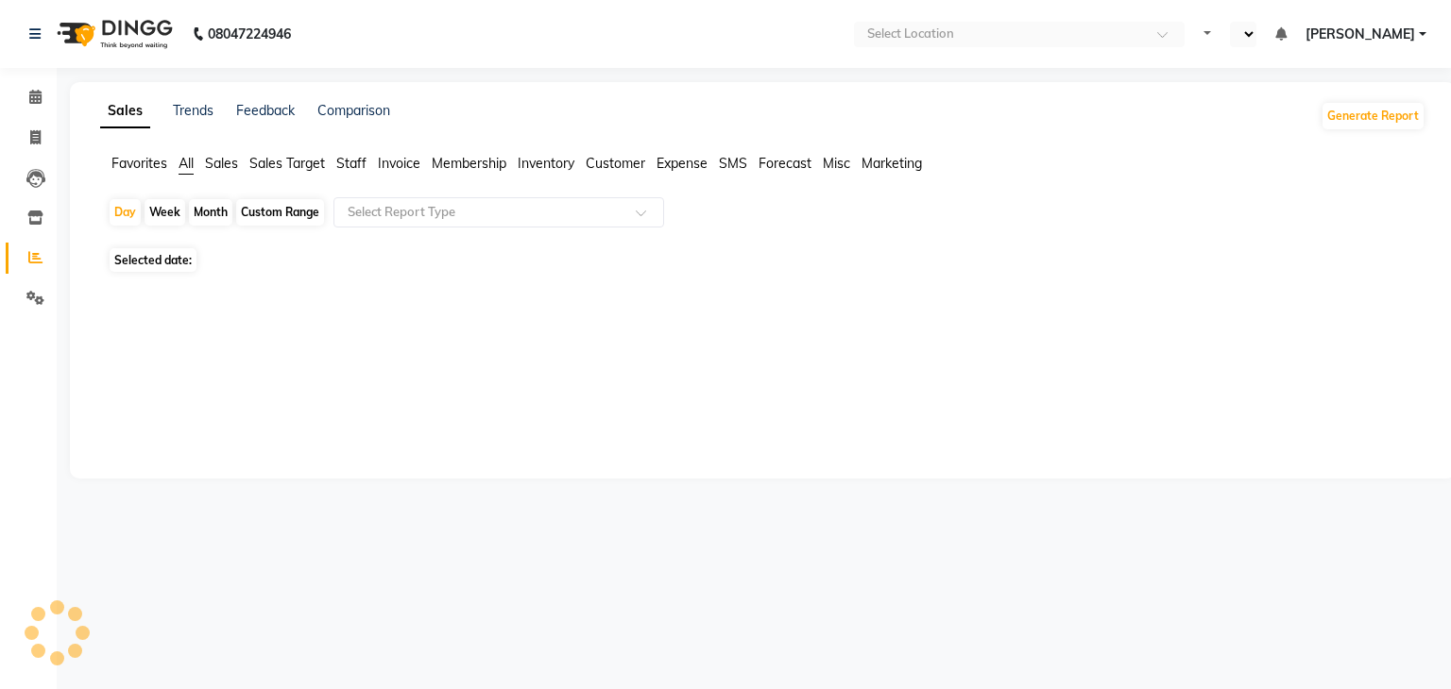
select select "en"
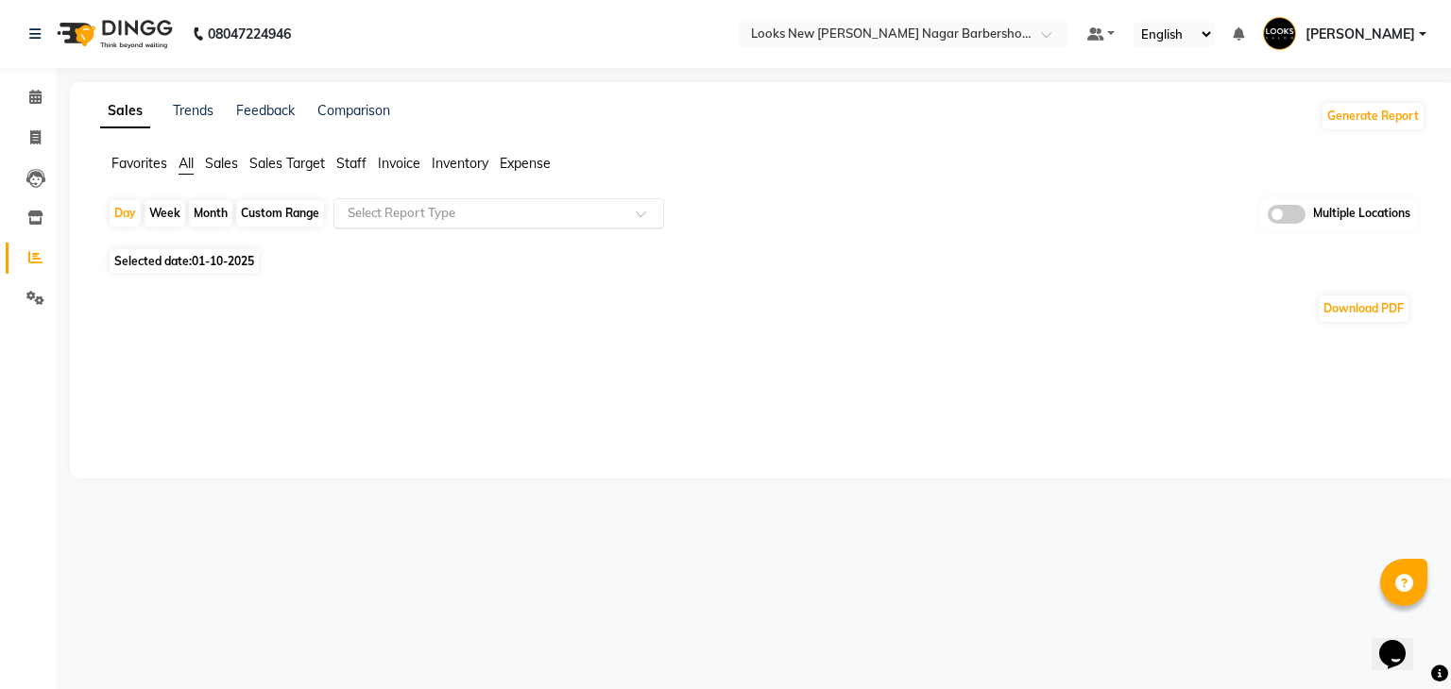
click at [389, 209] on input "text" at bounding box center [480, 213] width 272 height 19
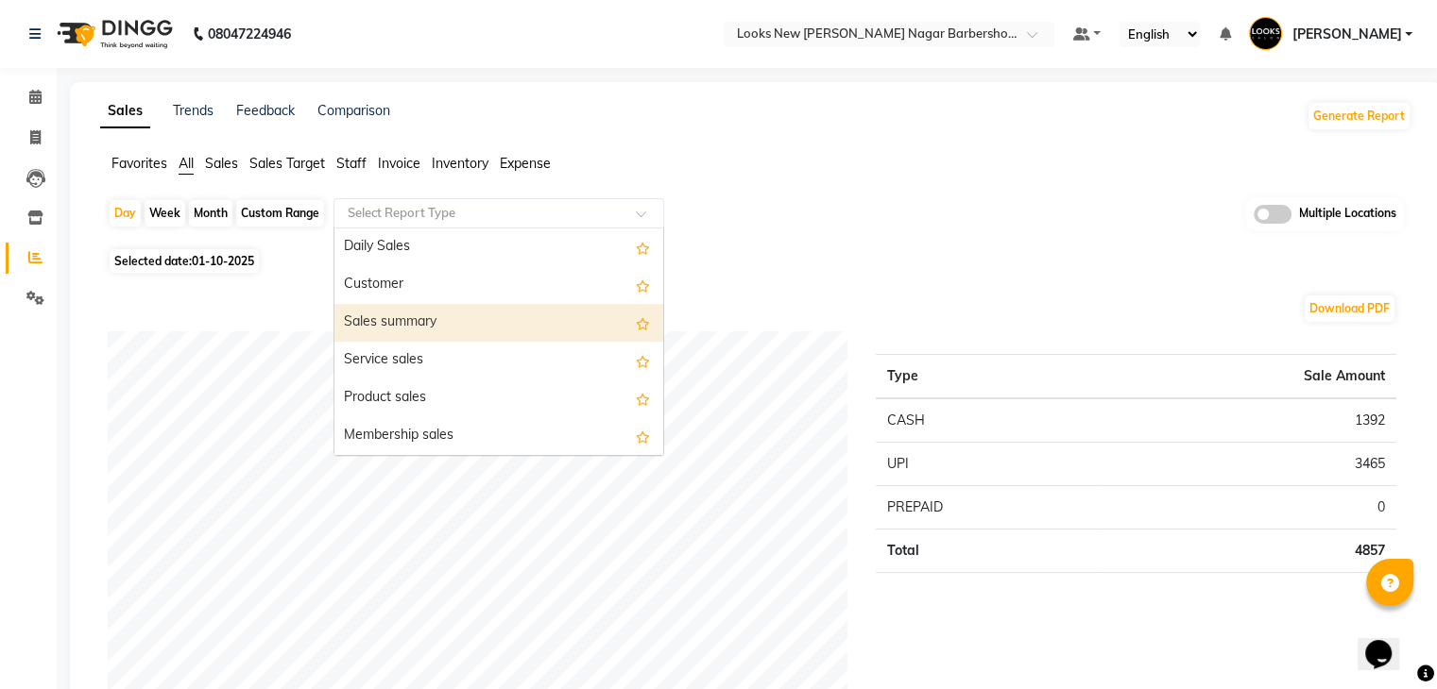
click at [389, 315] on div "Sales summary" at bounding box center [498, 323] width 329 height 38
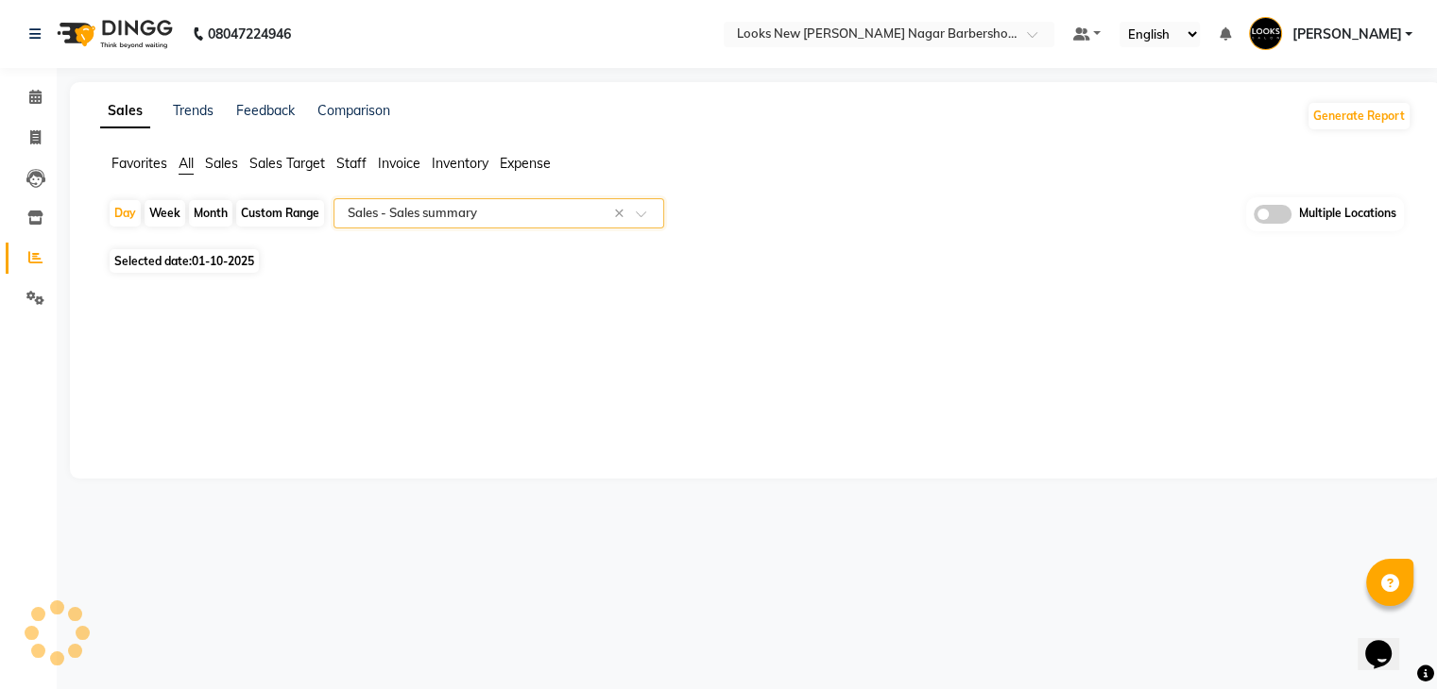
select select "full_report"
select select "csv"
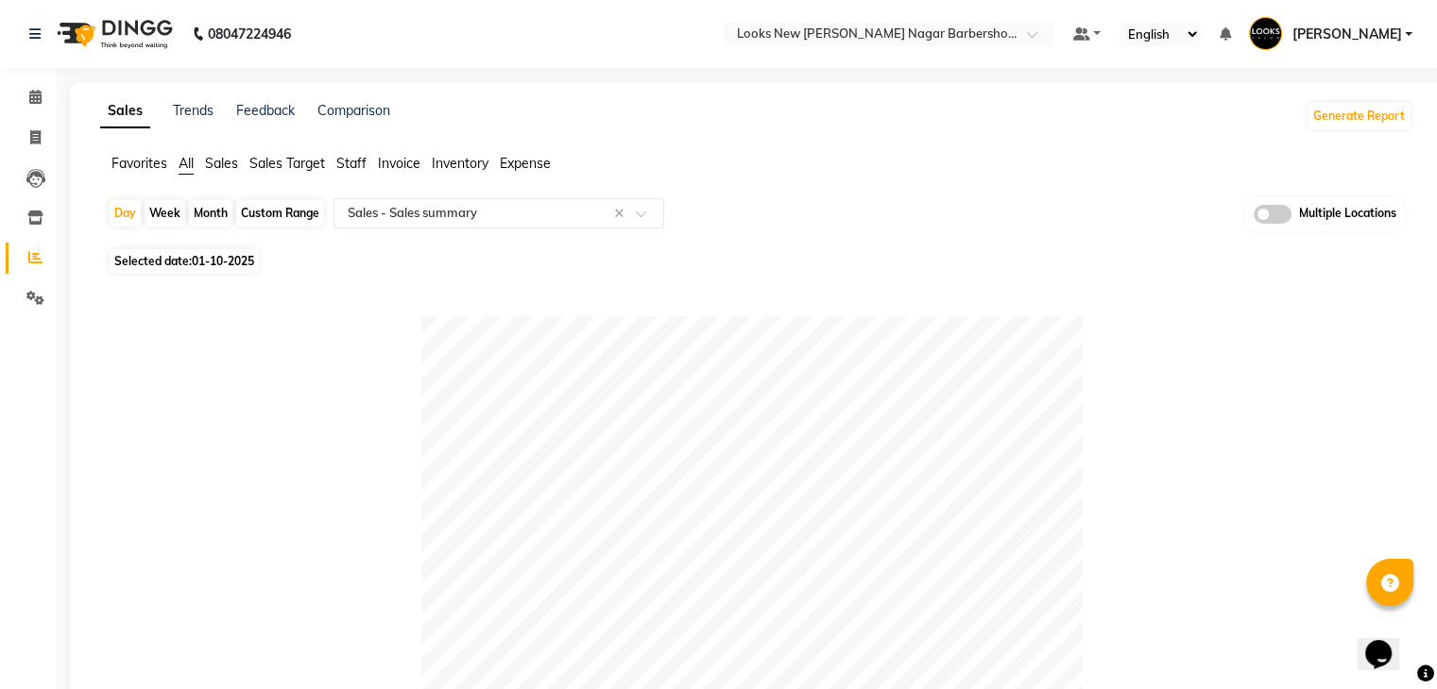
click at [286, 211] on div "Custom Range" at bounding box center [280, 213] width 88 height 26
select select "10"
select select "2025"
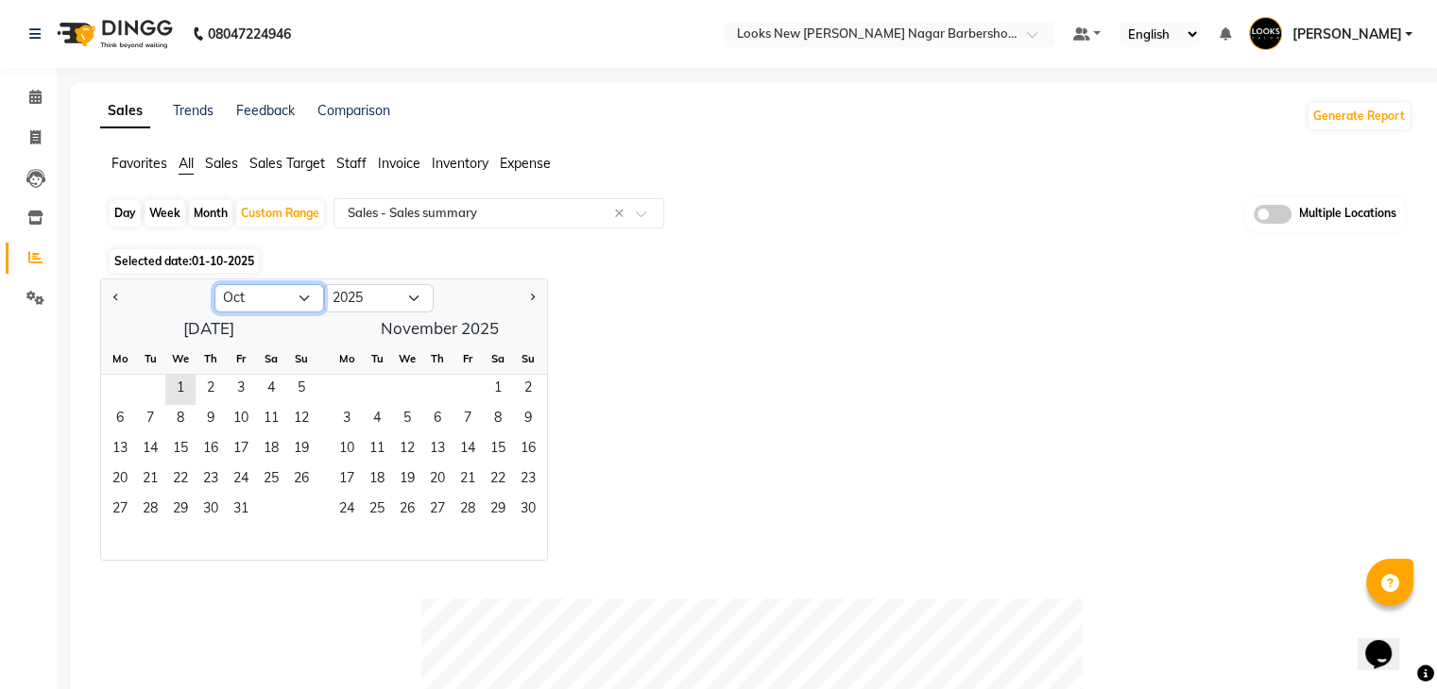
click at [261, 303] on select "Jan Feb Mar Apr May Jun [DATE] Aug Sep Oct Nov Dec" at bounding box center [269, 298] width 110 height 28
select select "9"
click at [214, 284] on select "Jan Feb Mar Apr May Jun [DATE] Aug Sep Oct Nov Dec" at bounding box center [269, 298] width 110 height 28
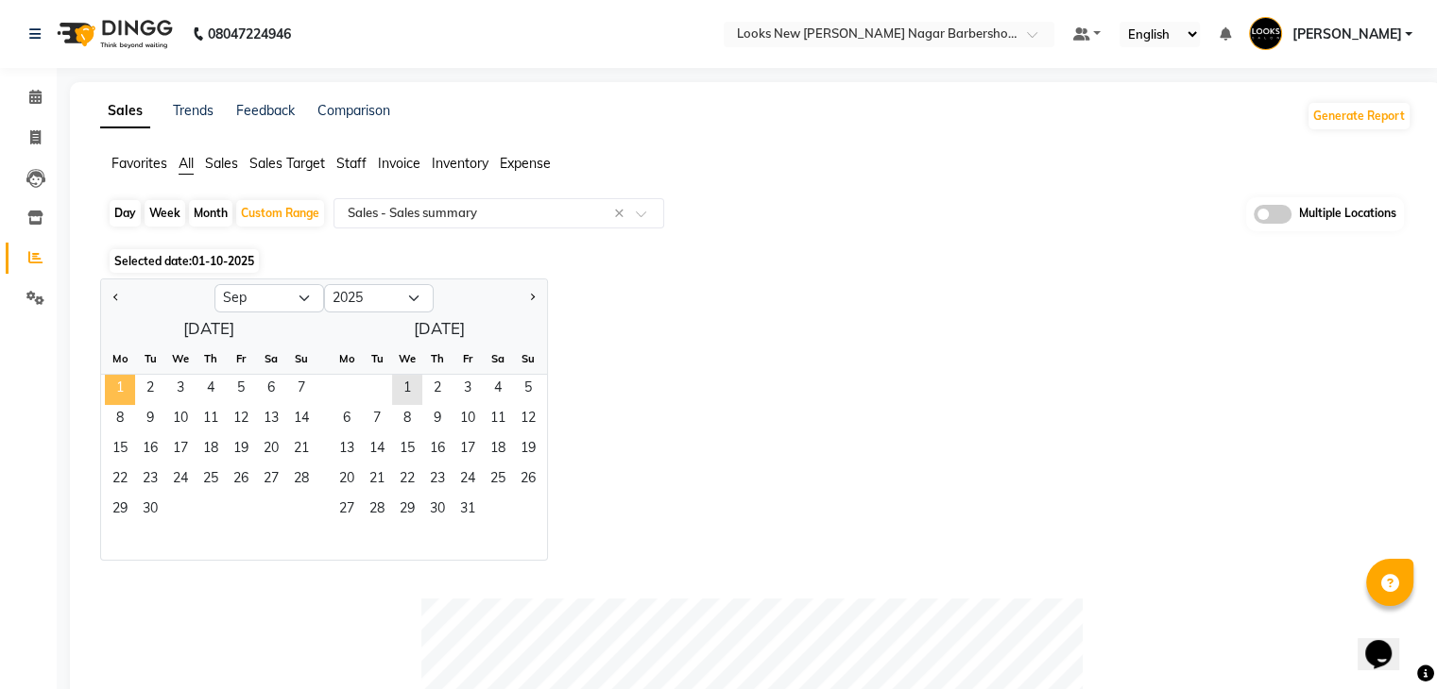
click at [110, 382] on span "1" at bounding box center [120, 390] width 30 height 30
click at [153, 509] on span "30" at bounding box center [150, 511] width 30 height 30
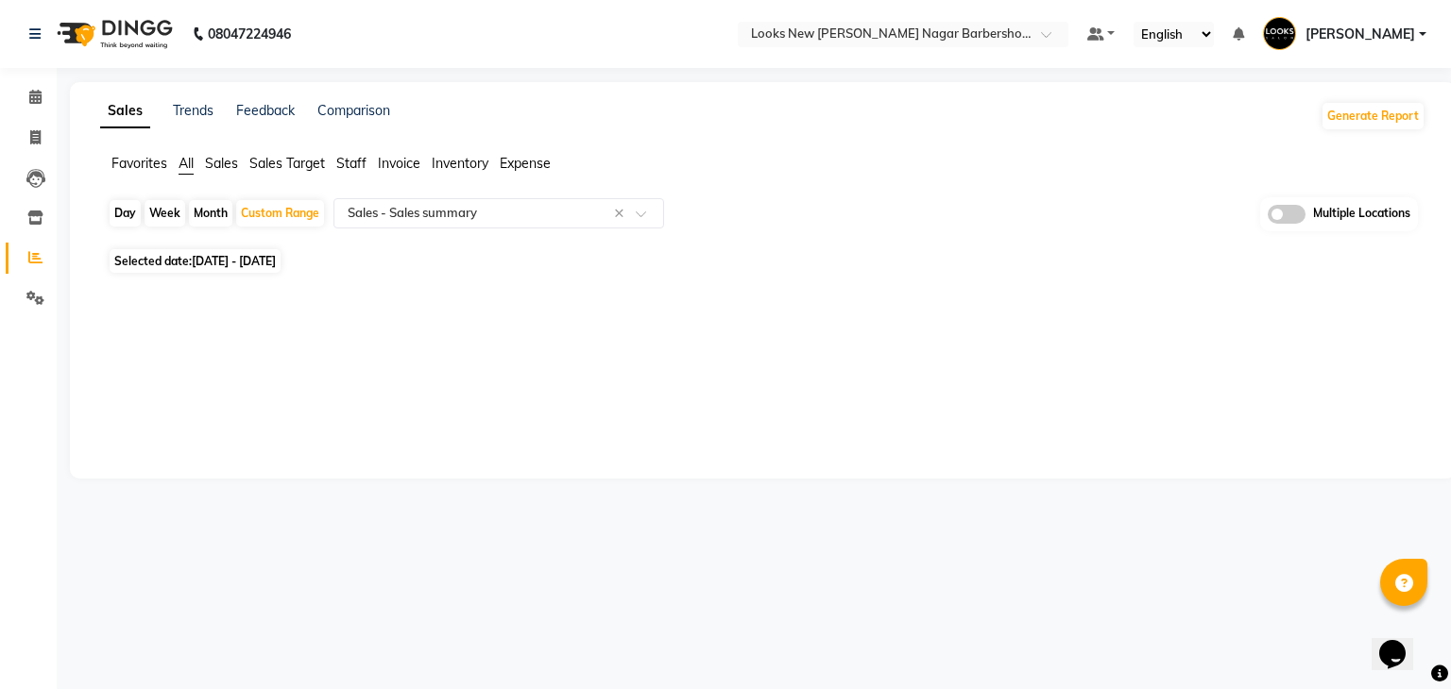
click at [1442, 417] on div "Sales Trends Feedback Comparison Generate Report Favorites All Sales Sales Targ…" at bounding box center [763, 280] width 1386 height 397
click at [41, 222] on icon at bounding box center [35, 218] width 16 height 14
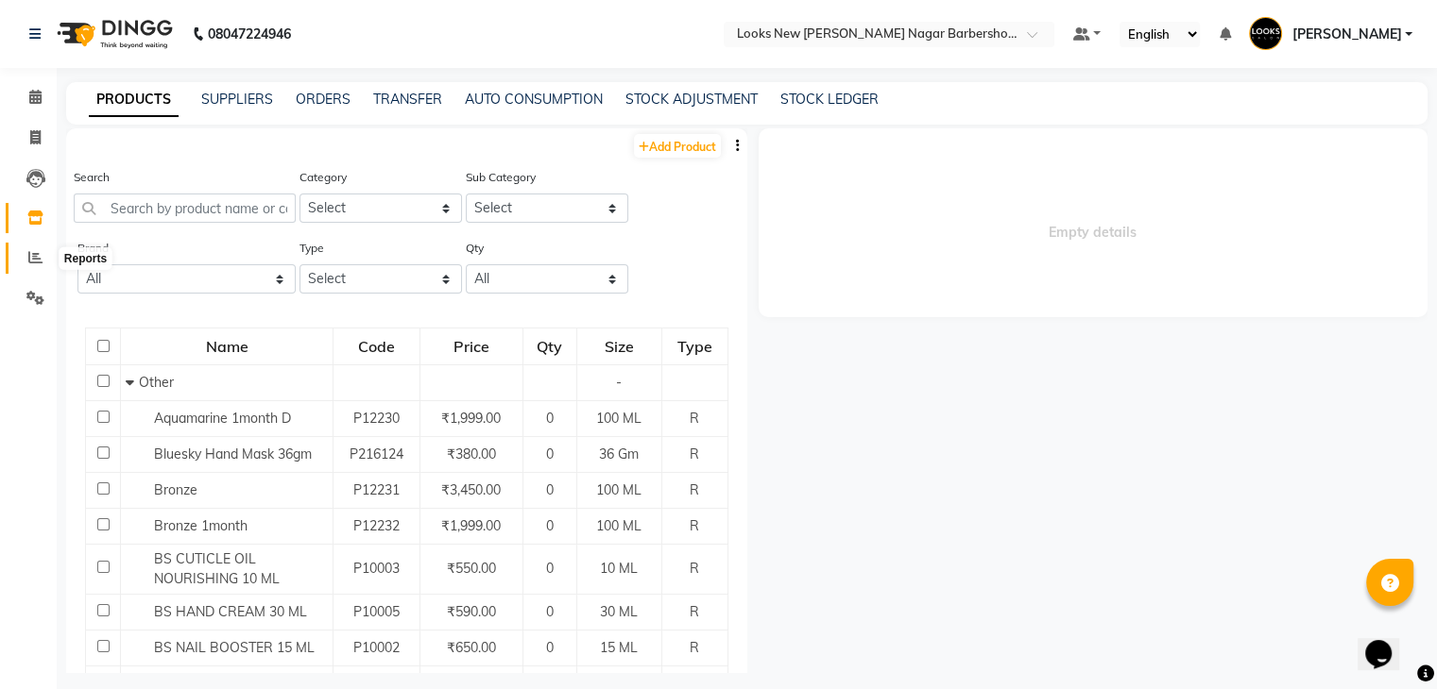
click at [31, 259] on icon at bounding box center [35, 257] width 14 height 14
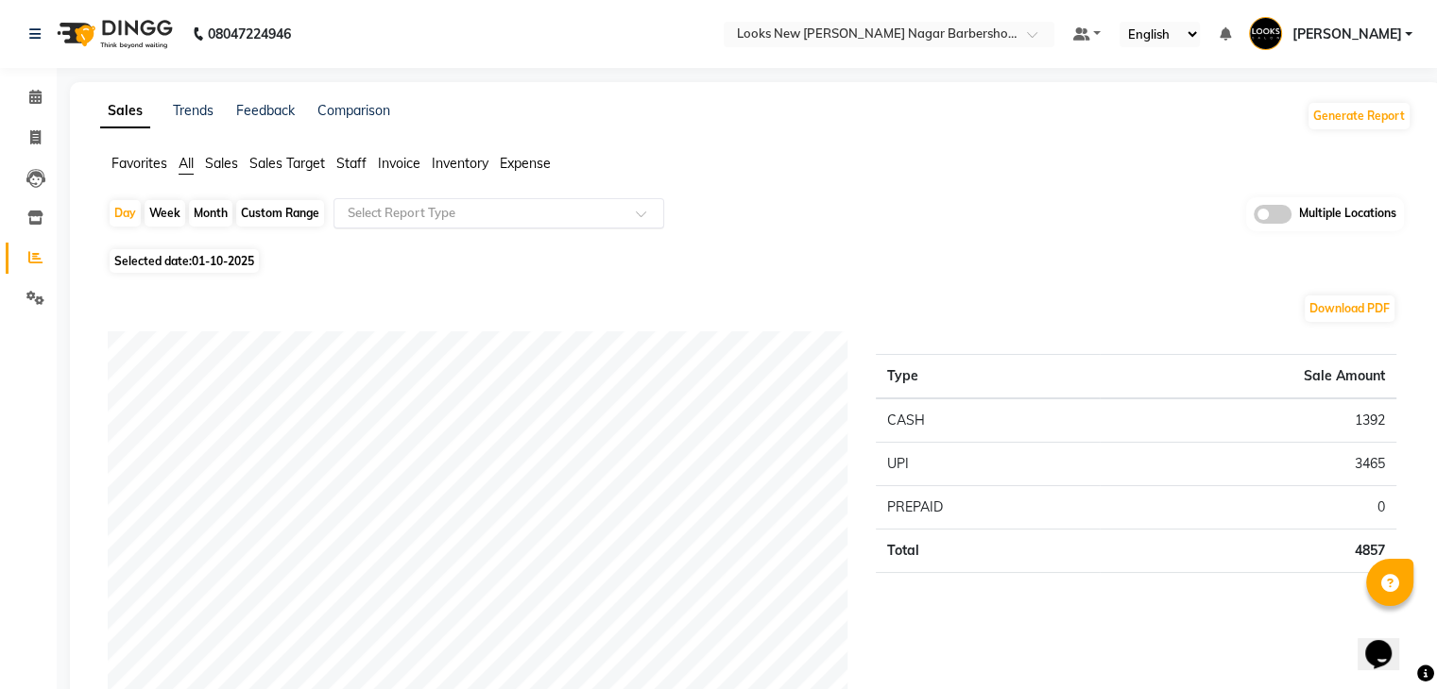
click at [377, 216] on input "text" at bounding box center [480, 213] width 272 height 19
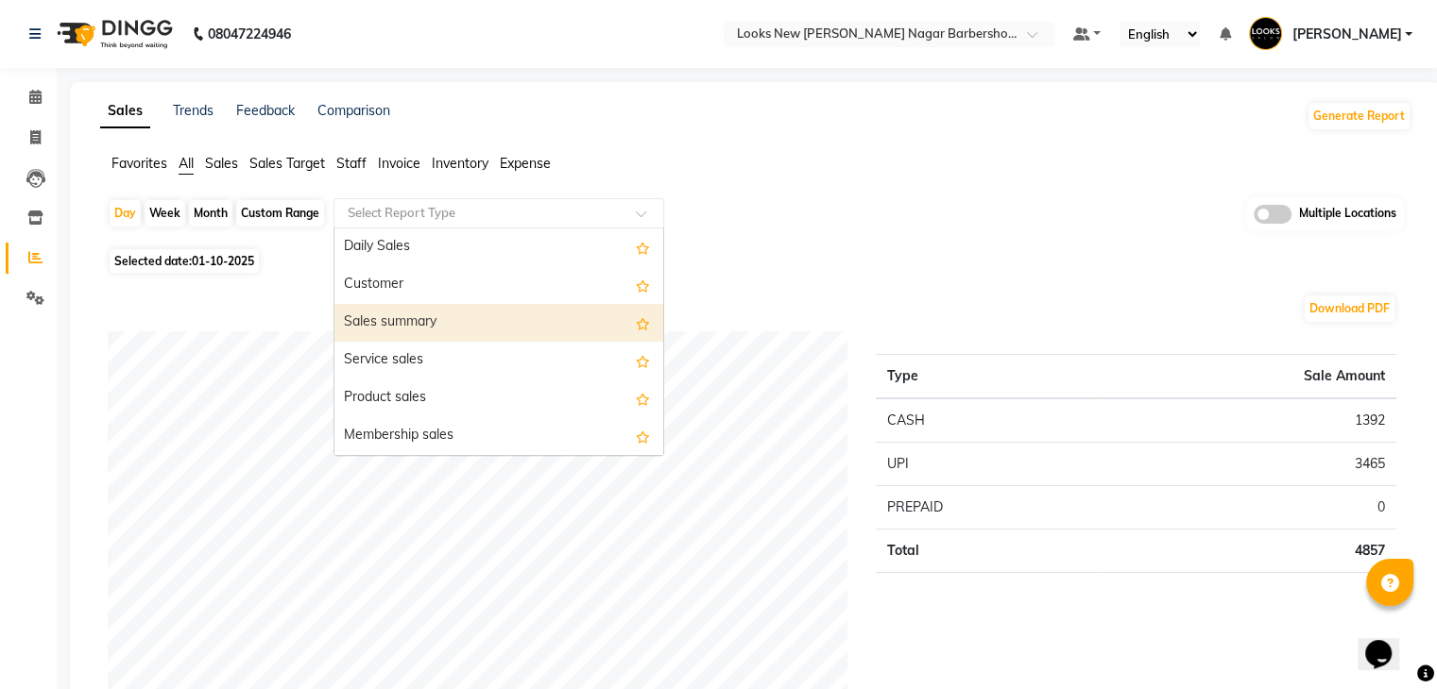
click at [378, 315] on div "Sales summary" at bounding box center [498, 323] width 329 height 38
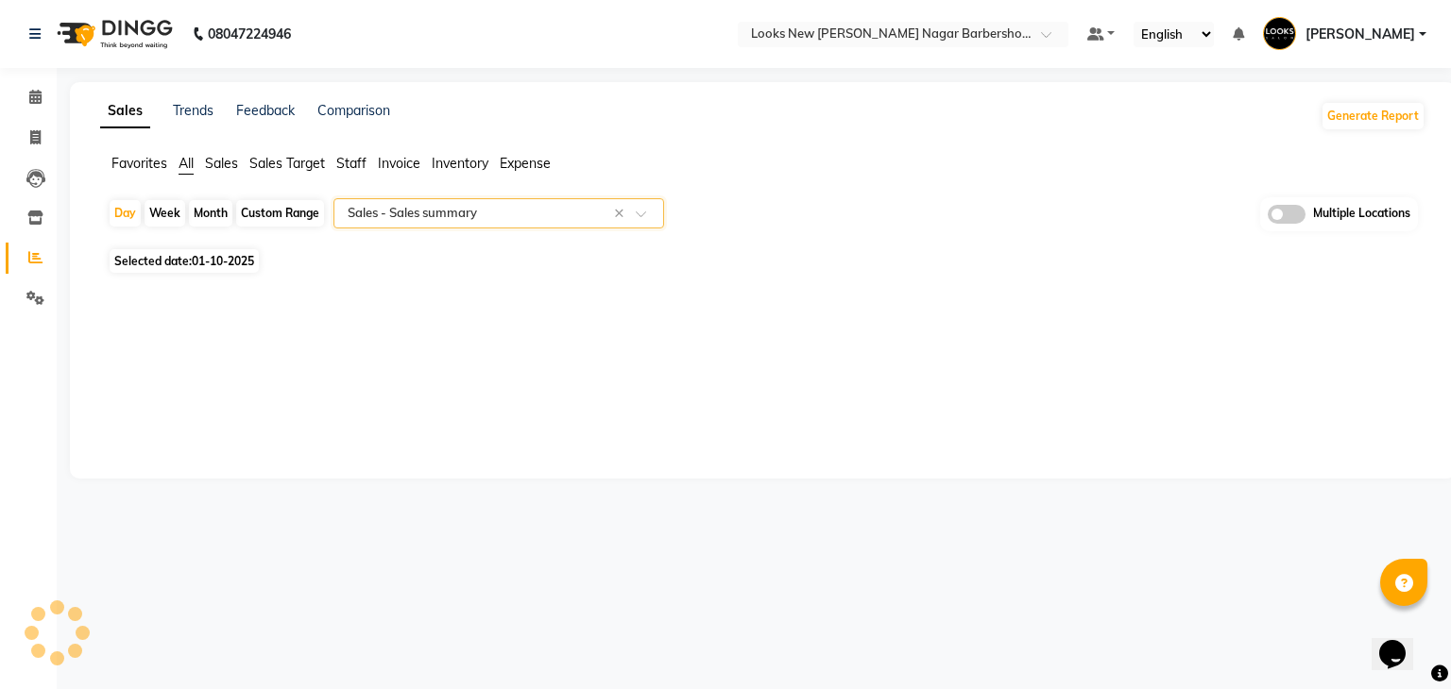
select select "full_report"
select select "csv"
click at [280, 217] on div "Custom Range" at bounding box center [280, 213] width 88 height 26
select select "10"
select select "2025"
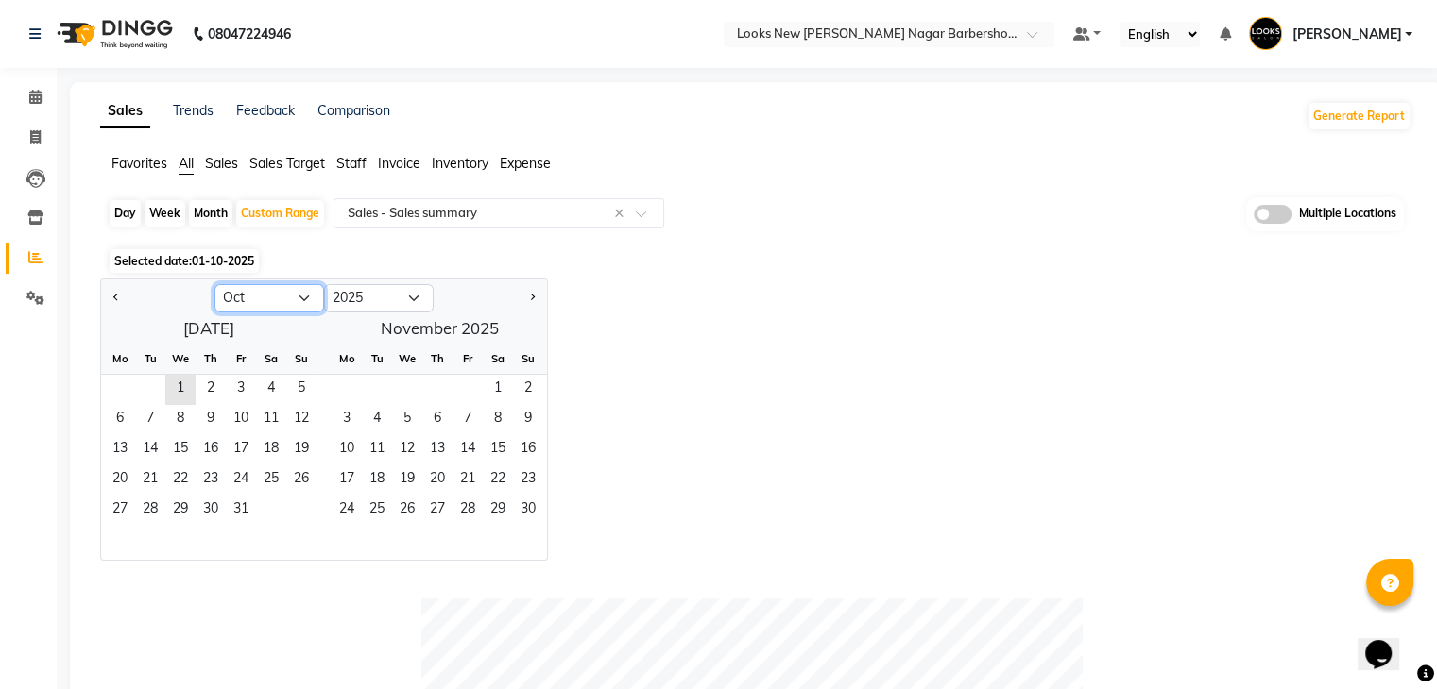
click at [276, 300] on select "Jan Feb Mar Apr May Jun [DATE] Aug Sep Oct Nov Dec" at bounding box center [269, 298] width 110 height 28
select select "9"
click at [214, 284] on select "Jan Feb Mar Apr May Jun [DATE] Aug Sep Oct Nov Dec" at bounding box center [269, 298] width 110 height 28
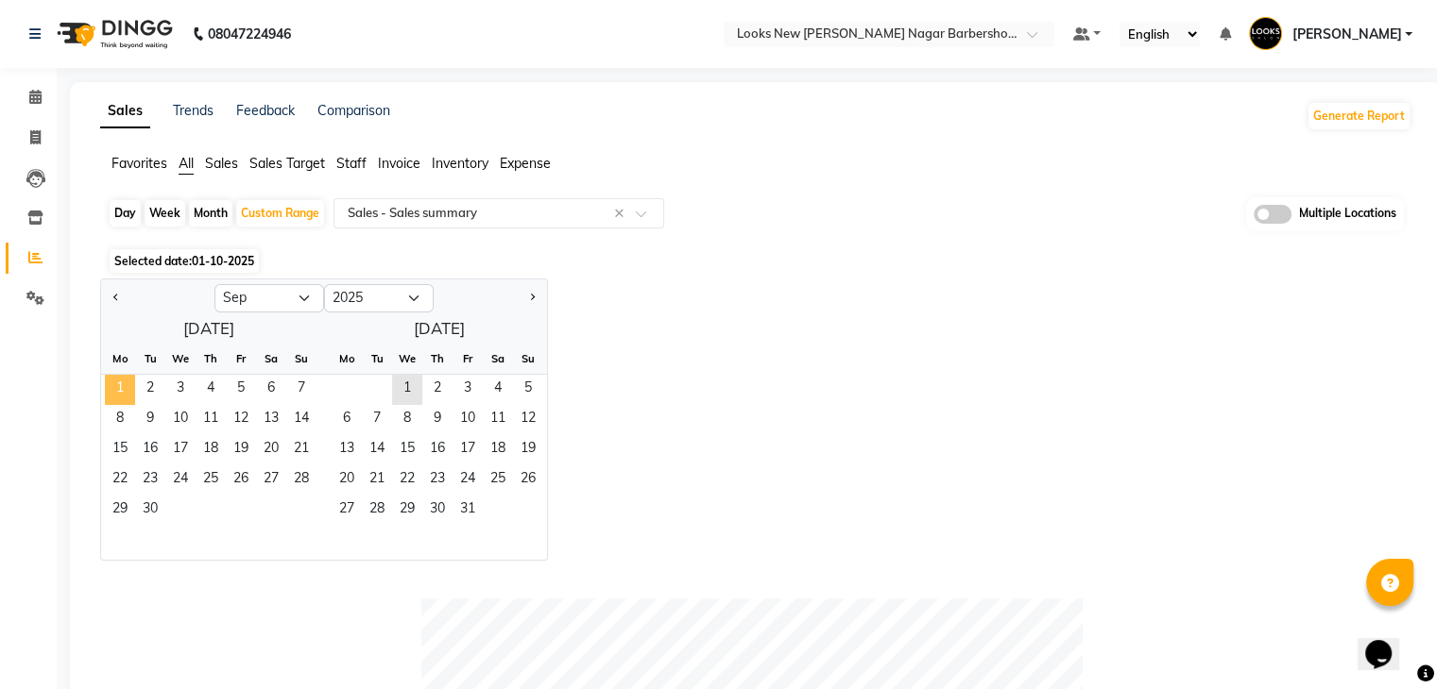
click at [110, 385] on span "1" at bounding box center [120, 390] width 30 height 30
click at [155, 502] on span "30" at bounding box center [150, 511] width 30 height 30
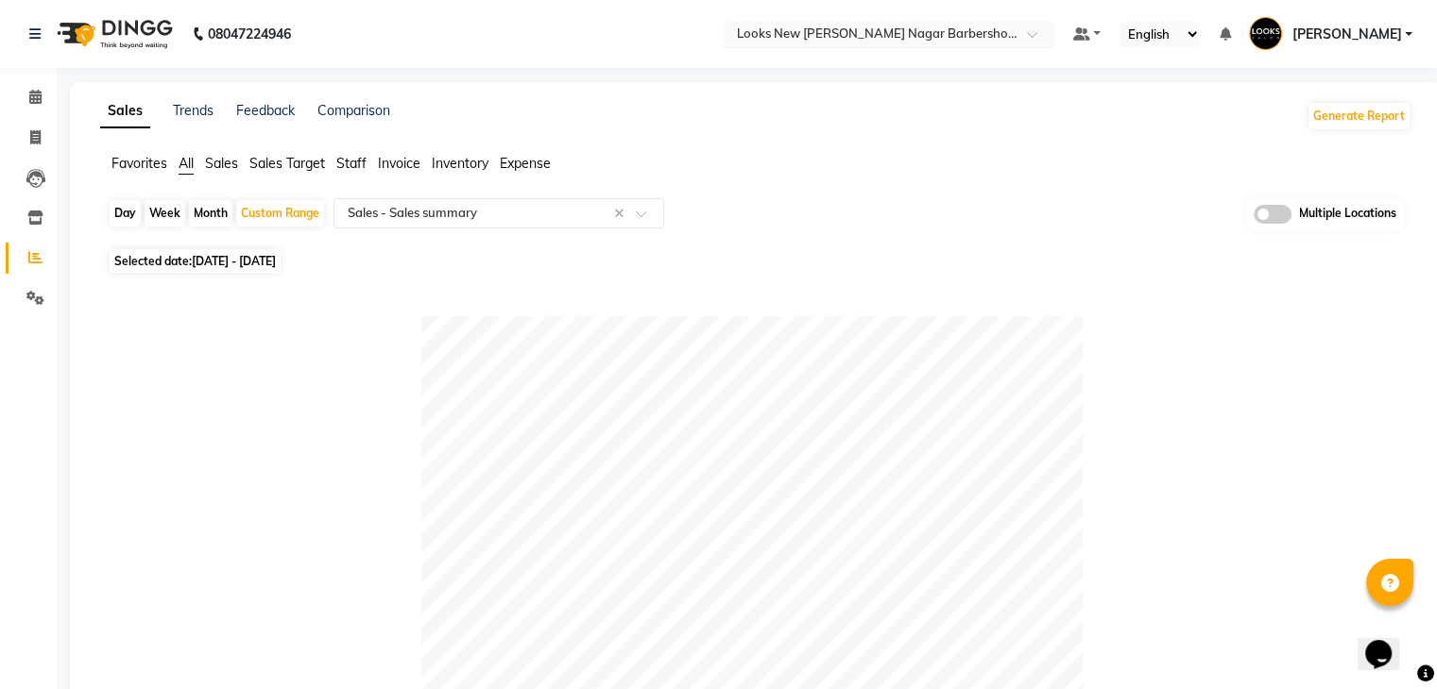
click at [960, 28] on input "text" at bounding box center [870, 35] width 274 height 19
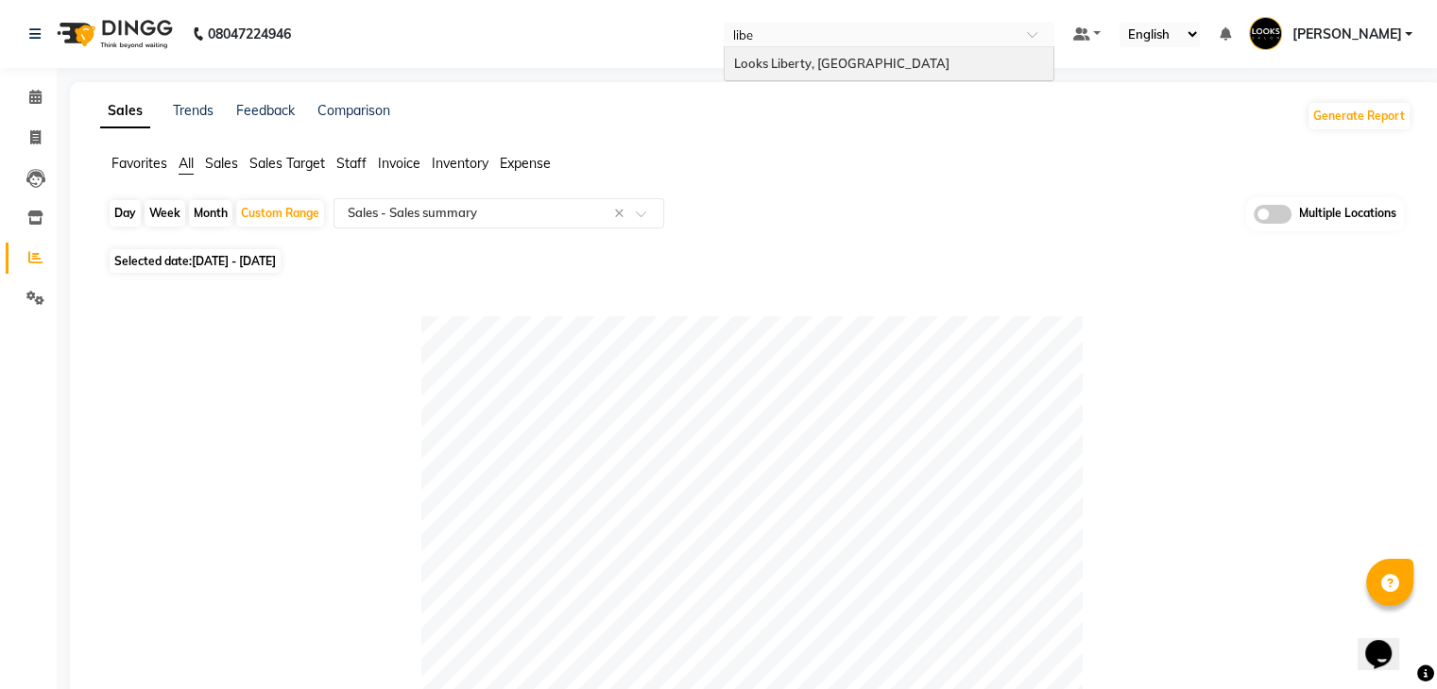
type input "liber"
click at [887, 74] on div "Looks Liberty, [GEOGRAPHIC_DATA]" at bounding box center [888, 64] width 329 height 34
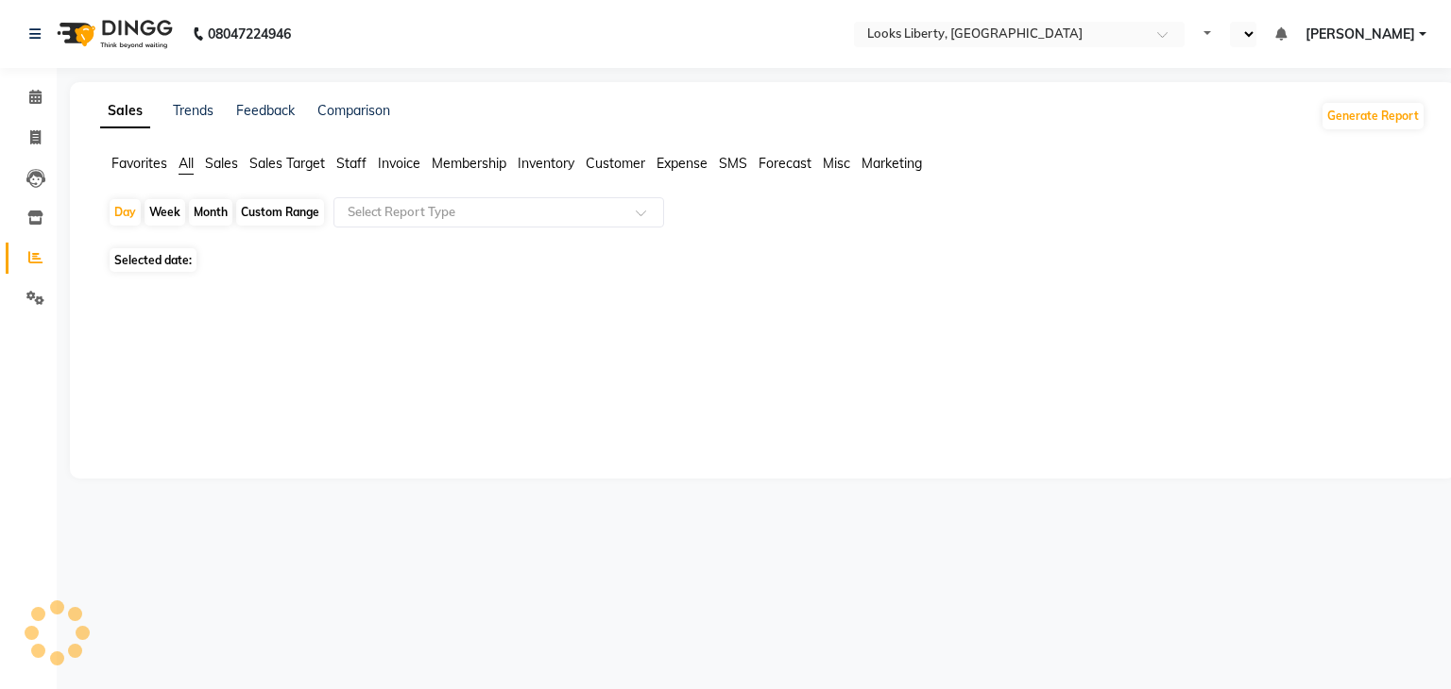
select select "en"
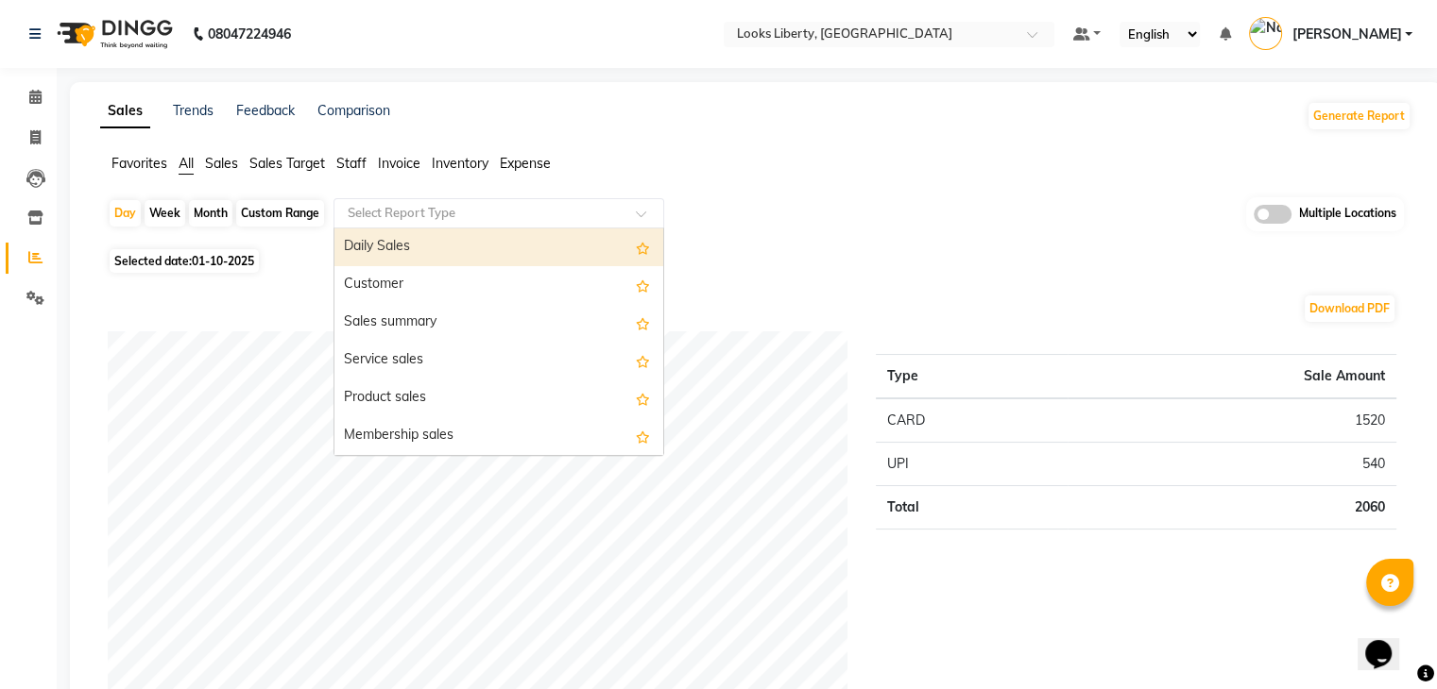
click at [380, 215] on input "text" at bounding box center [480, 213] width 272 height 19
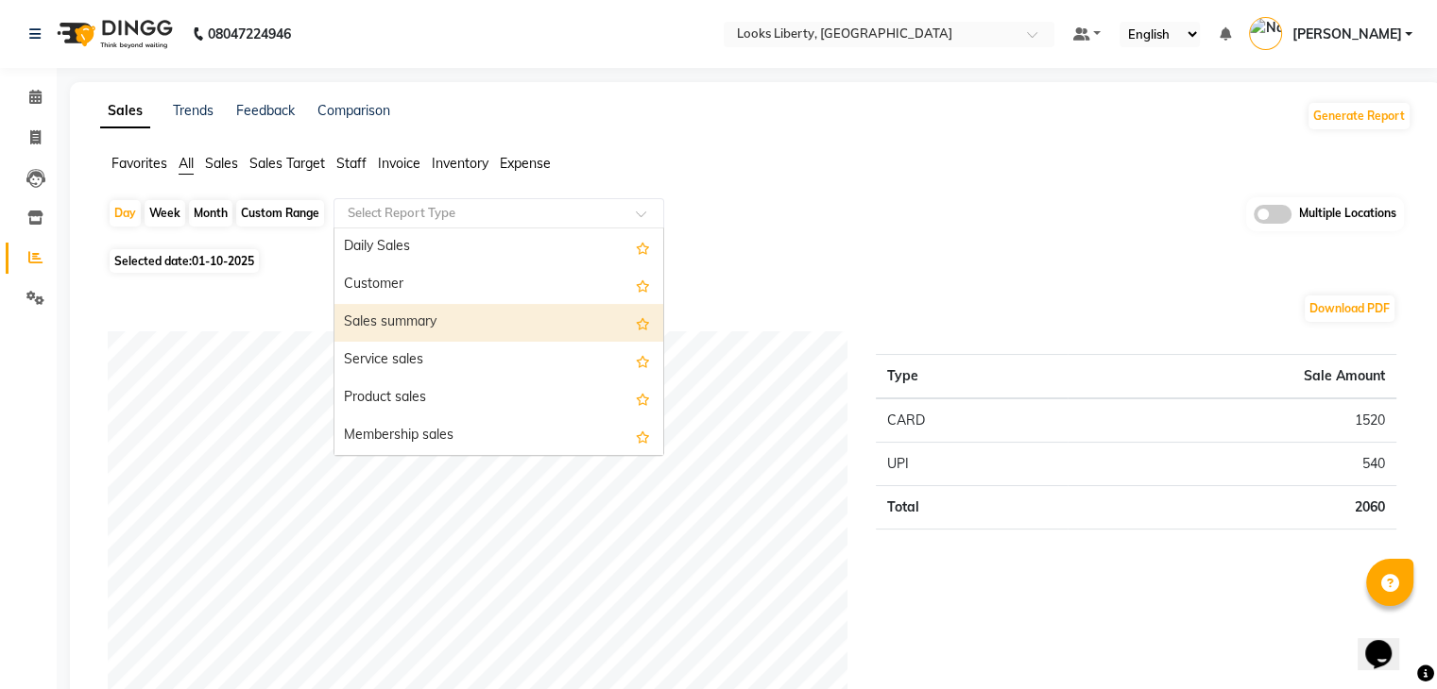
click at [369, 315] on div "Sales summary" at bounding box center [498, 323] width 329 height 38
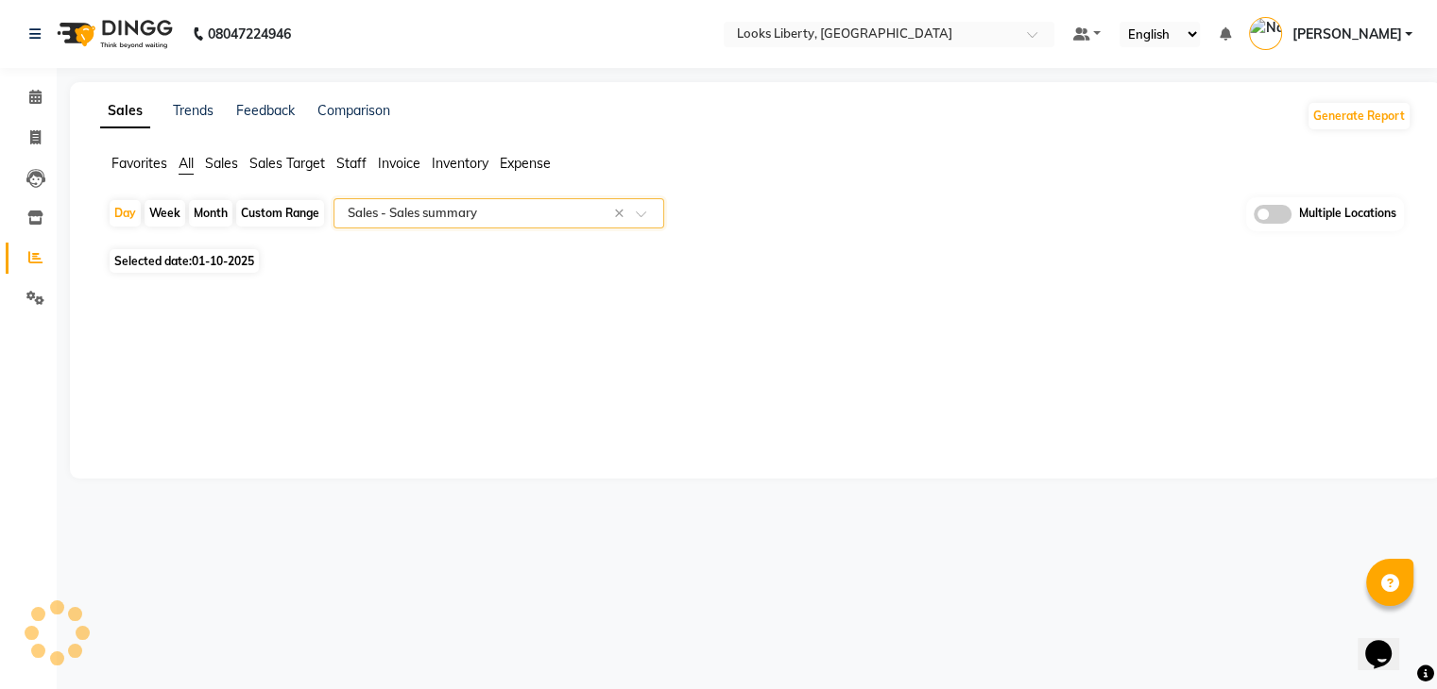
select select "full_report"
select select "pdf"
click at [292, 205] on div "Custom Range" at bounding box center [280, 213] width 88 height 26
select select "10"
select select "2025"
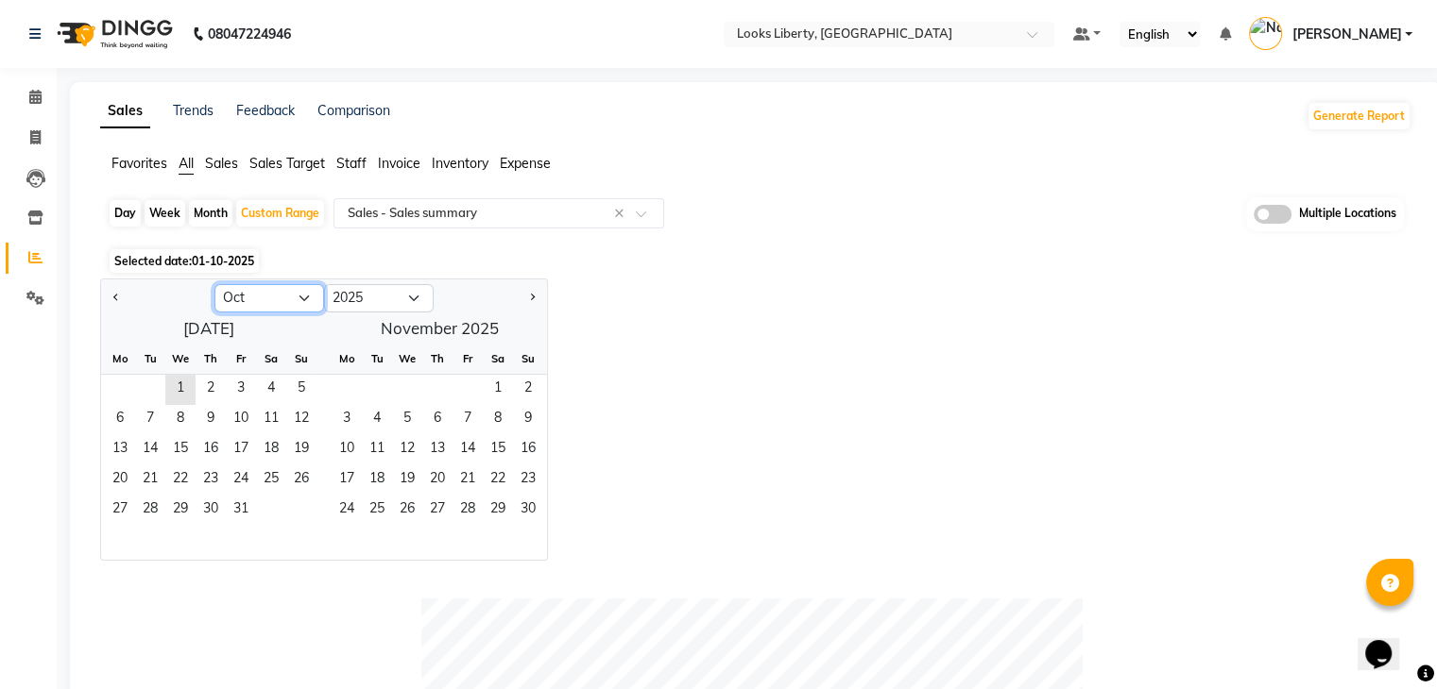
click at [285, 301] on select "Jan Feb Mar Apr May Jun [DATE] Aug Sep Oct Nov Dec" at bounding box center [269, 298] width 110 height 28
select select "9"
click at [214, 284] on select "Jan Feb Mar Apr May Jun [DATE] Aug Sep Oct Nov Dec" at bounding box center [269, 298] width 110 height 28
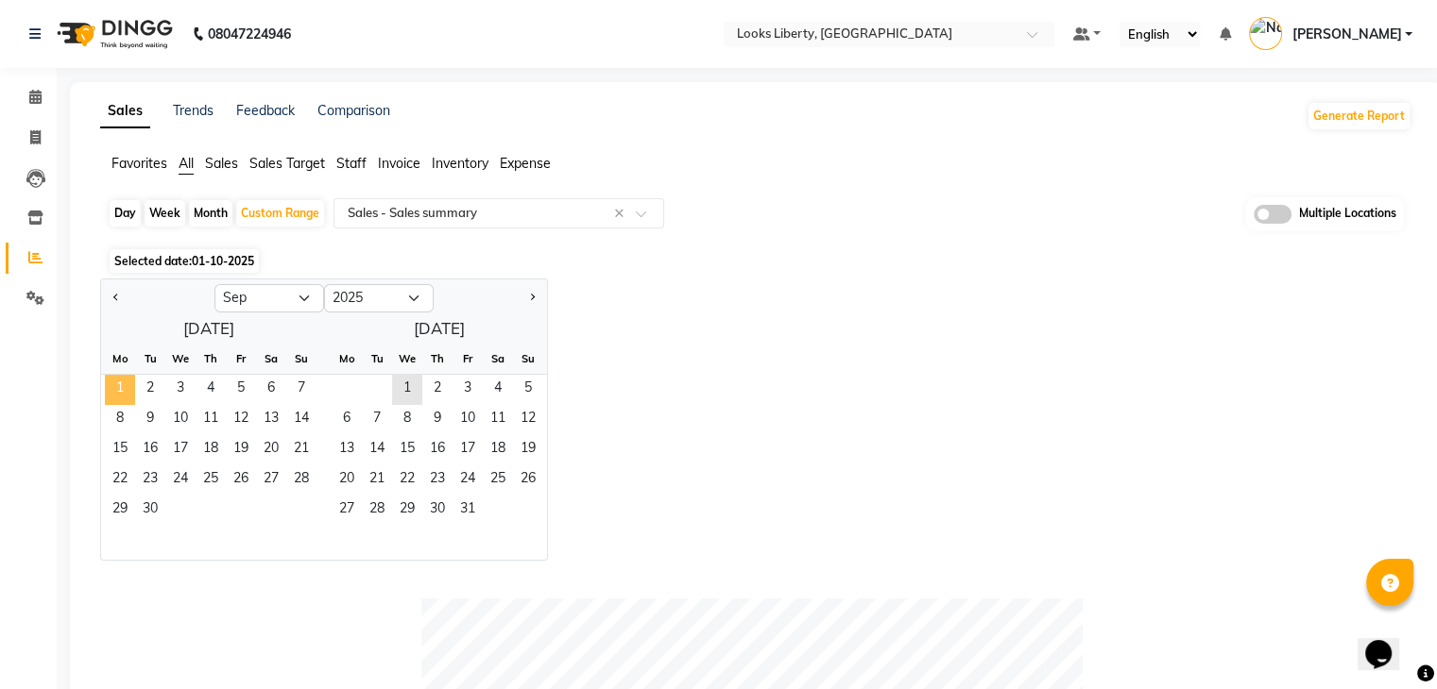
click at [117, 386] on span "1" at bounding box center [120, 390] width 30 height 30
click at [154, 514] on span "30" at bounding box center [150, 511] width 30 height 30
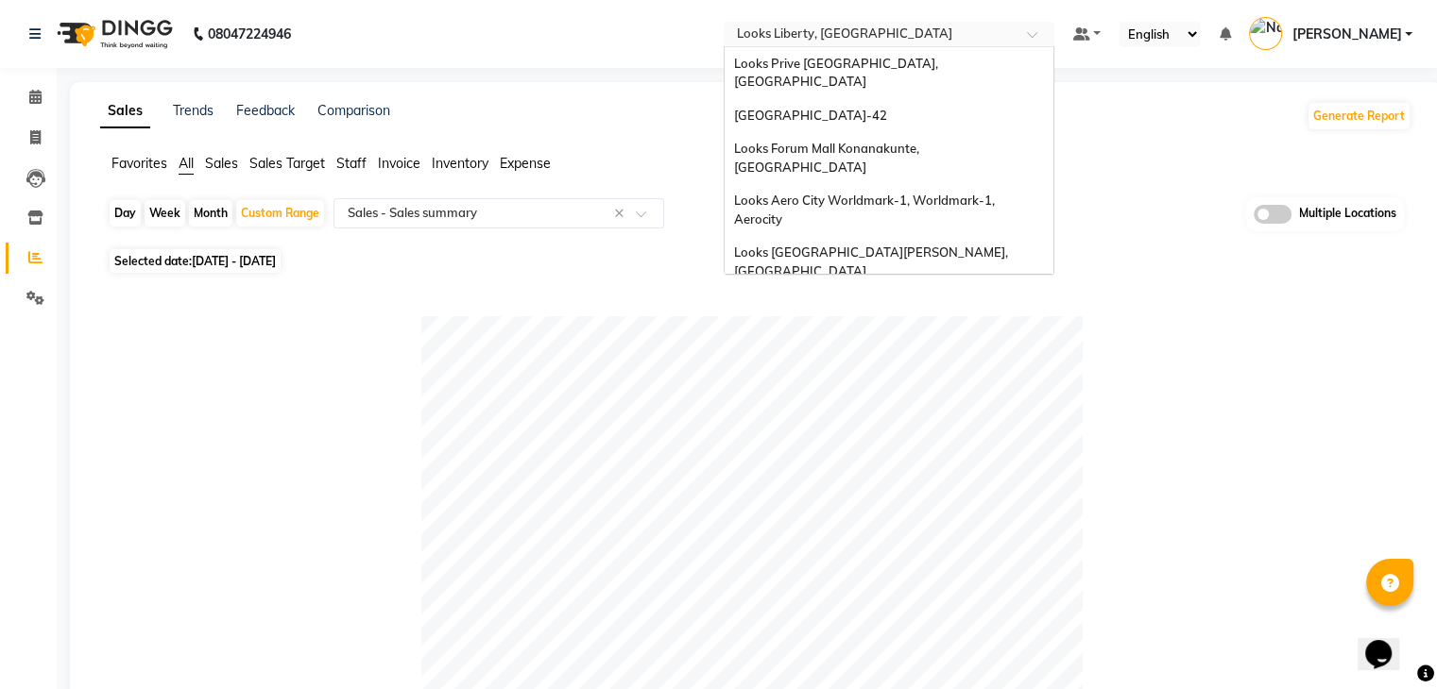
click at [940, 29] on input "text" at bounding box center [870, 35] width 274 height 19
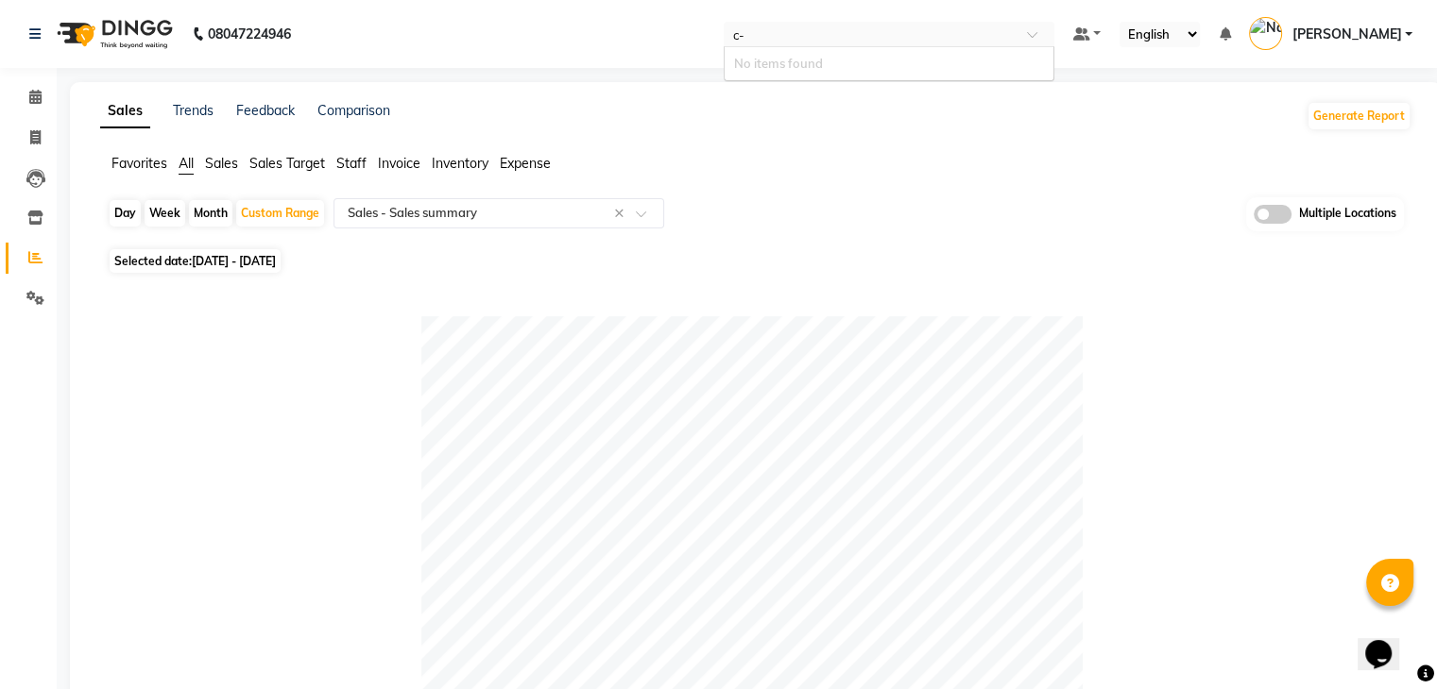
type input "c"
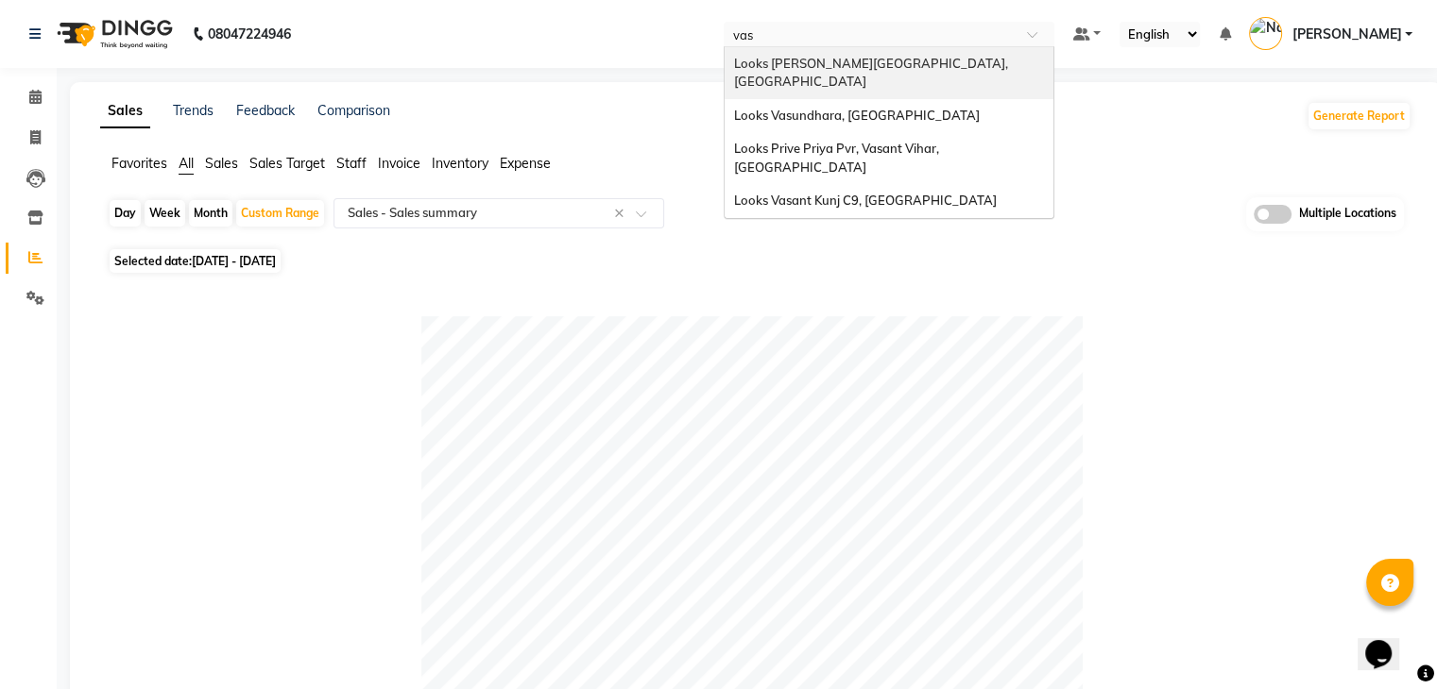
type input "vasa"
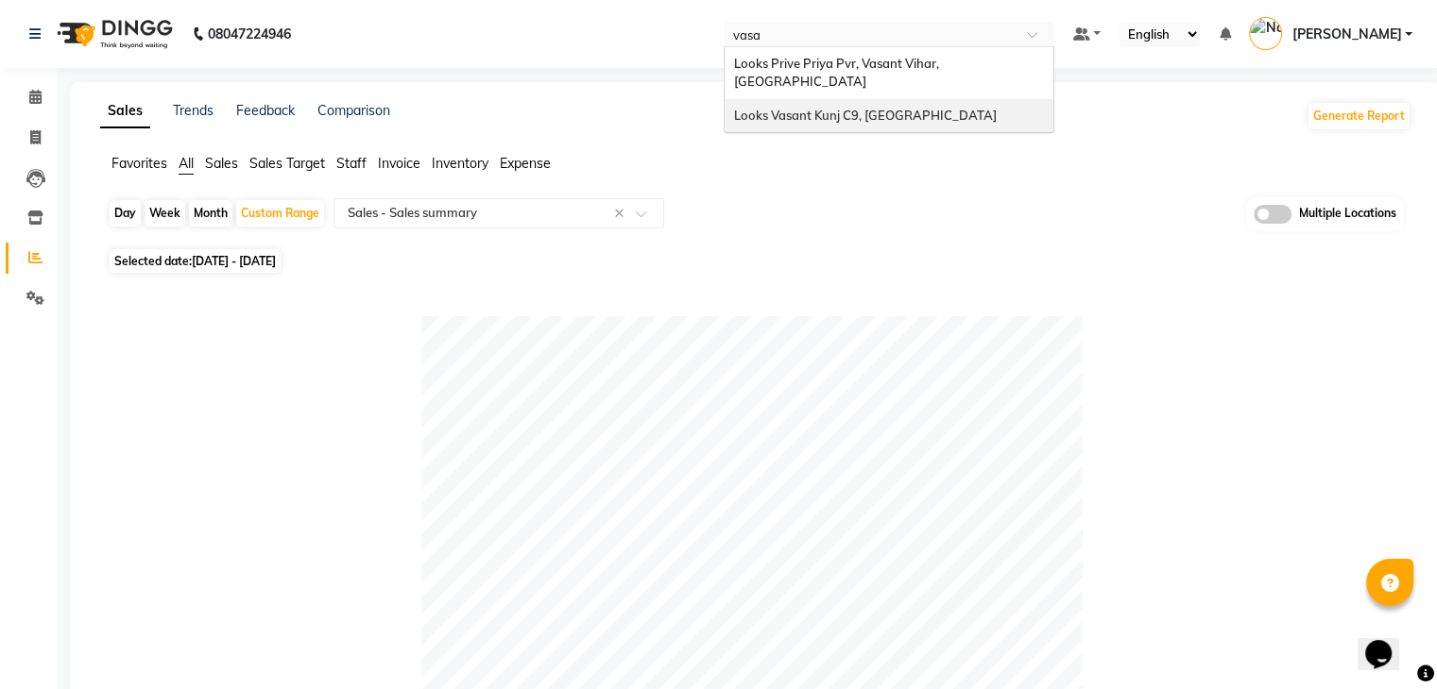
click at [892, 99] on div "Looks Vasant Kunj C9, Delhi" at bounding box center [888, 116] width 329 height 34
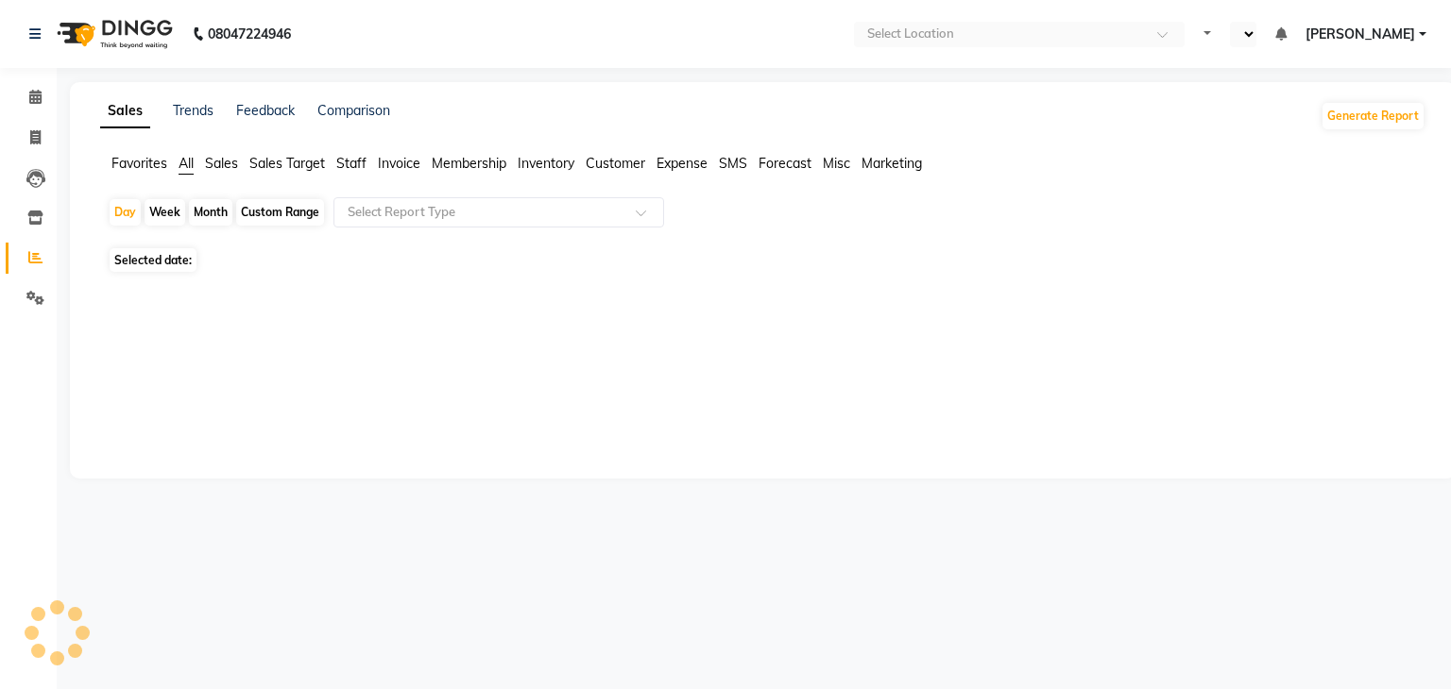
select select "en"
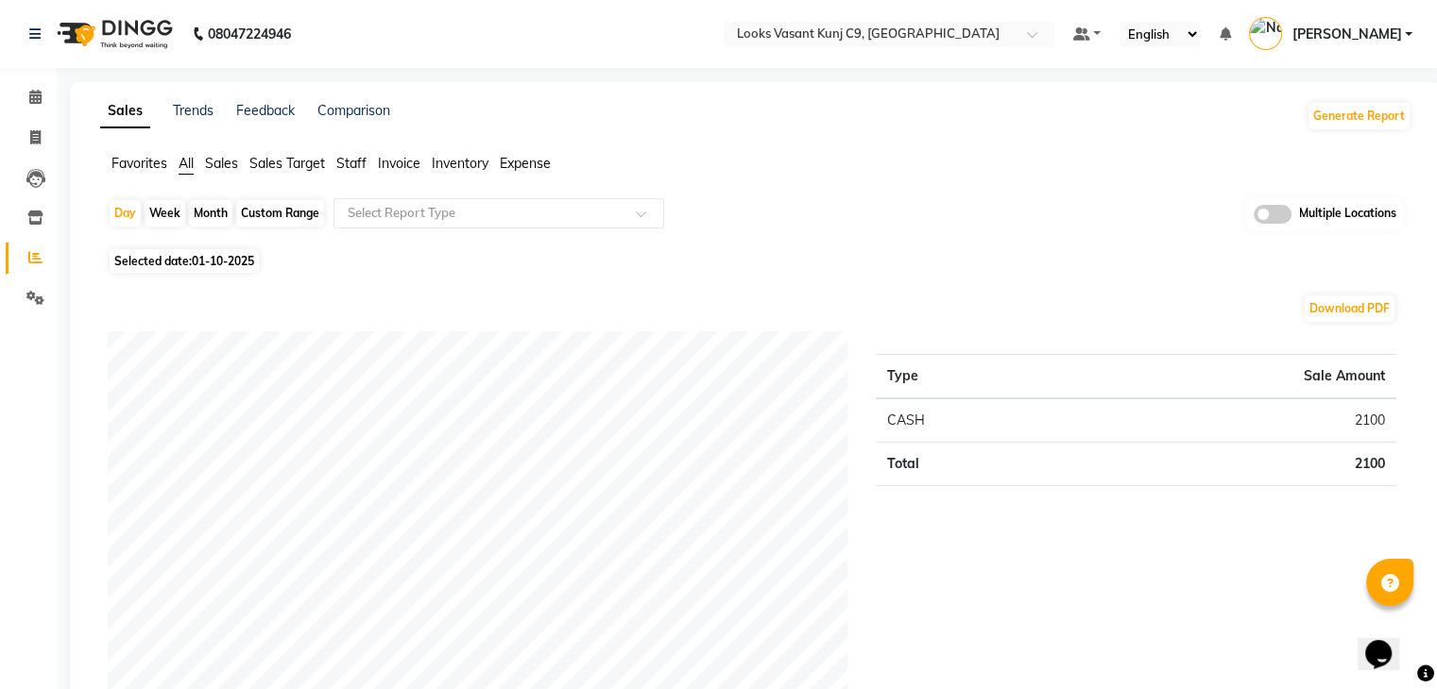
click at [309, 211] on div "Custom Range" at bounding box center [280, 213] width 88 height 26
select select "10"
select select "2025"
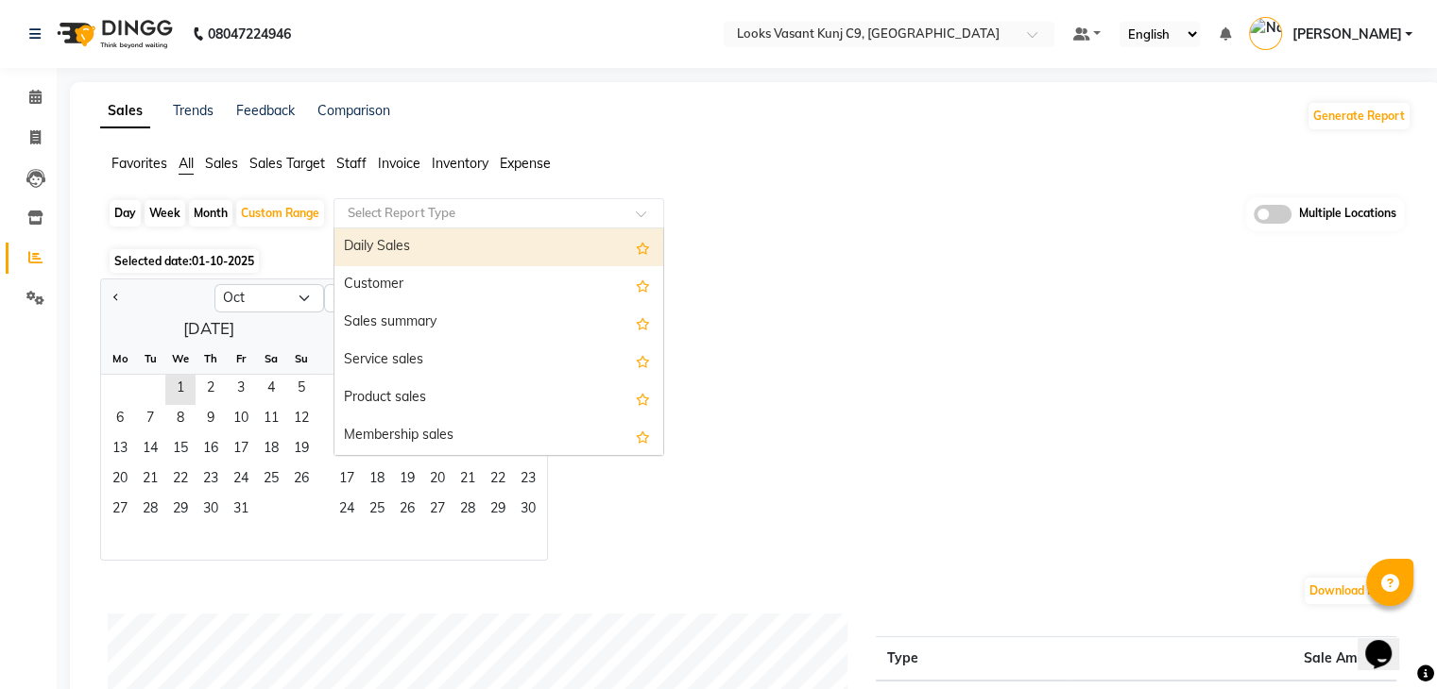
click at [397, 212] on input "text" at bounding box center [480, 213] width 272 height 19
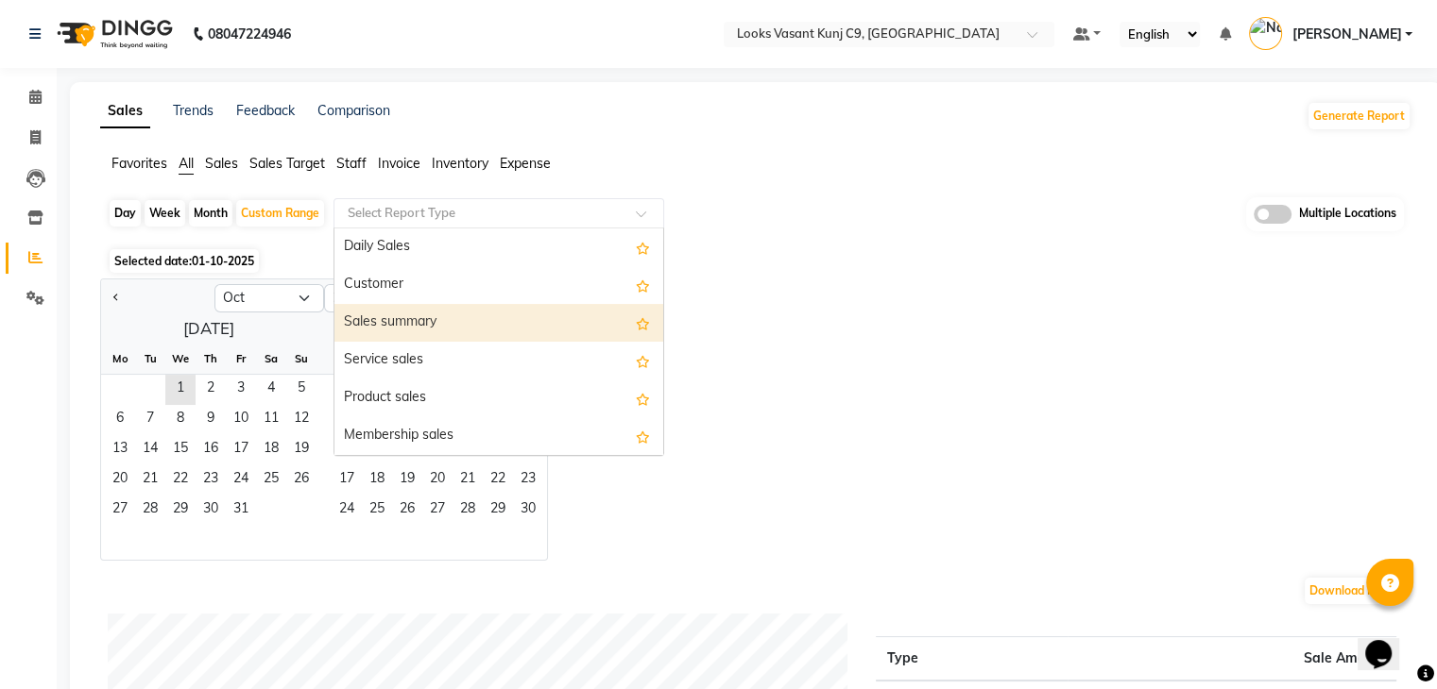
click at [371, 326] on div "Sales summary" at bounding box center [498, 323] width 329 height 38
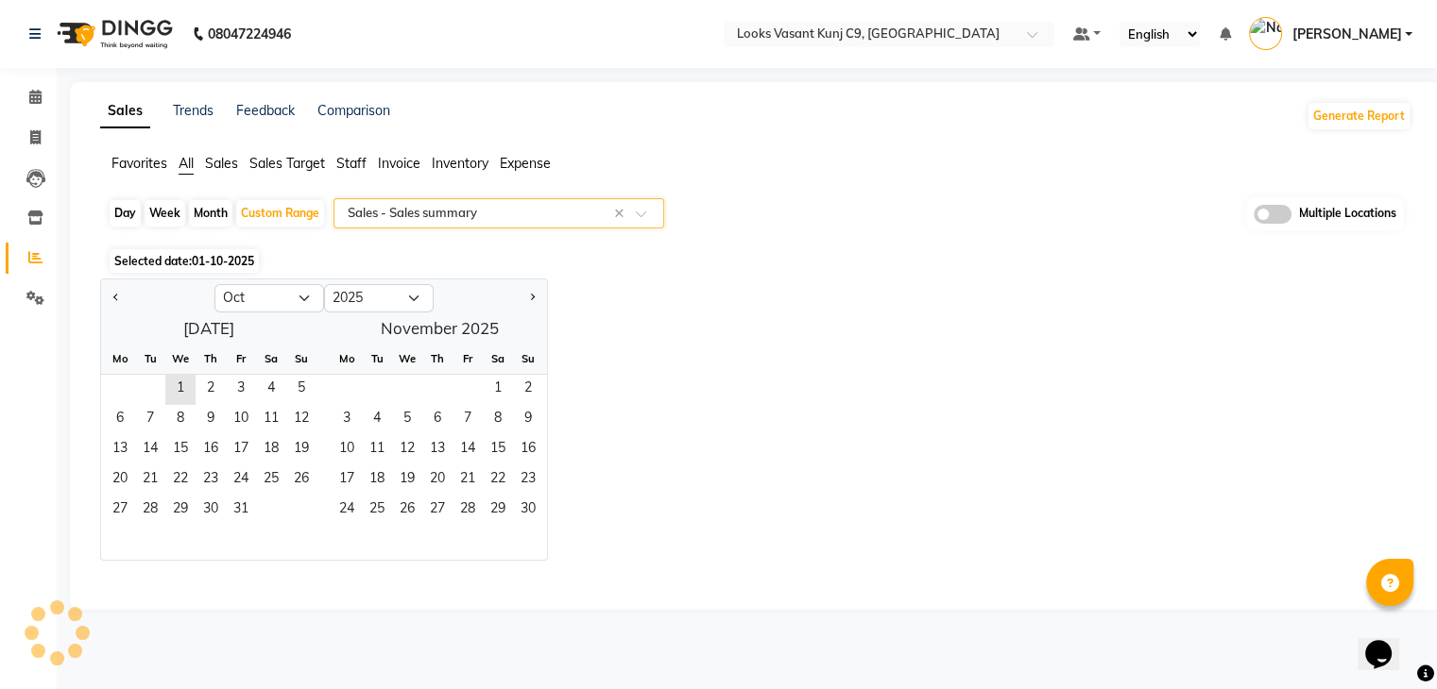
select select "full_report"
select select "csv"
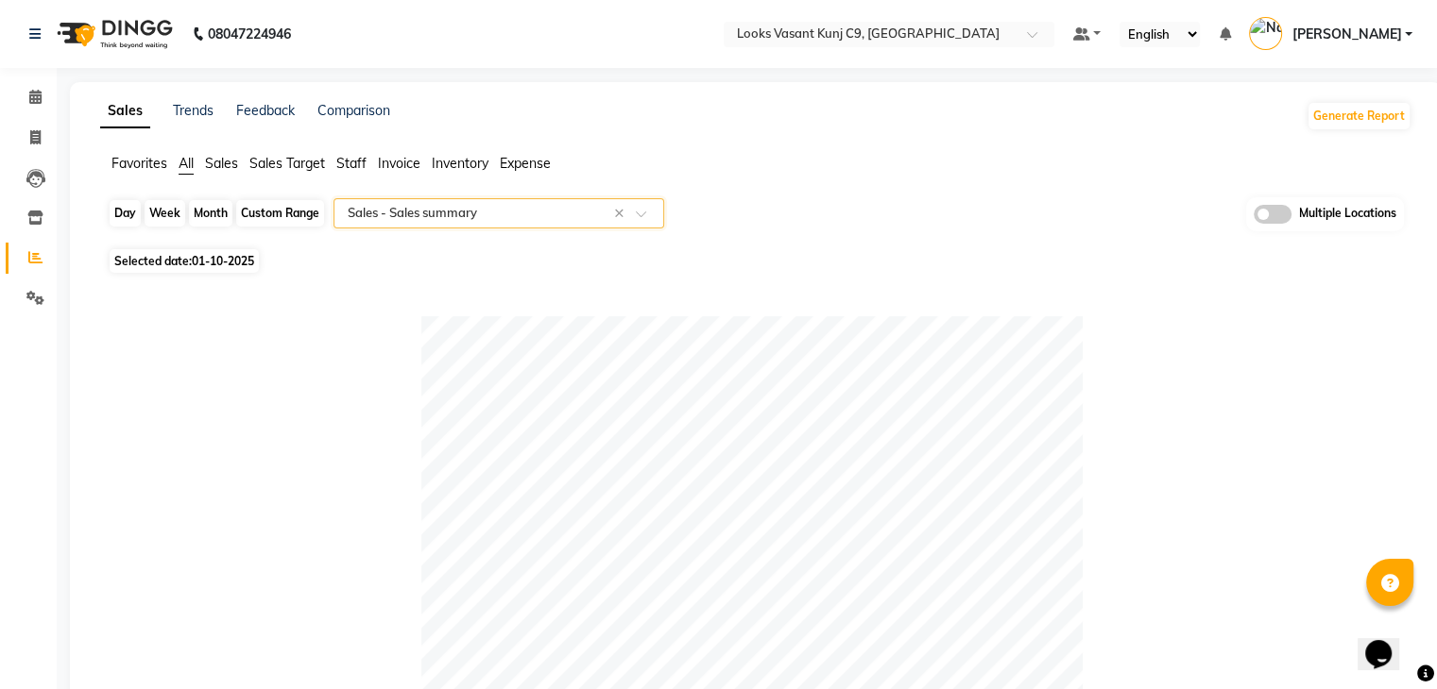
click at [292, 211] on div "Custom Range" at bounding box center [280, 213] width 88 height 26
select select "10"
select select "2025"
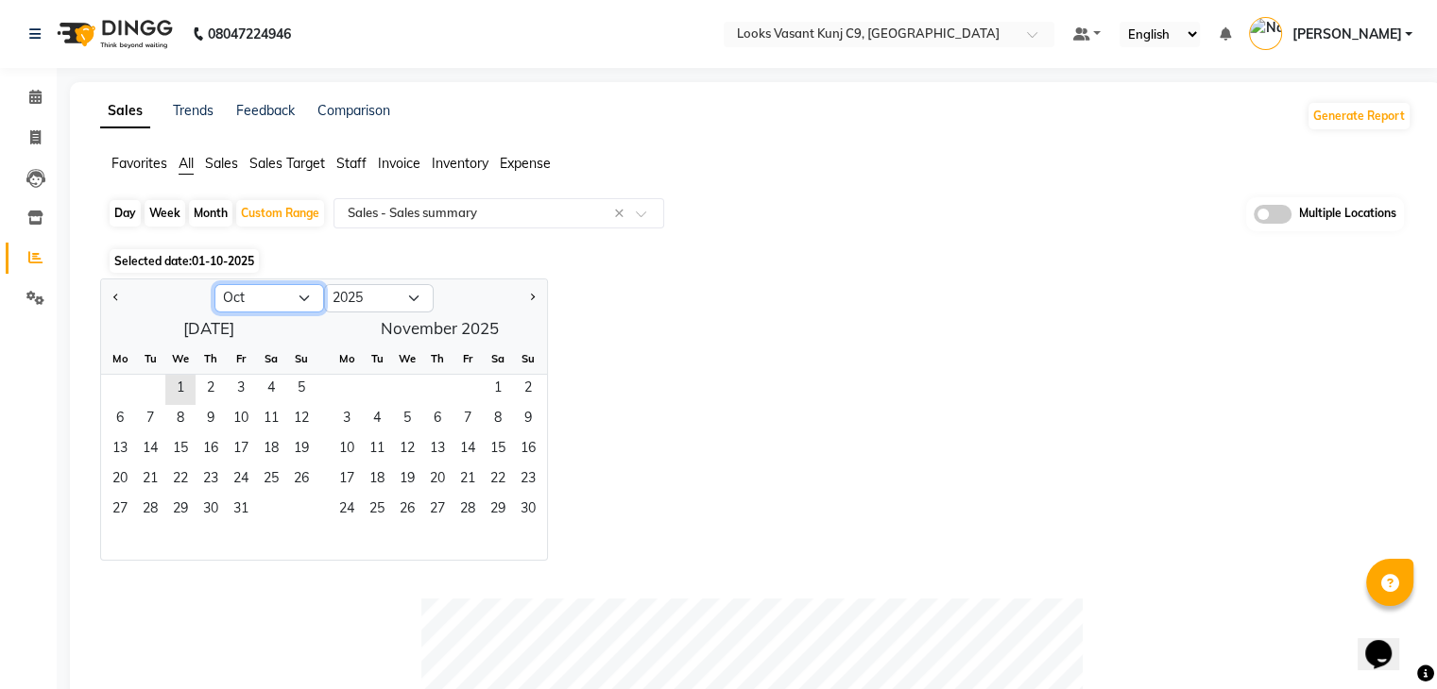
click at [258, 298] on select "Jan Feb Mar Apr May Jun [DATE] Aug Sep Oct Nov Dec" at bounding box center [269, 298] width 110 height 28
select select "9"
click at [214, 284] on select "Jan Feb Mar Apr May Jun [DATE] Aug Sep Oct Nov Dec" at bounding box center [269, 298] width 110 height 28
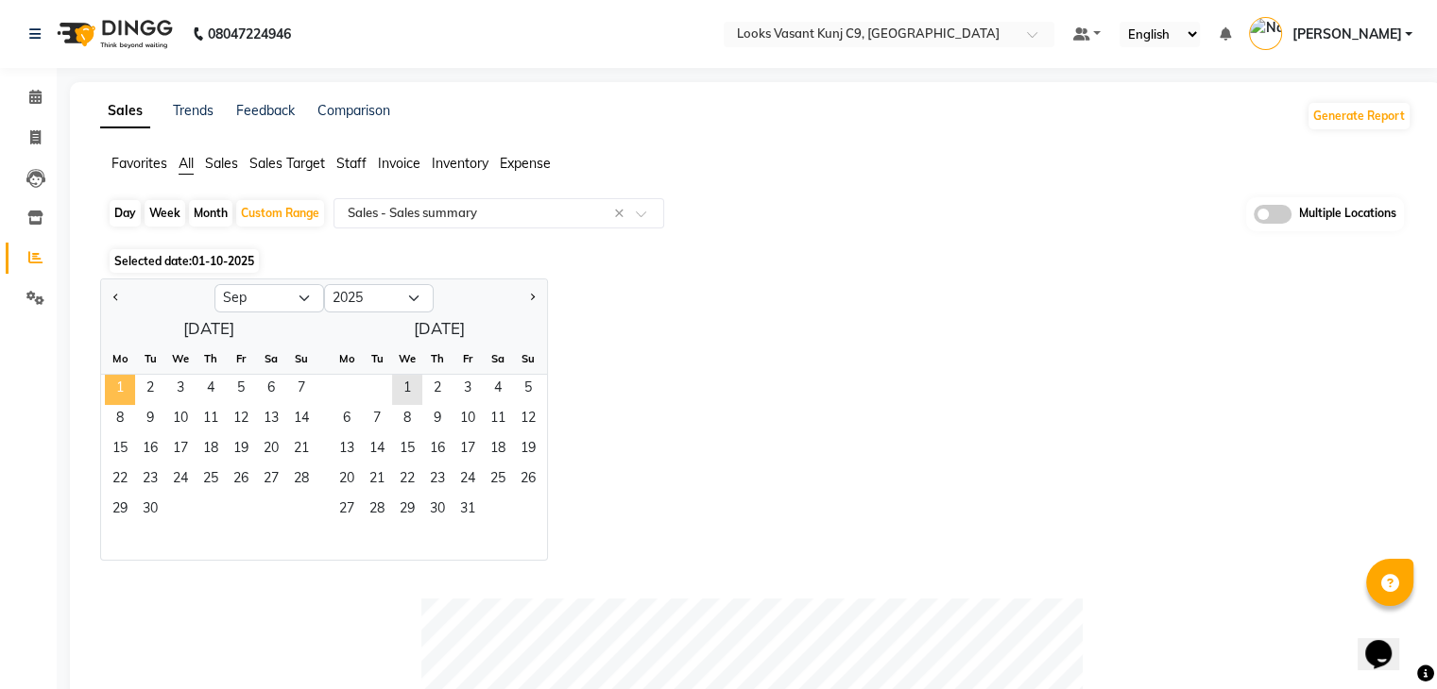
click at [121, 394] on span "1" at bounding box center [120, 390] width 30 height 30
click at [155, 503] on span "30" at bounding box center [150, 511] width 30 height 30
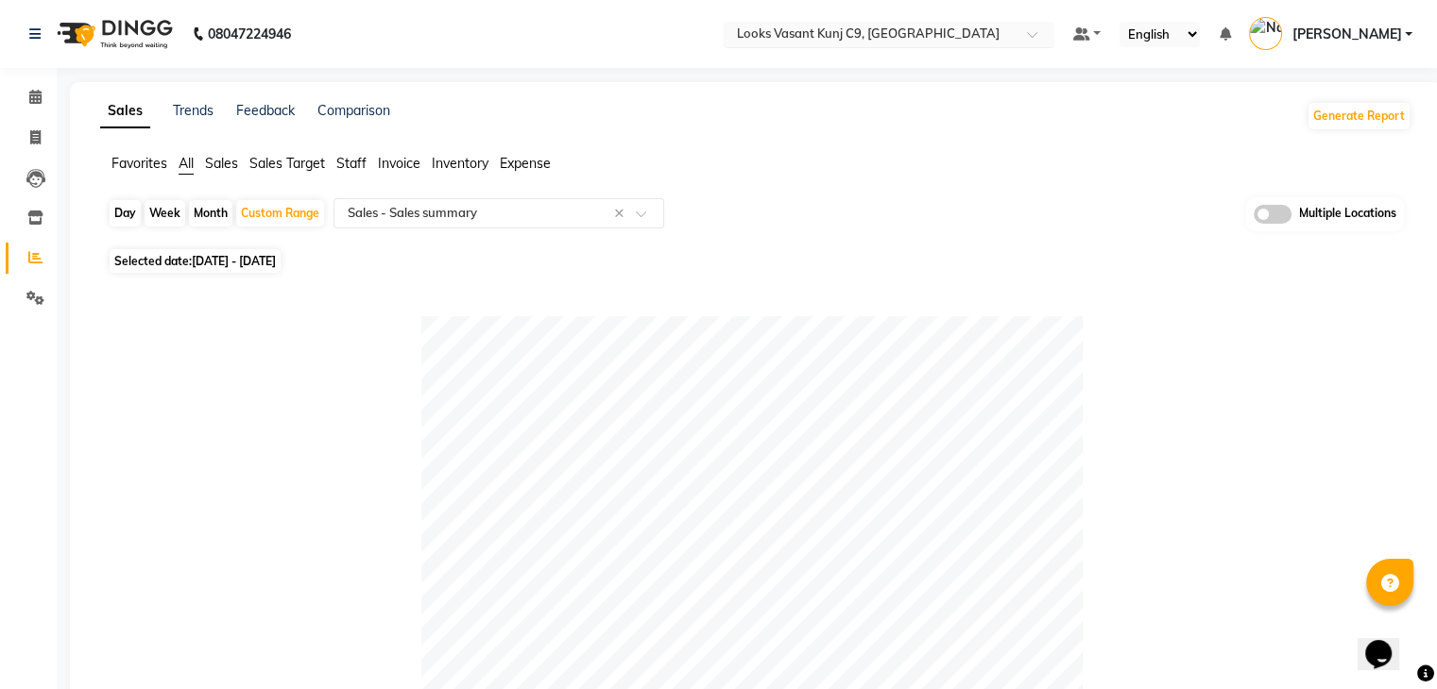
click at [914, 39] on input "text" at bounding box center [870, 35] width 274 height 19
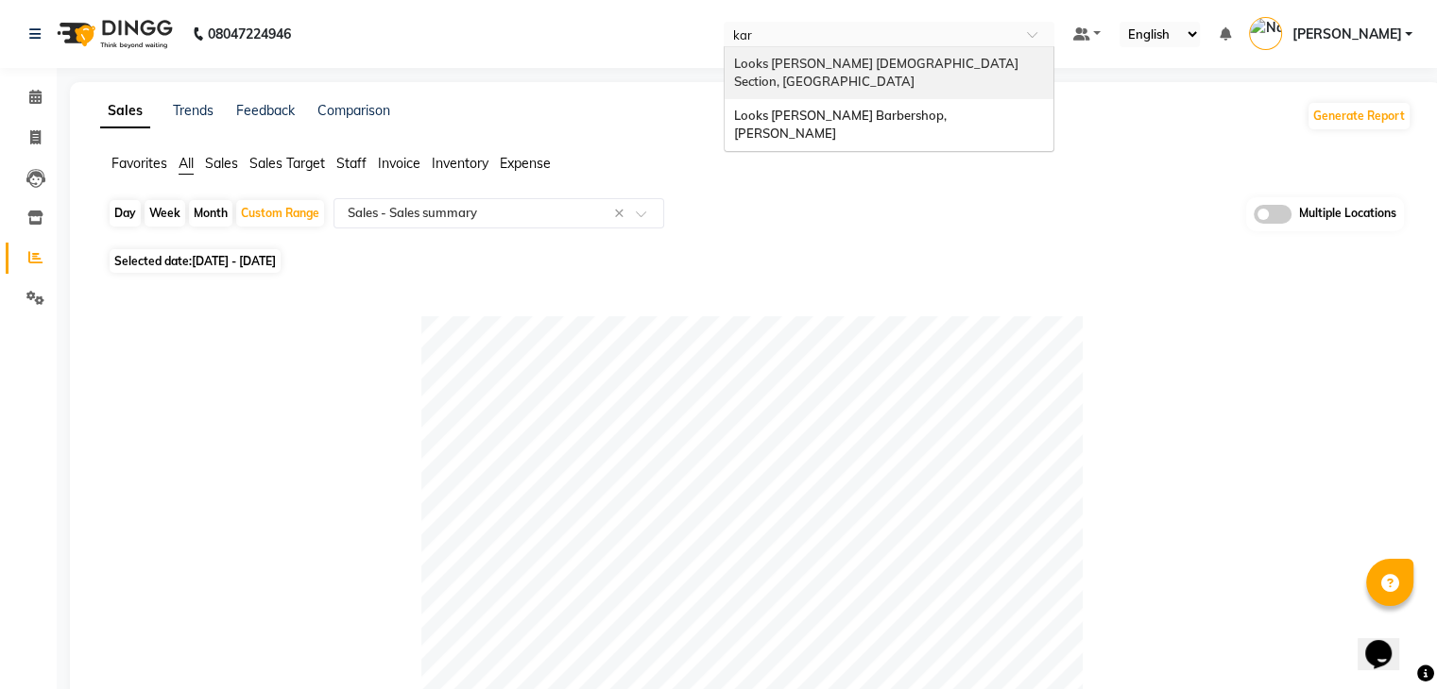
type input "karo"
click at [880, 61] on span "Looks Karol Bagh Female Section, Delhi" at bounding box center [877, 73] width 287 height 34
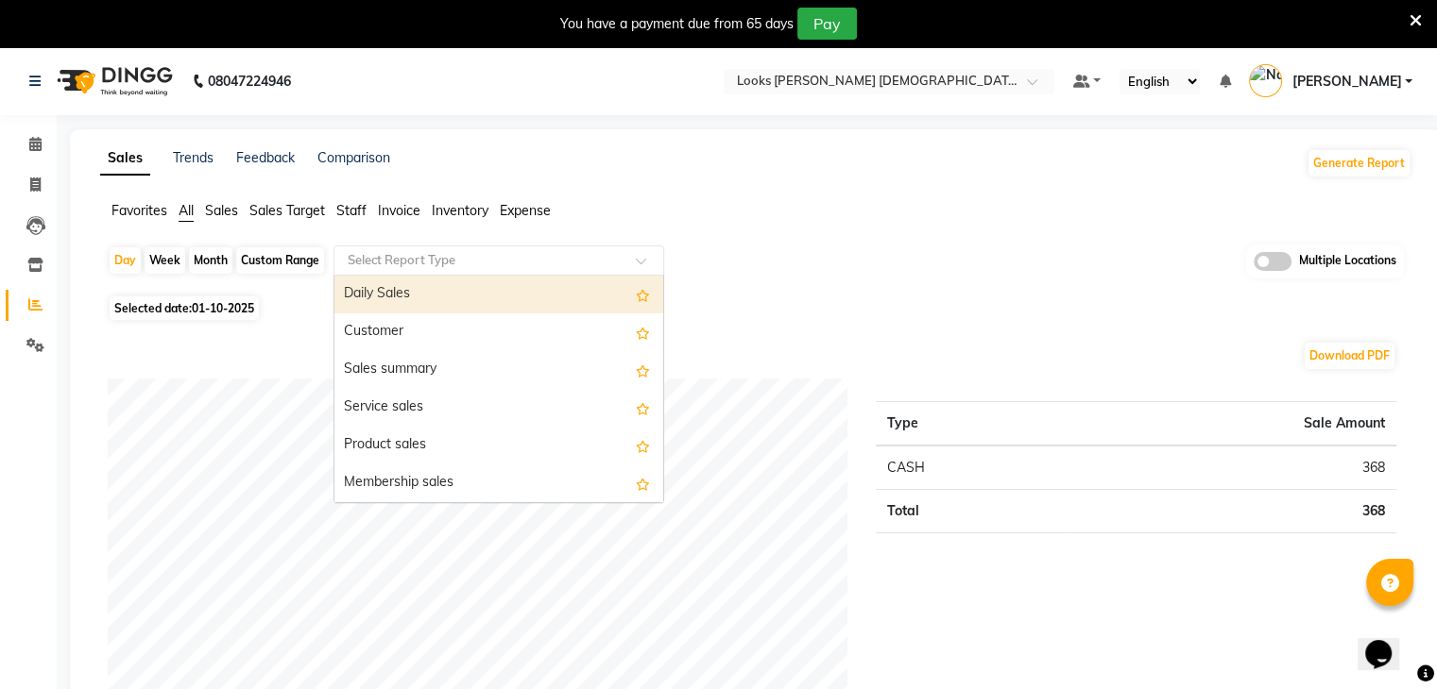
click at [400, 259] on input "text" at bounding box center [480, 260] width 272 height 19
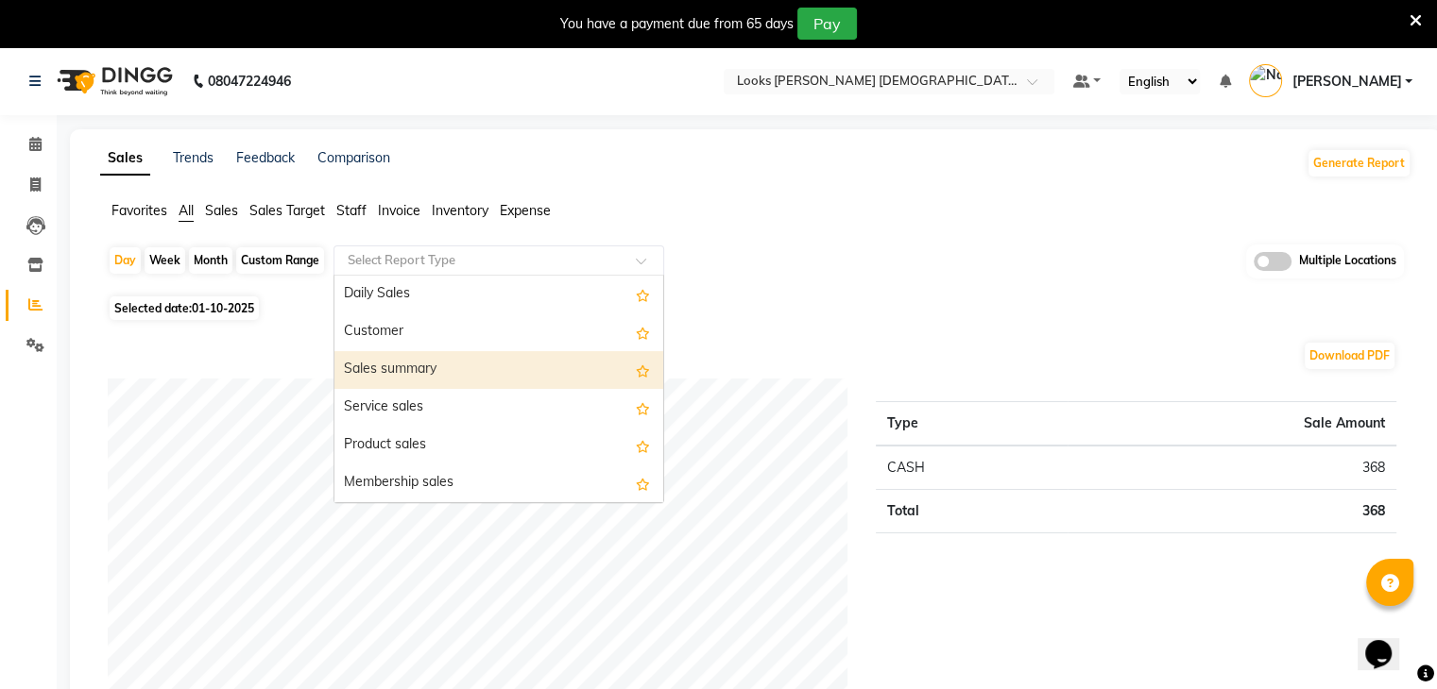
click at [375, 362] on div "Sales summary" at bounding box center [498, 370] width 329 height 38
select select "full_report"
select select "pdf"
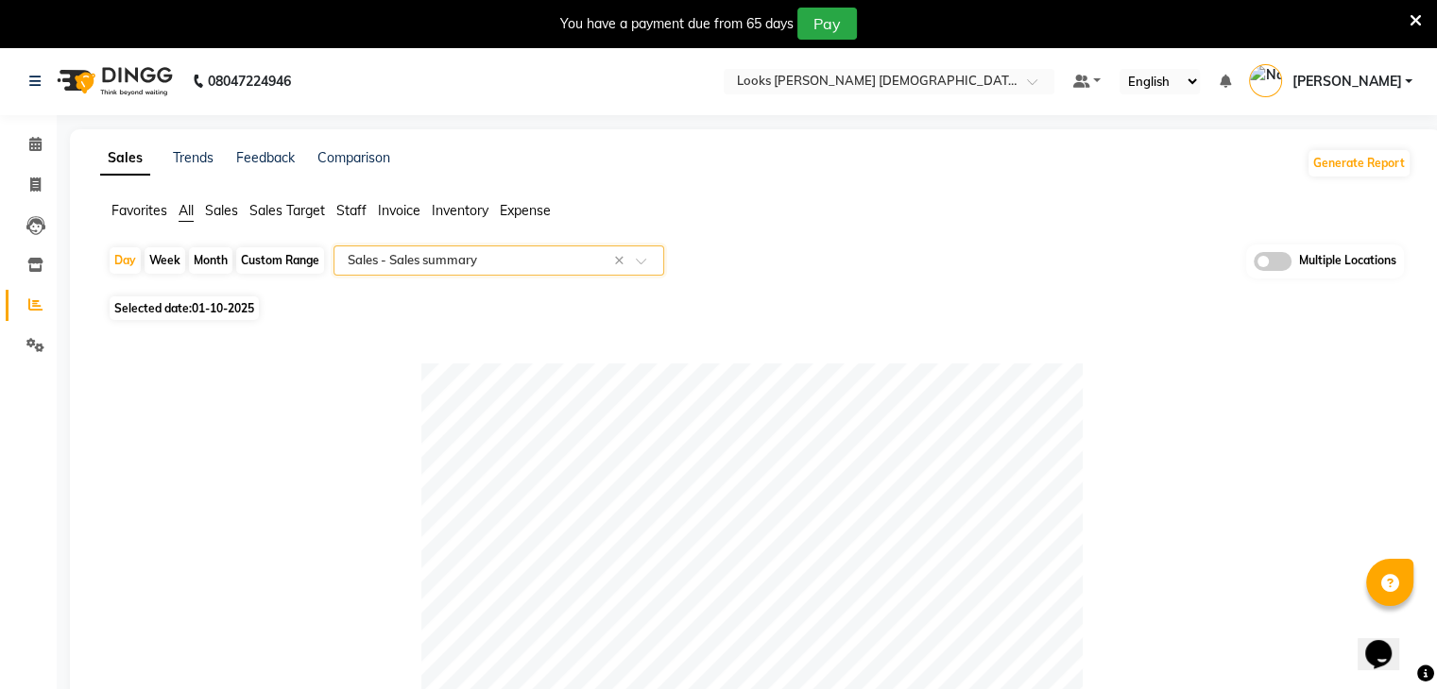
click at [295, 259] on div "Custom Range" at bounding box center [280, 260] width 88 height 26
select select "10"
select select "2025"
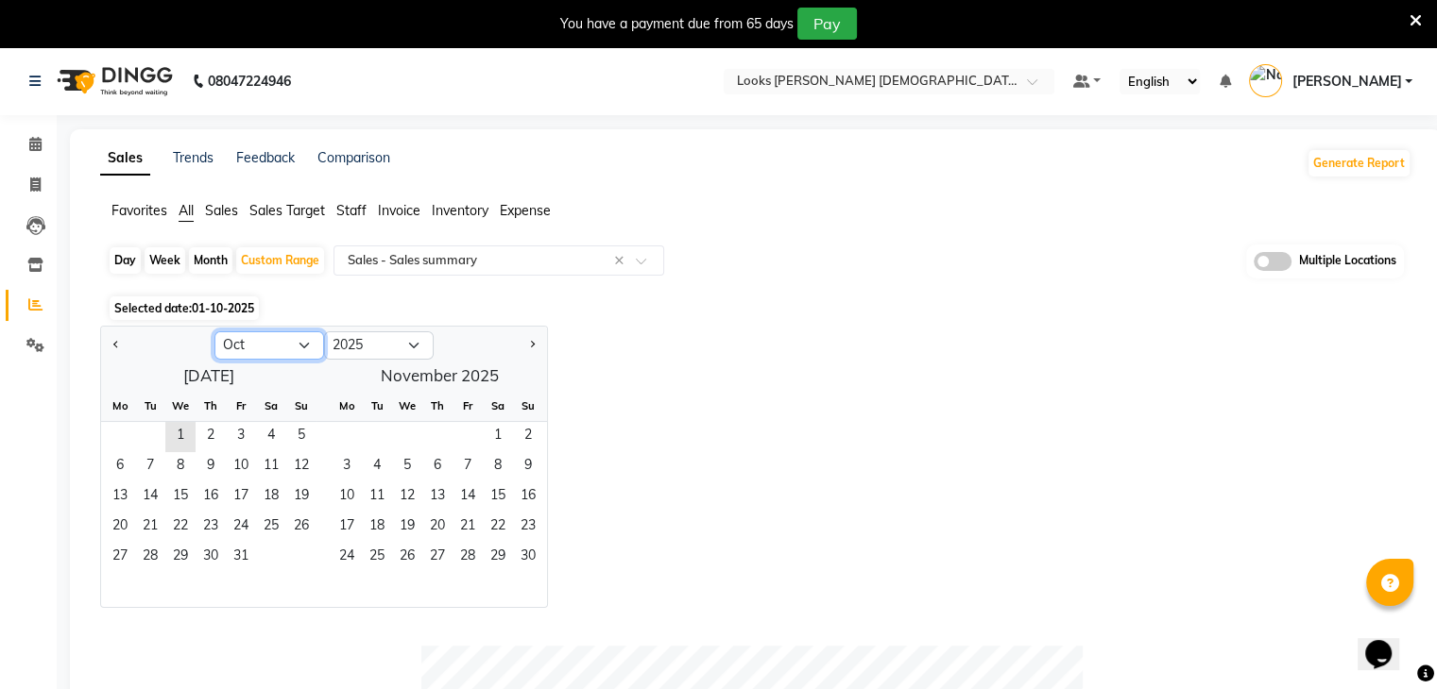
click at [273, 344] on select "Jan Feb Mar Apr May Jun [DATE] Aug Sep Oct Nov Dec" at bounding box center [269, 346] width 110 height 28
select select "9"
click at [214, 332] on select "Jan Feb Mar Apr May Jun [DATE] Aug Sep Oct Nov Dec" at bounding box center [269, 346] width 110 height 28
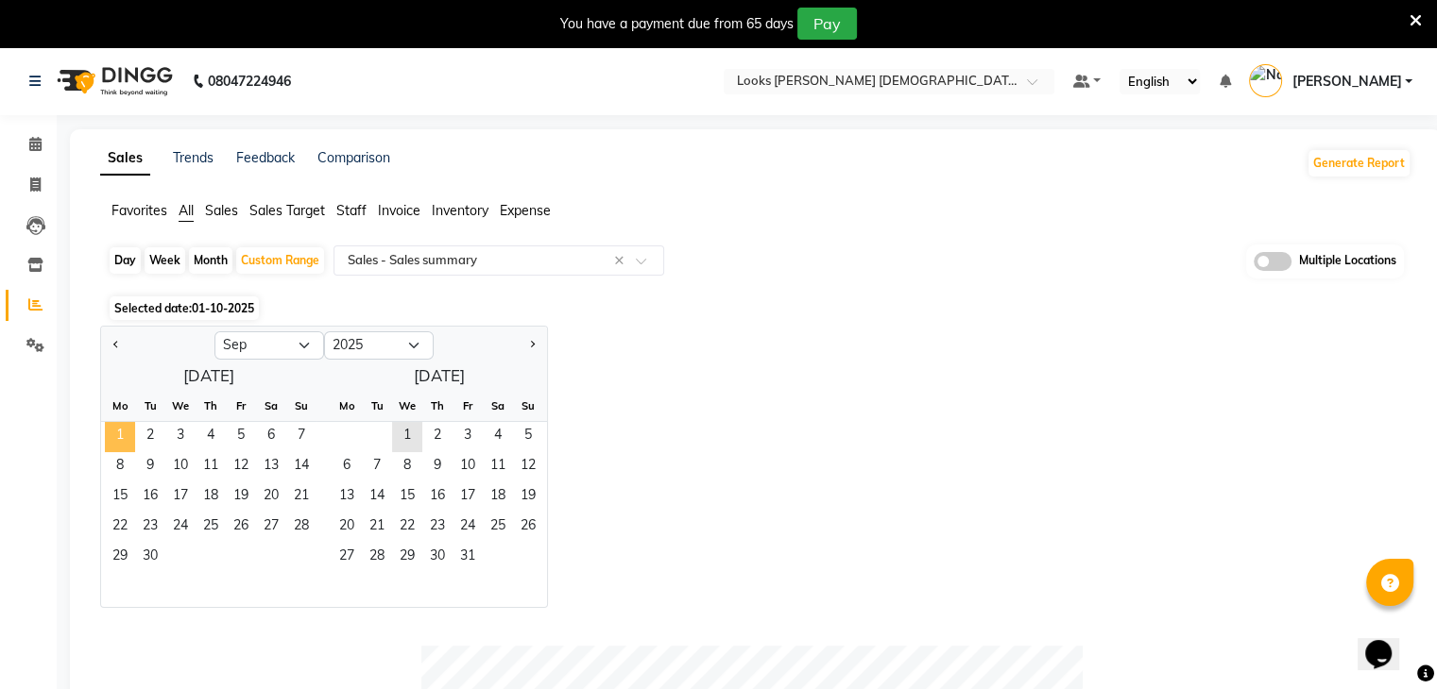
click at [128, 430] on span "1" at bounding box center [120, 437] width 30 height 30
click at [147, 559] on span "30" at bounding box center [150, 558] width 30 height 30
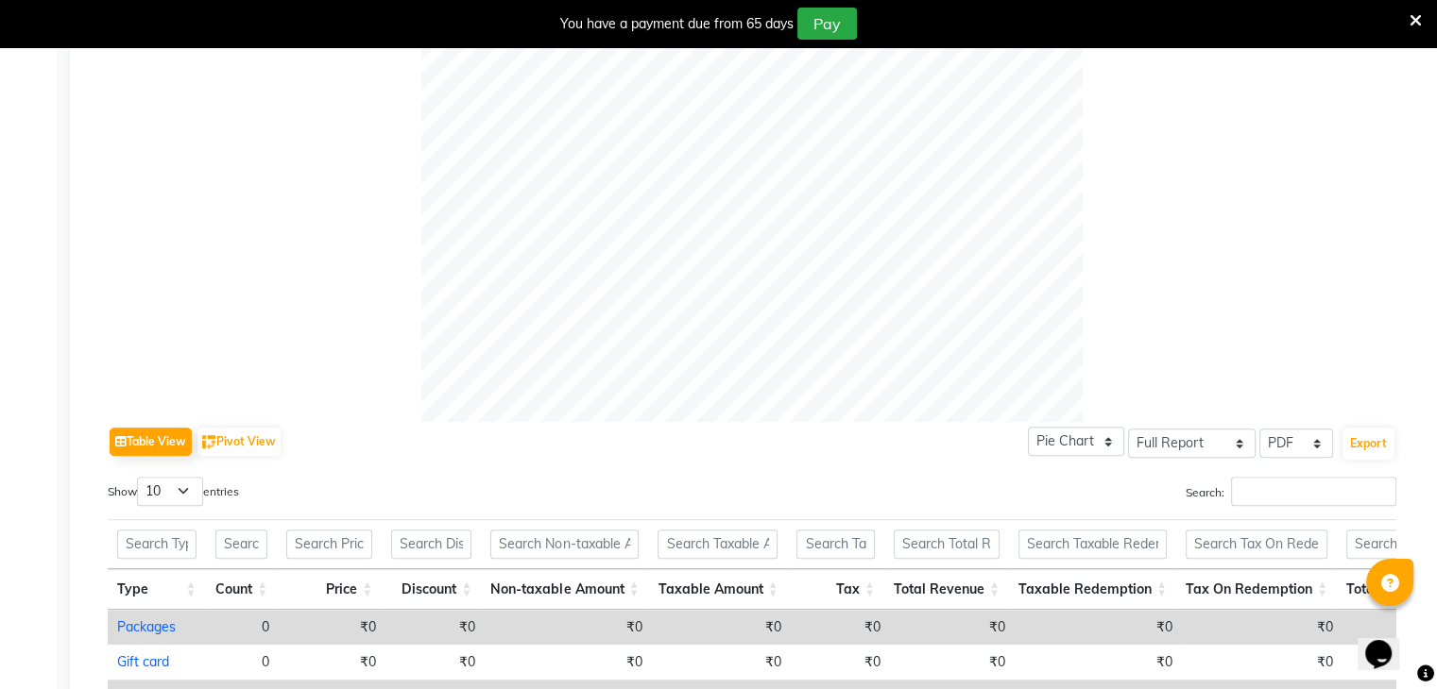
scroll to position [1006, 0]
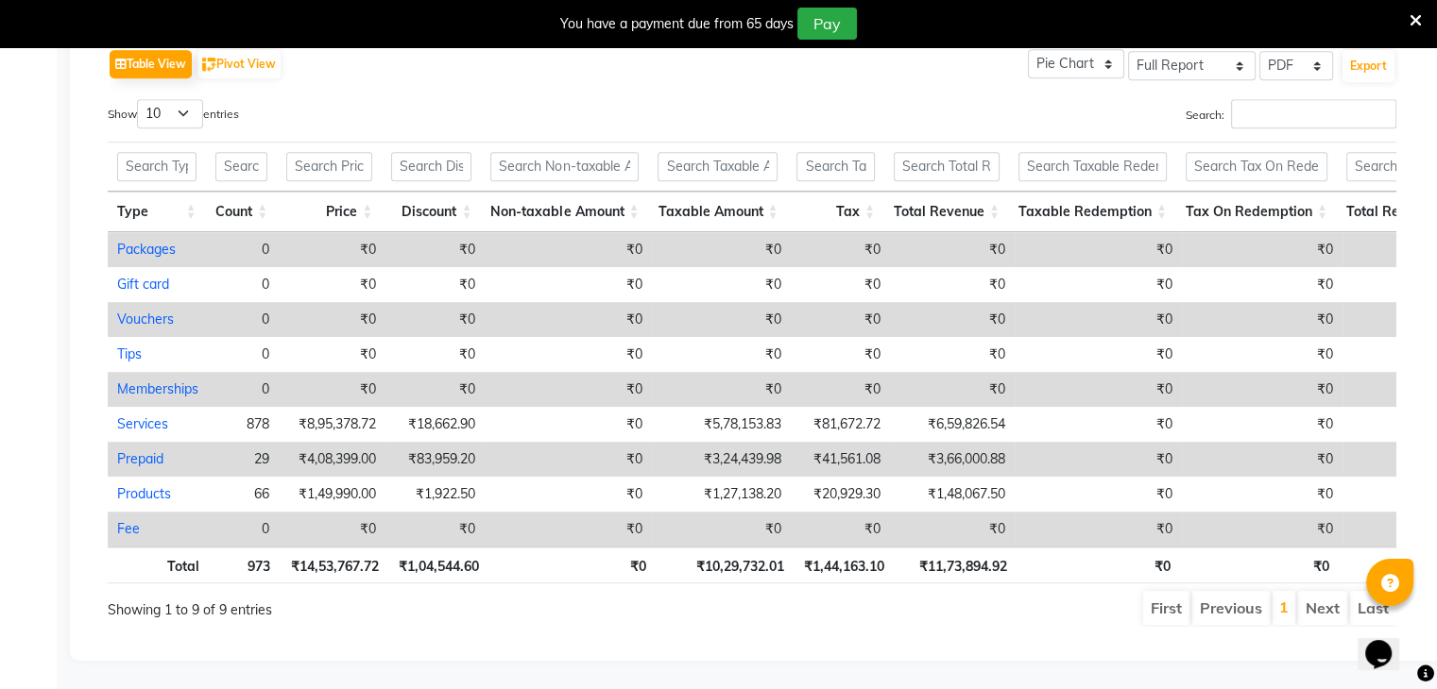
click at [1411, 15] on icon at bounding box center [1415, 20] width 12 height 17
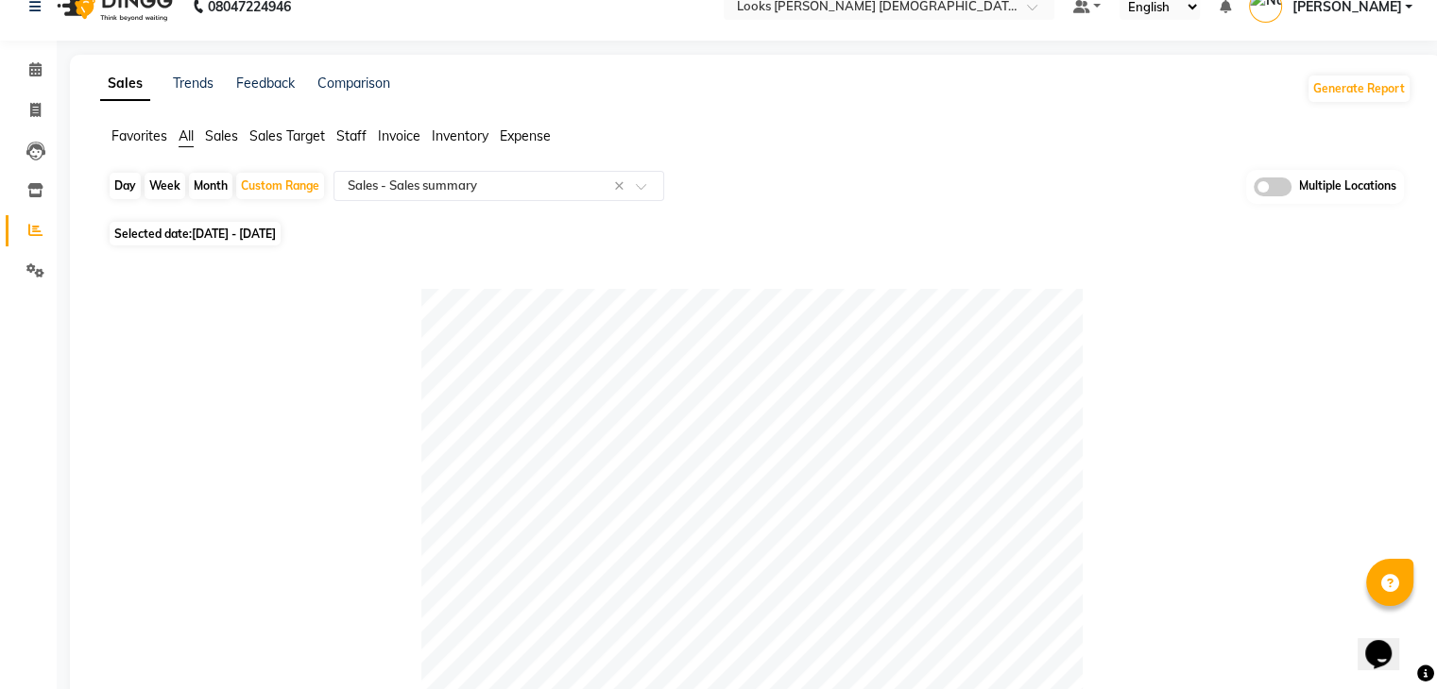
scroll to position [0, 0]
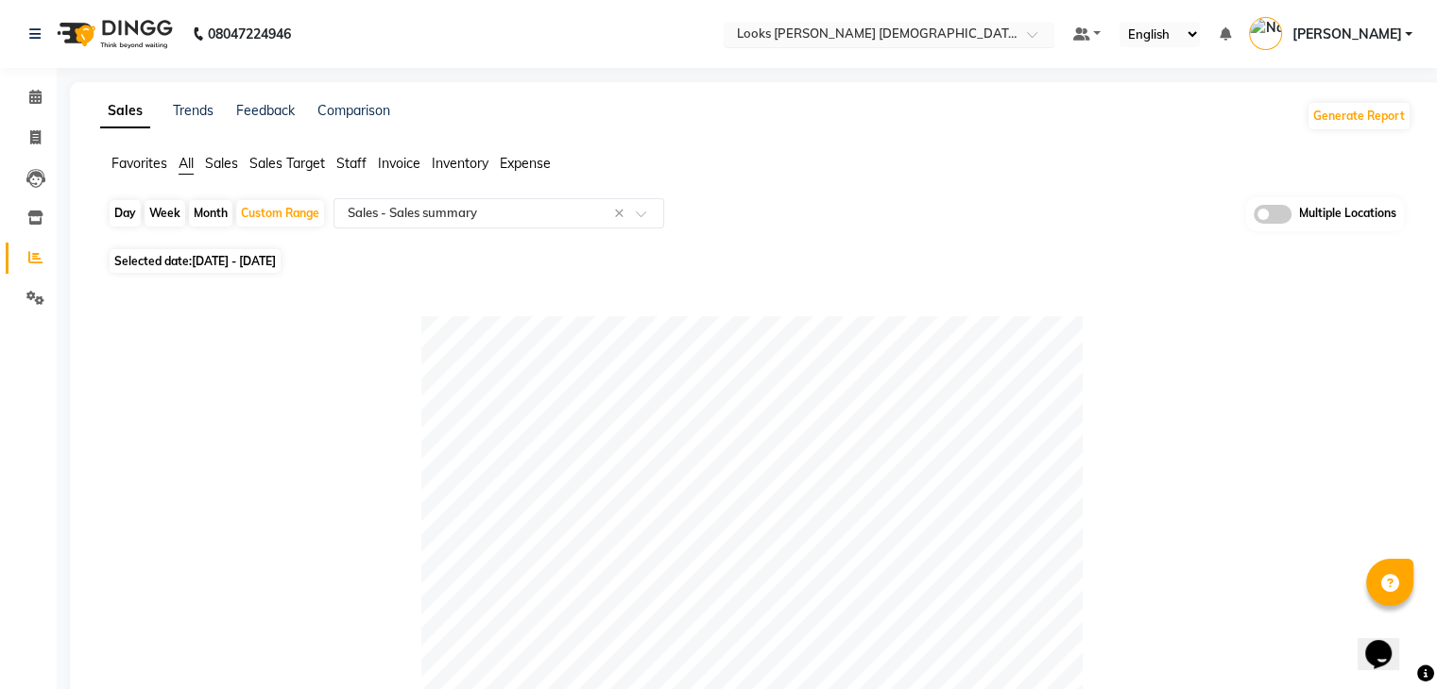
click at [976, 31] on input "text" at bounding box center [870, 35] width 274 height 19
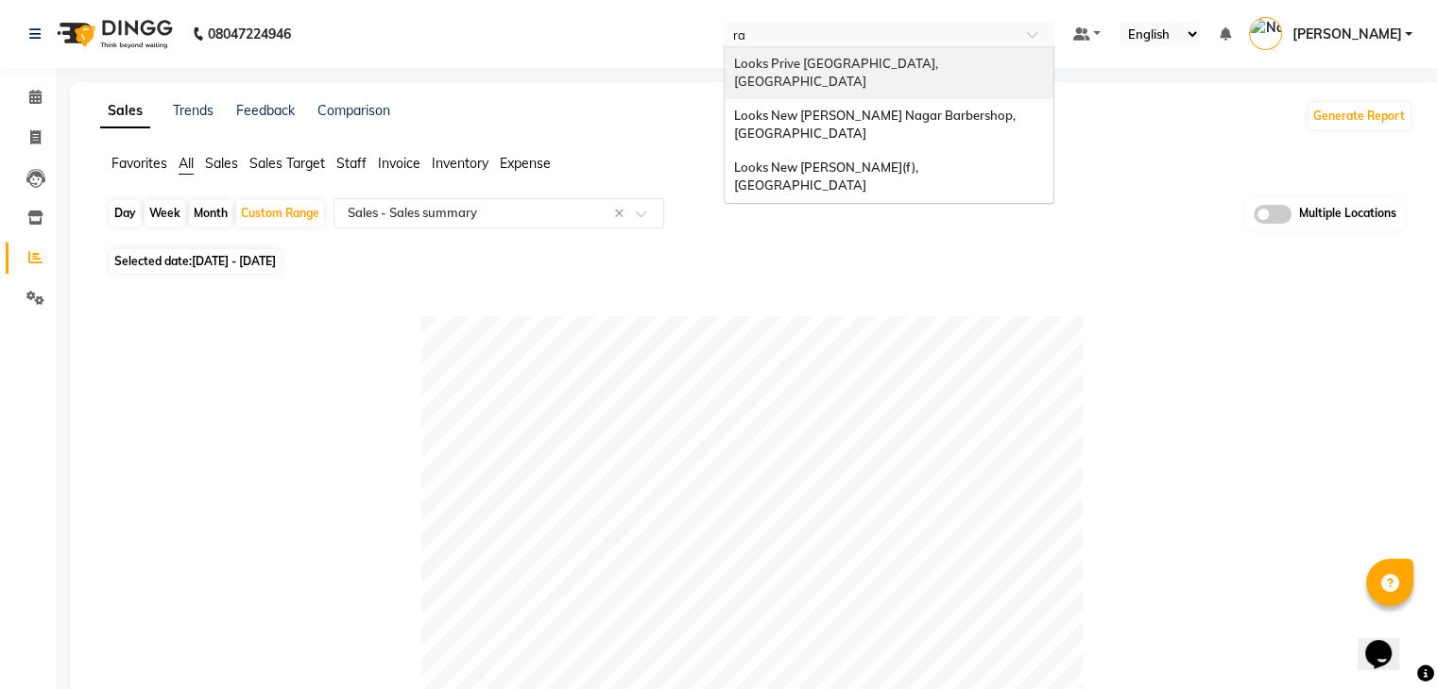
type input "r"
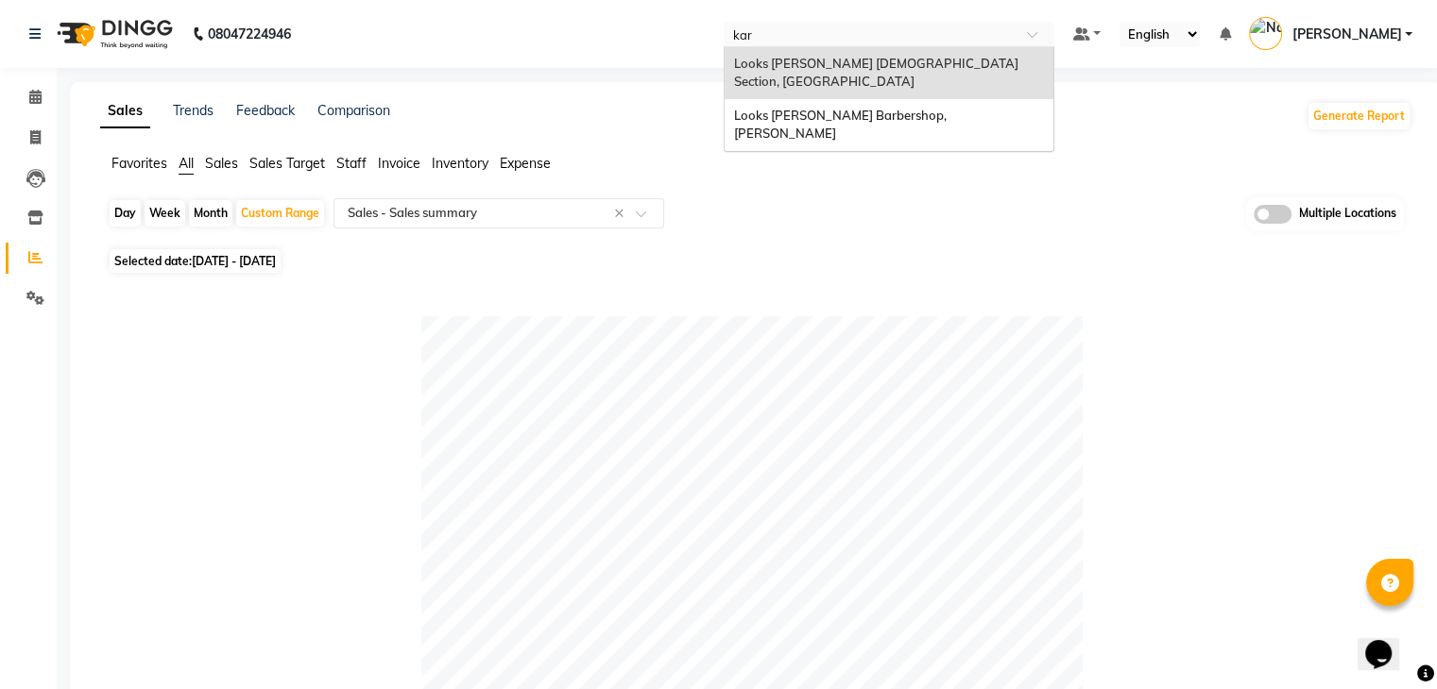
type input "karo"
click at [856, 108] on span "Looks [PERSON_NAME] Barbershop, [PERSON_NAME]" at bounding box center [841, 125] width 215 height 34
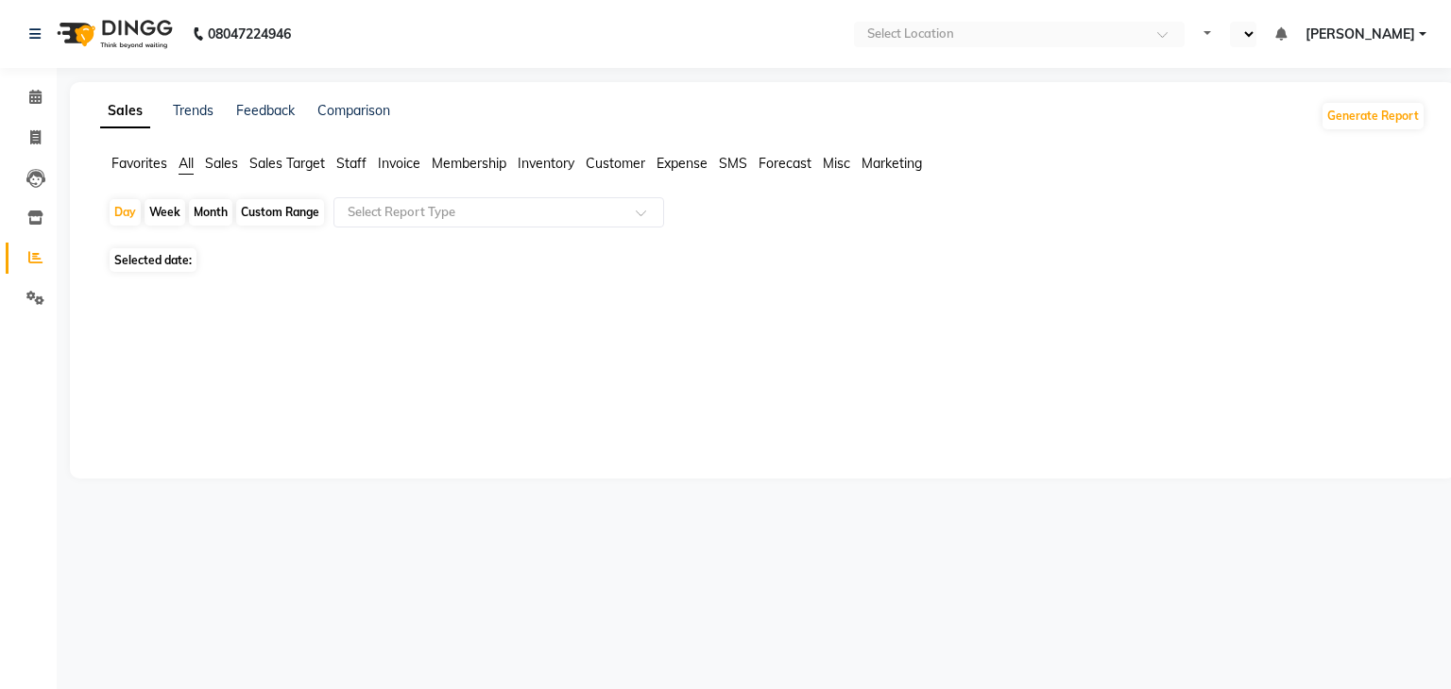
select select "en"
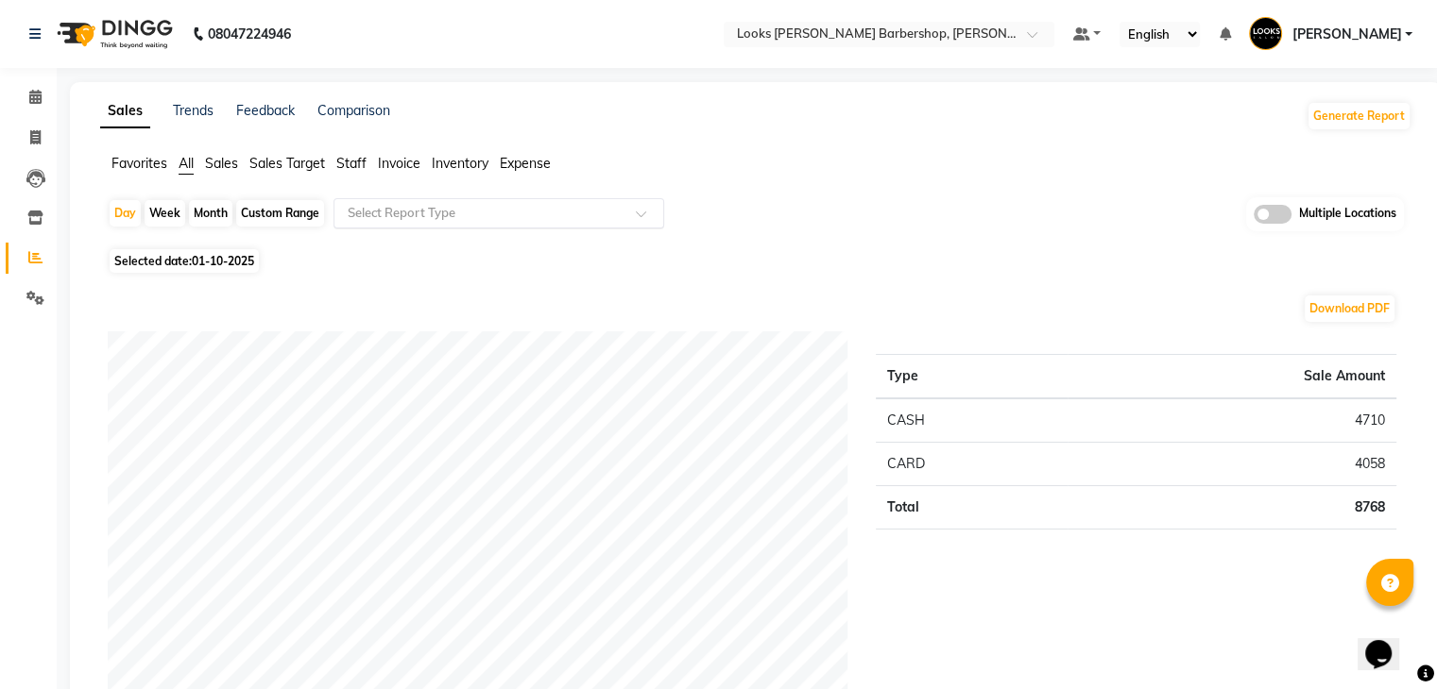
click at [444, 206] on input "text" at bounding box center [480, 213] width 272 height 19
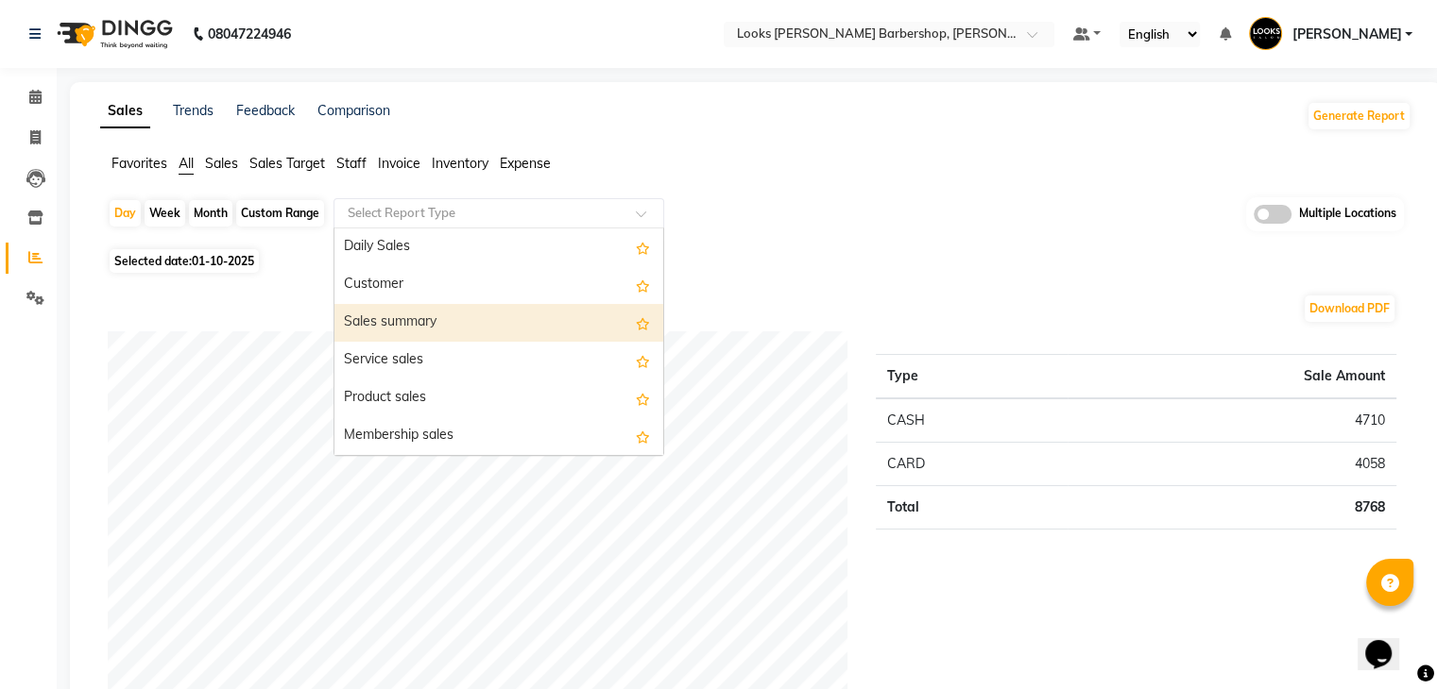
click at [393, 318] on div "Sales summary" at bounding box center [498, 323] width 329 height 38
select select "full_report"
select select "pdf"
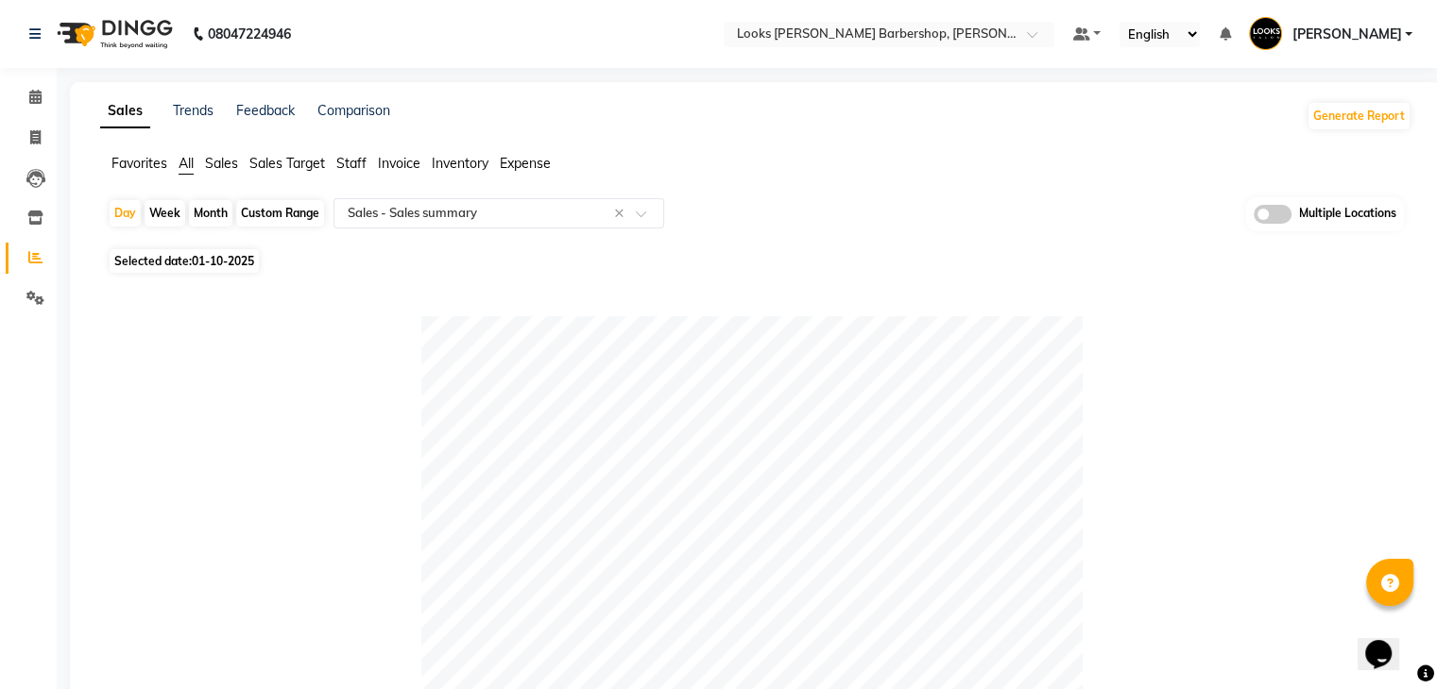
click at [289, 213] on div "Custom Range" at bounding box center [280, 213] width 88 height 26
select select "10"
select select "2025"
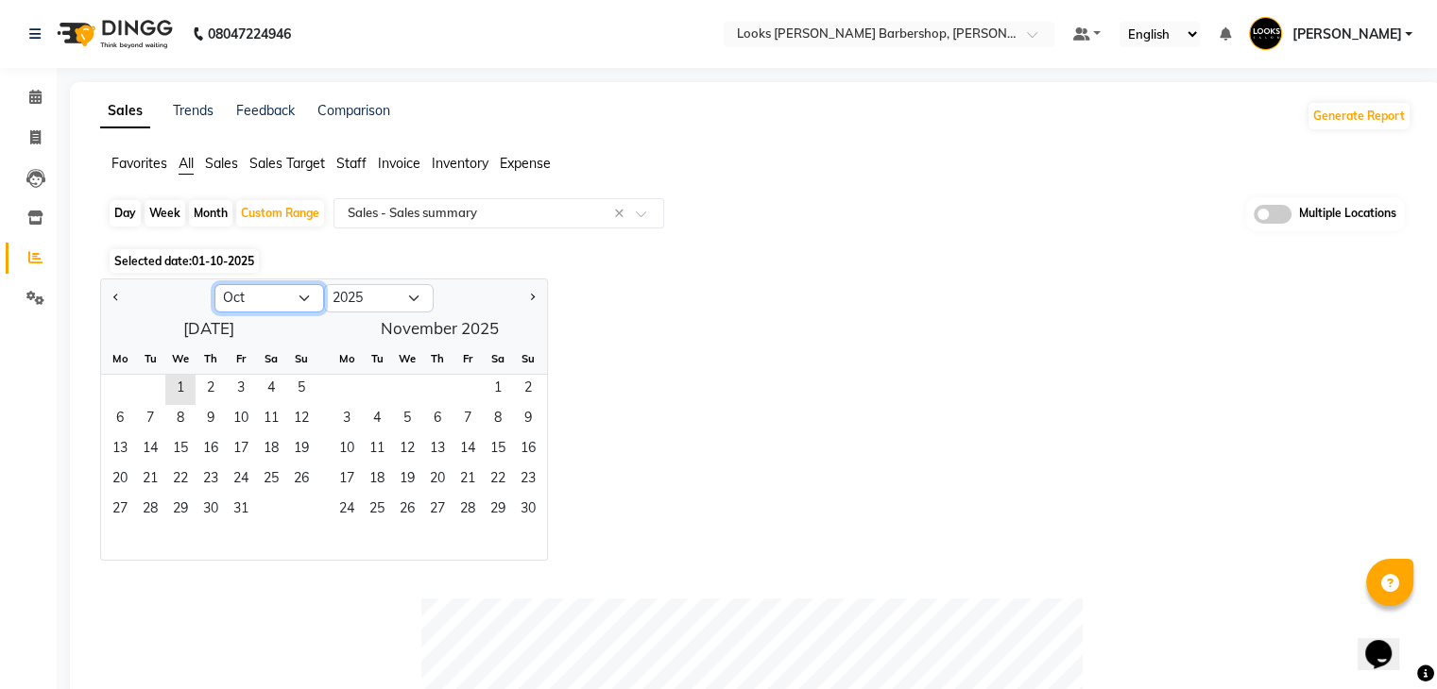
click at [278, 298] on select "Jan Feb Mar Apr May Jun [DATE] Aug Sep Oct Nov Dec" at bounding box center [269, 298] width 110 height 28
select select "9"
click at [214, 284] on select "Jan Feb Mar Apr May Jun [DATE] Aug Sep Oct Nov Dec" at bounding box center [269, 298] width 110 height 28
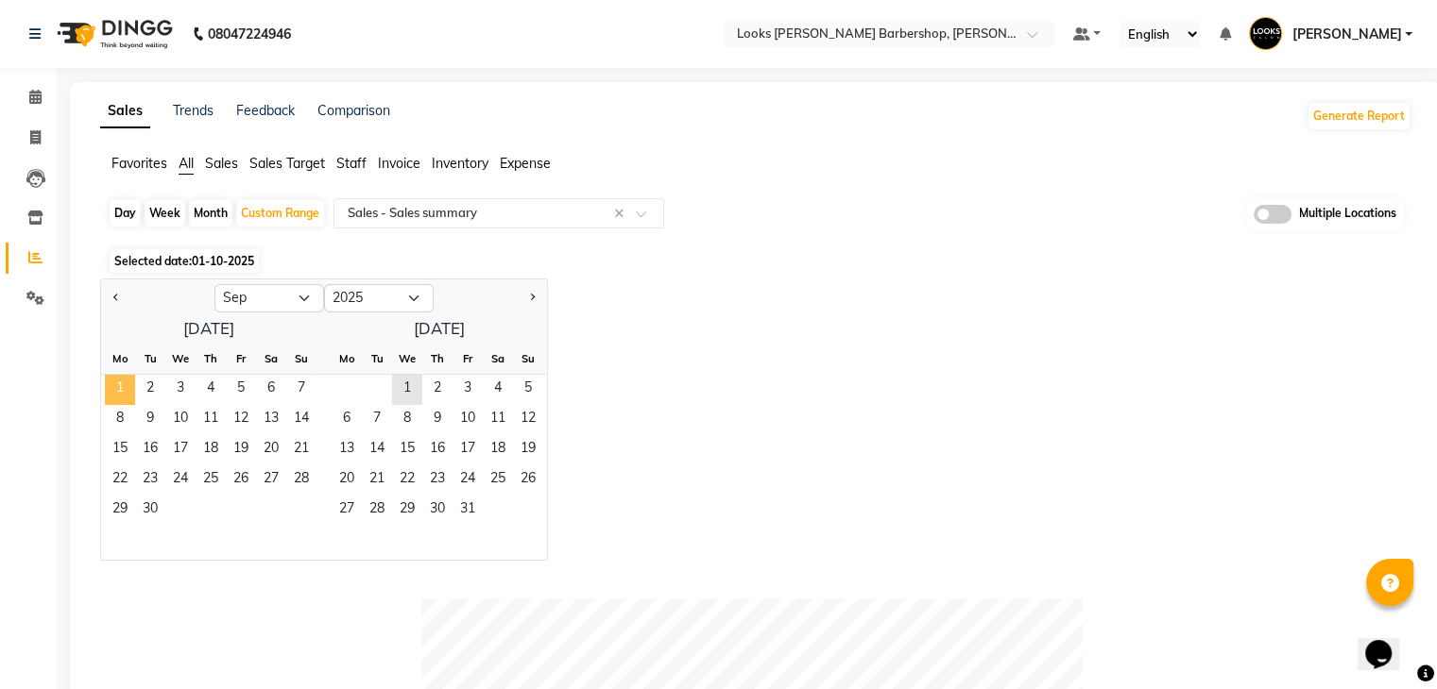
click at [113, 391] on span "1" at bounding box center [120, 390] width 30 height 30
click at [143, 511] on span "30" at bounding box center [150, 511] width 30 height 30
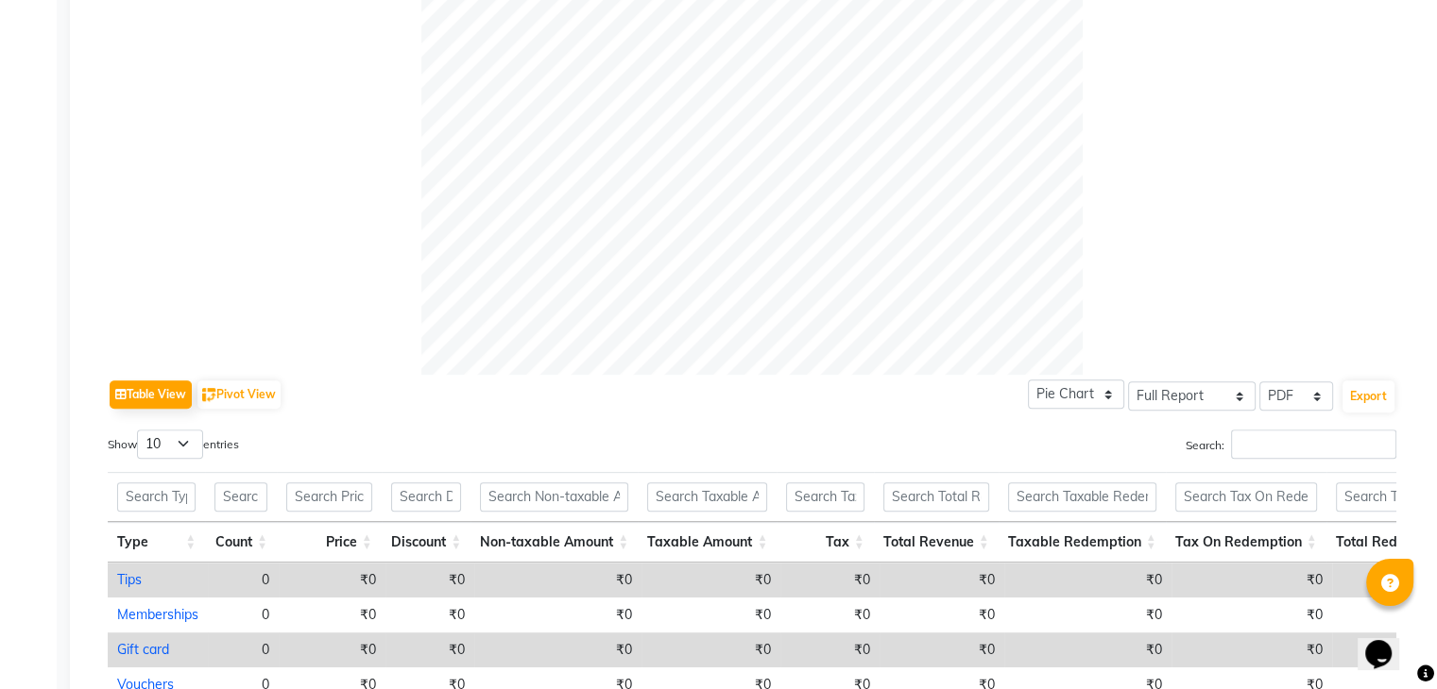
scroll to position [960, 0]
